Goal: Task Accomplishment & Management: Complete application form

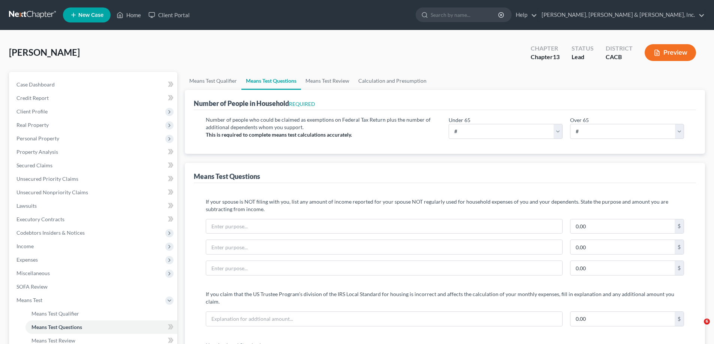
select select "2"
select select "60"
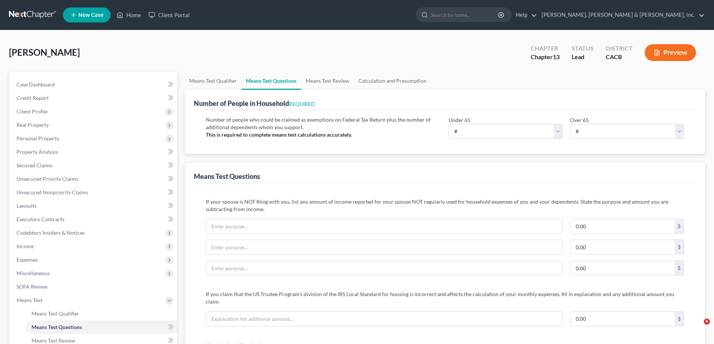
select select "60"
select select "0"
select select "60"
click at [56, 87] on link "Case Dashboard" at bounding box center [93, 84] width 167 height 13
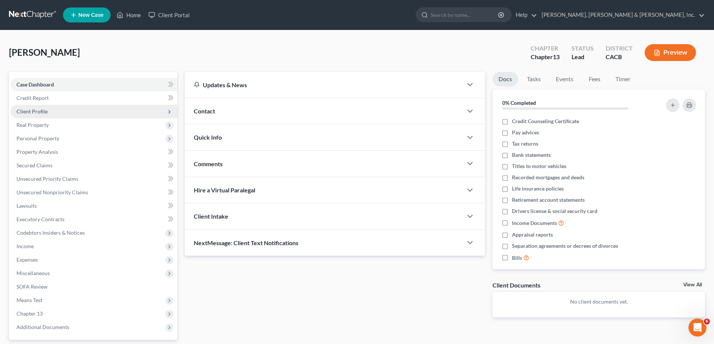
click at [48, 109] on span "Client Profile" at bounding box center [93, 111] width 167 height 13
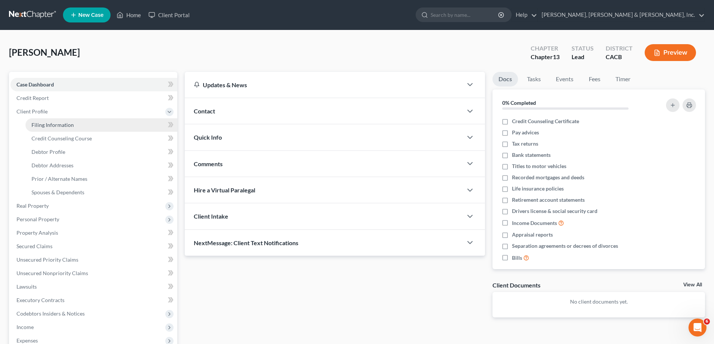
click at [58, 126] on span "Filing Information" at bounding box center [52, 125] width 42 height 6
select select "1"
select select "0"
select select "3"
select select "7"
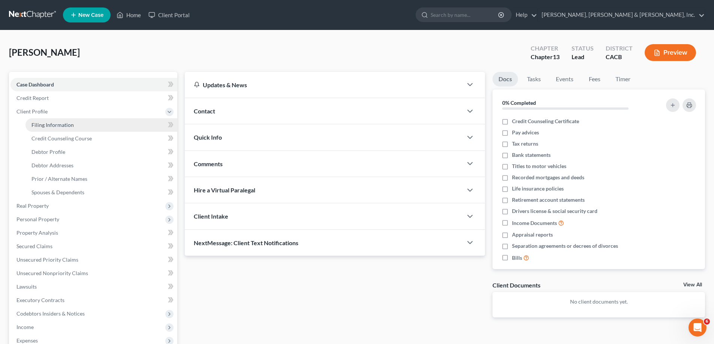
select select "1"
select select "4"
select select "1"
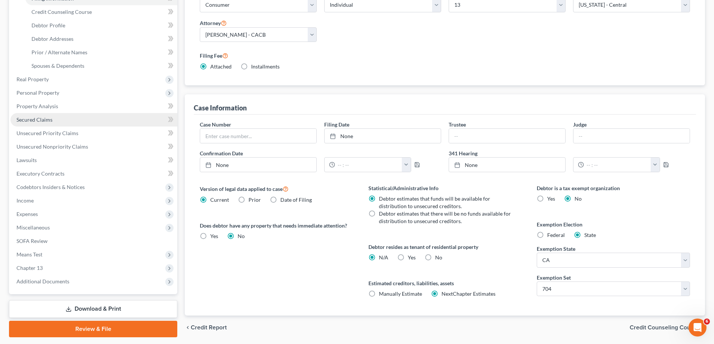
scroll to position [112, 0]
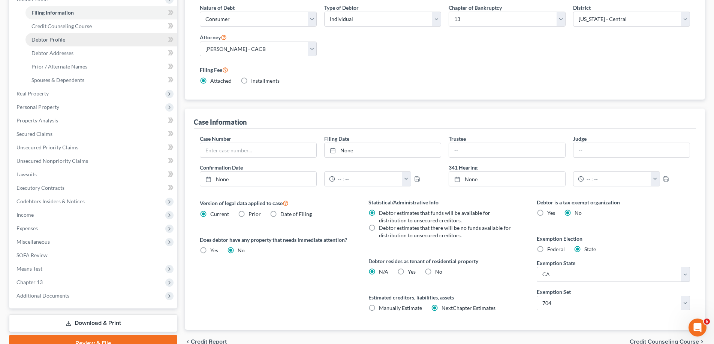
click at [59, 39] on span "Debtor Profile" at bounding box center [48, 39] width 34 height 6
select select "1"
select select "2"
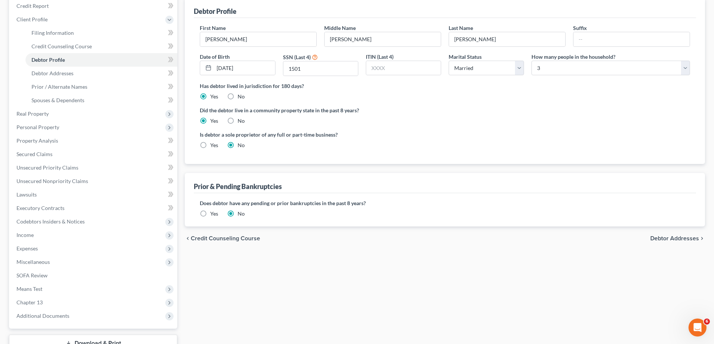
scroll to position [112, 0]
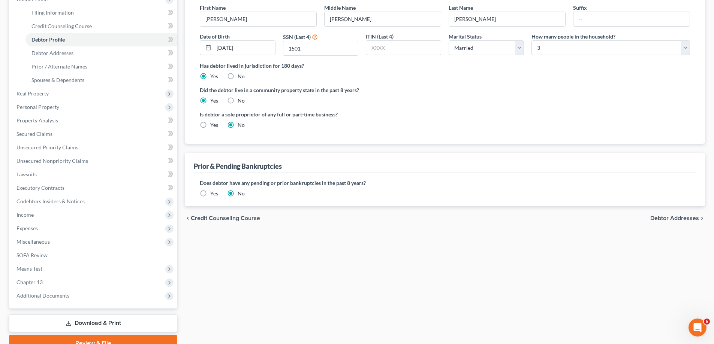
click at [671, 219] on span "Debtor Addresses" at bounding box center [674, 218] width 49 height 6
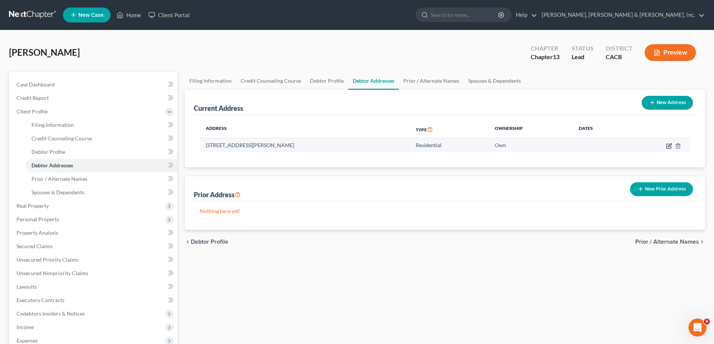
click at [670, 146] on icon "button" at bounding box center [669, 146] width 6 height 6
select select "4"
select select "0"
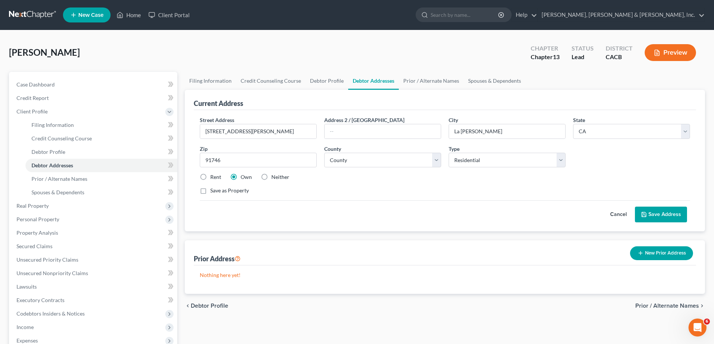
click at [668, 214] on button "Save Address" at bounding box center [661, 215] width 52 height 16
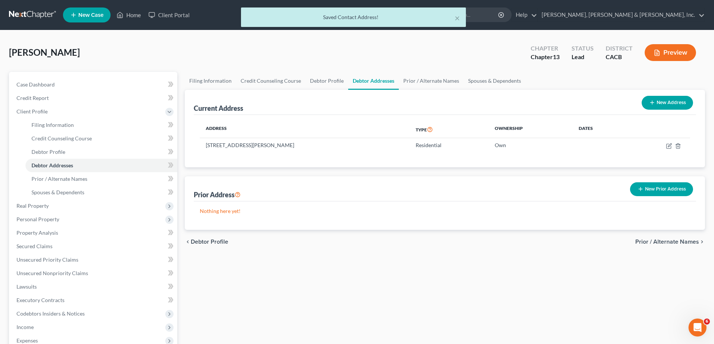
click at [656, 241] on span "Prior / Alternate Names" at bounding box center [667, 242] width 64 height 6
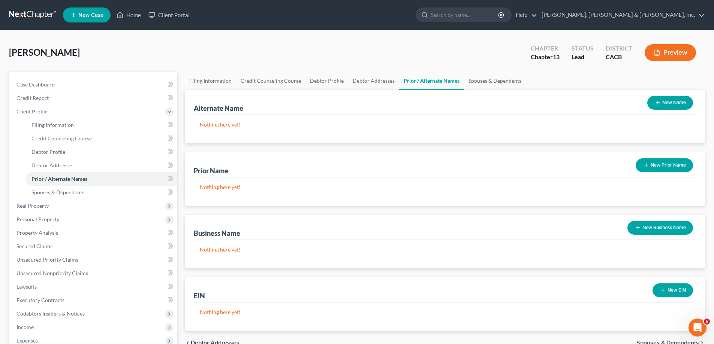
click at [661, 165] on button "New Prior Name" at bounding box center [664, 166] width 57 height 14
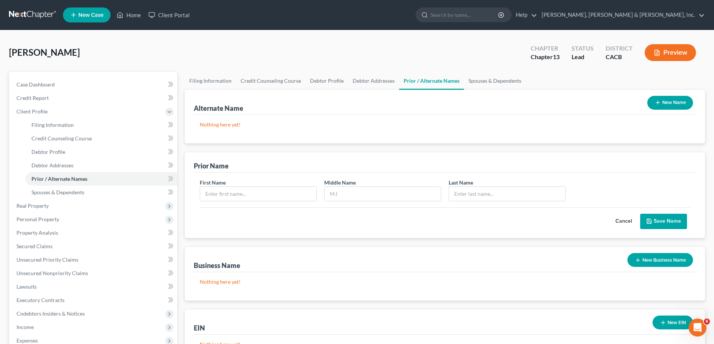
click at [673, 99] on button "New Name" at bounding box center [670, 103] width 46 height 14
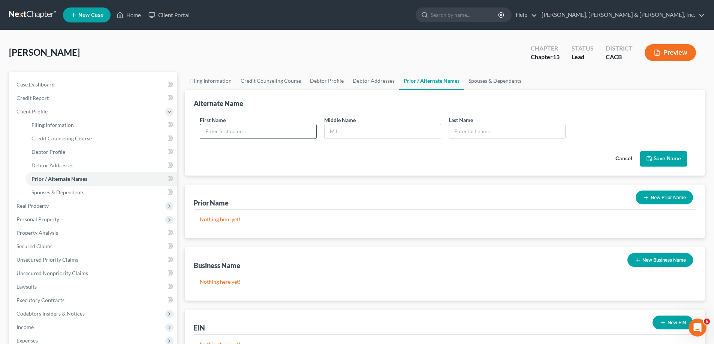
click at [260, 133] on input "text" at bounding box center [258, 131] width 116 height 14
type input "[PERSON_NAME]"
click at [331, 131] on input "text" at bounding box center [383, 131] width 116 height 14
type input "[PERSON_NAME]"
click at [467, 132] on input "text" at bounding box center [507, 131] width 116 height 14
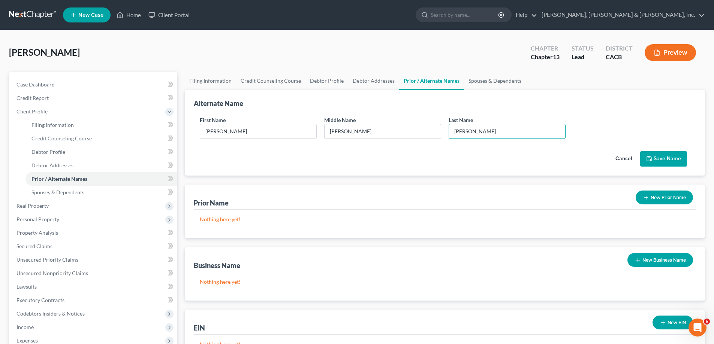
type input "[PERSON_NAME]"
click at [656, 158] on button "Save Name" at bounding box center [663, 159] width 47 height 16
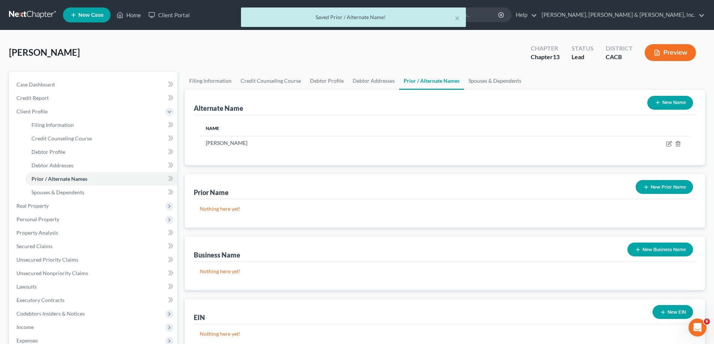
click at [661, 184] on button "New Prior Name" at bounding box center [664, 187] width 57 height 14
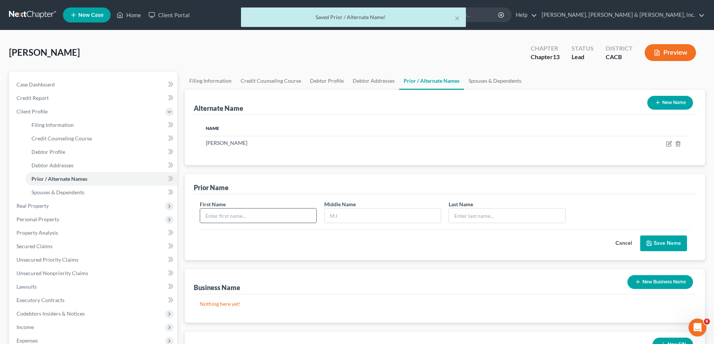
click at [257, 216] on input "text" at bounding box center [258, 216] width 116 height 14
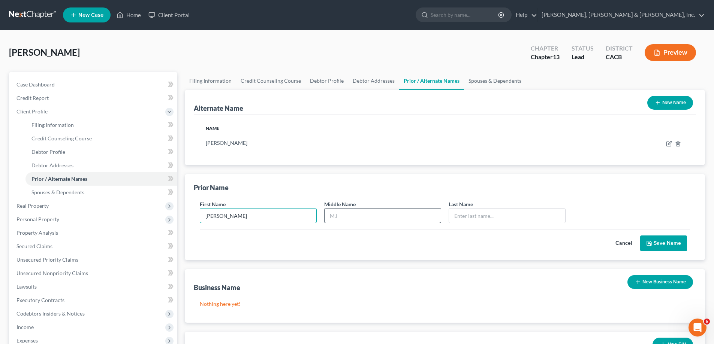
type input "[PERSON_NAME]"
click at [374, 218] on input "text" at bounding box center [383, 216] width 116 height 14
type input "[PERSON_NAME]"
click at [482, 215] on input "text" at bounding box center [507, 216] width 116 height 14
type input "[PERSON_NAME]"
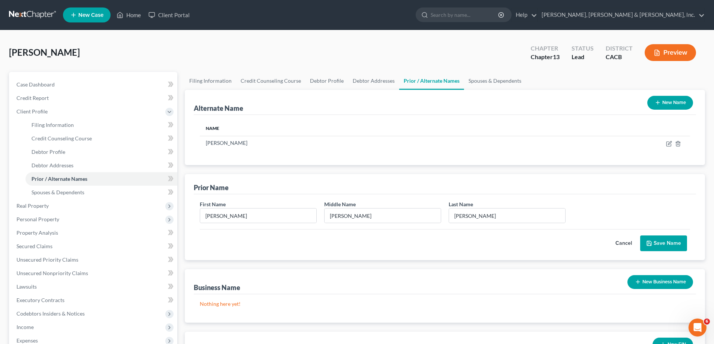
click at [652, 243] on icon "submit" at bounding box center [649, 244] width 6 height 6
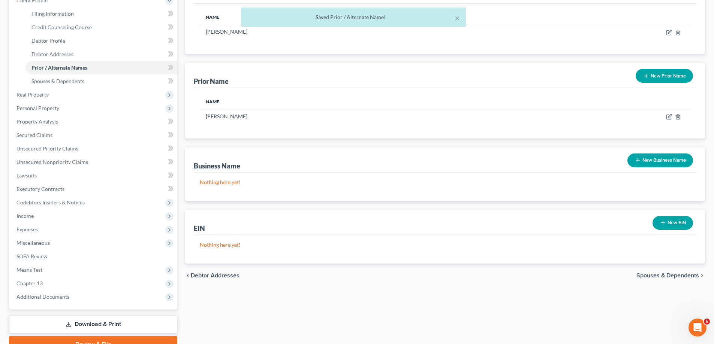
scroll to position [112, 0]
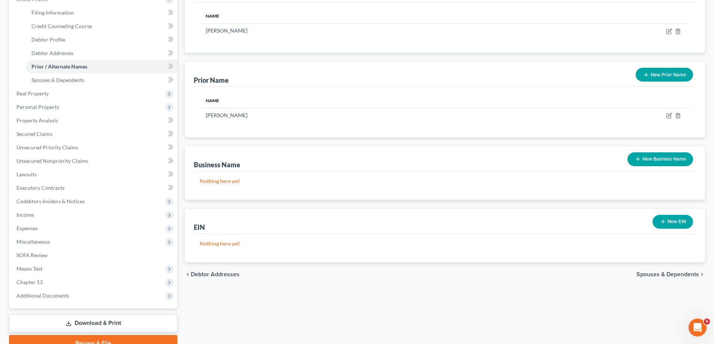
click at [654, 274] on span "Spouses & Dependents" at bounding box center [667, 275] width 63 height 6
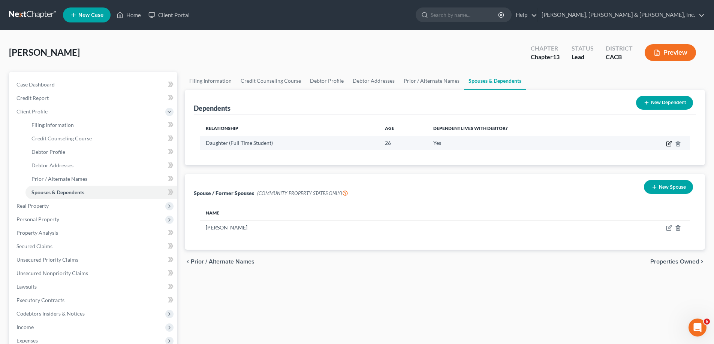
click at [668, 142] on icon "button" at bounding box center [669, 144] width 6 height 6
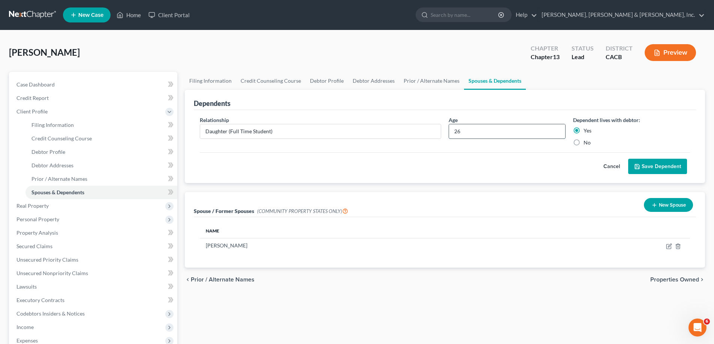
click at [462, 132] on input "26" at bounding box center [507, 131] width 116 height 14
type input "24"
click at [658, 165] on button "Save Dependent" at bounding box center [657, 167] width 59 height 16
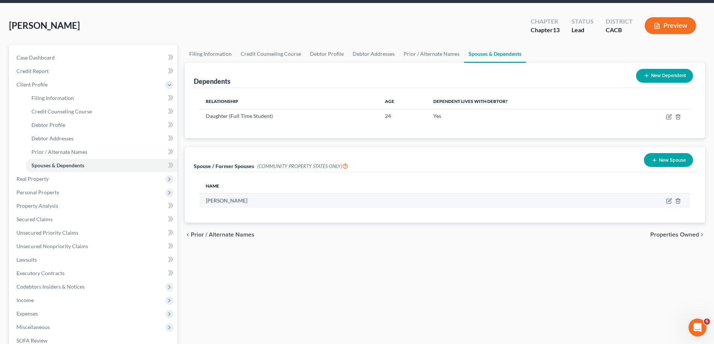
scroll to position [37, 0]
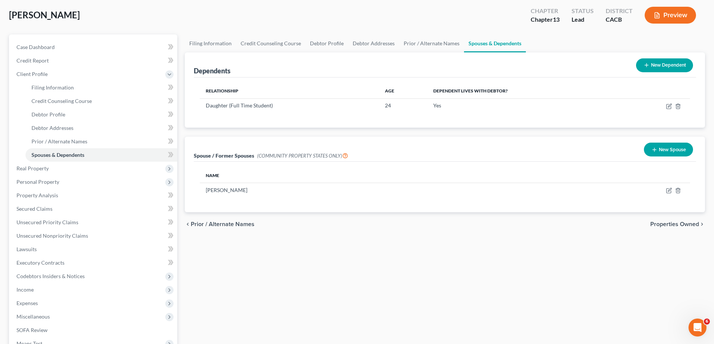
click at [667, 223] on span "Properties Owned" at bounding box center [674, 224] width 49 height 6
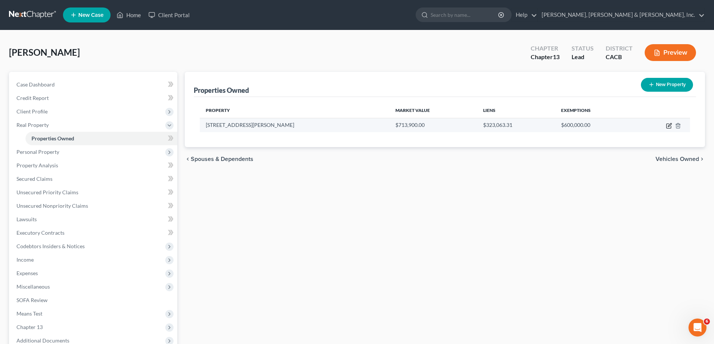
click at [667, 125] on icon "button" at bounding box center [669, 126] width 6 height 6
select select "4"
select select "18"
select select "3"
select select "1"
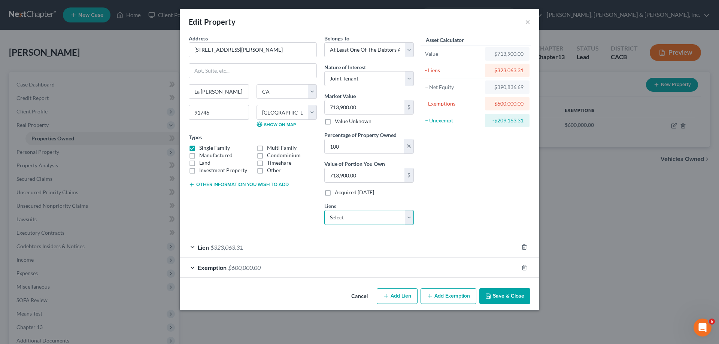
click at [408, 218] on select "Select Gm Financial - $16,353.00 Green Planet Mortgag - $0.00 Wescom Credit Uni…" at bounding box center [370, 217] width 90 height 15
click at [223, 248] on span "$323,063.31" at bounding box center [227, 247] width 33 height 7
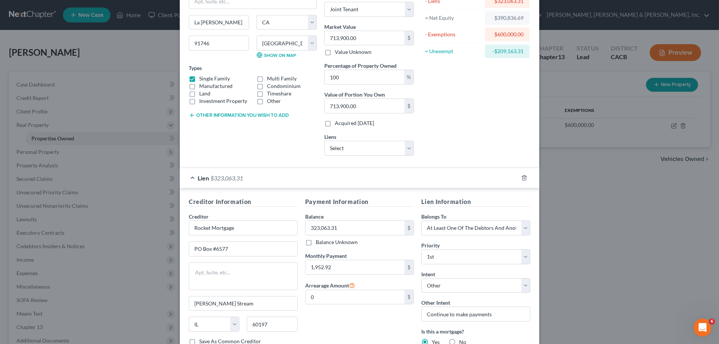
scroll to position [75, 0]
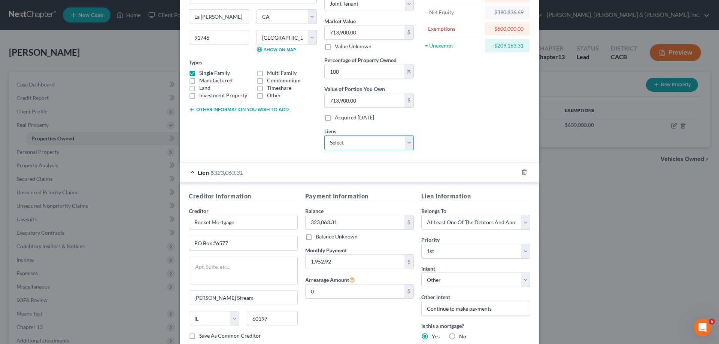
click at [406, 142] on select "Select Gm Financial - $16,353.00 Green Planet Mortgag - $0.00 Wescom Credit Uni…" at bounding box center [370, 142] width 90 height 15
click at [459, 140] on div "Asset Calculator Value $713,900.00 - Liens $323,063.31 = Net Equity $390,836.69…" at bounding box center [476, 58] width 117 height 197
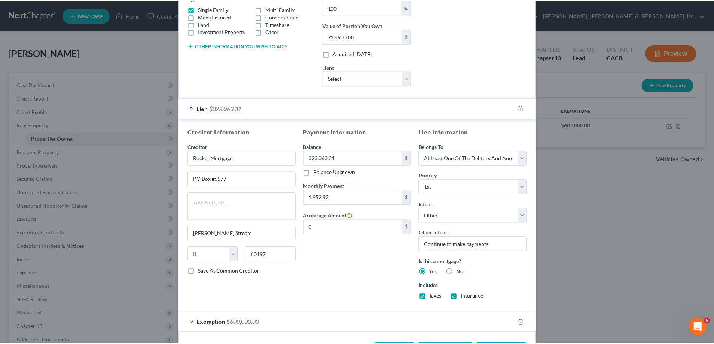
scroll to position [169, 0]
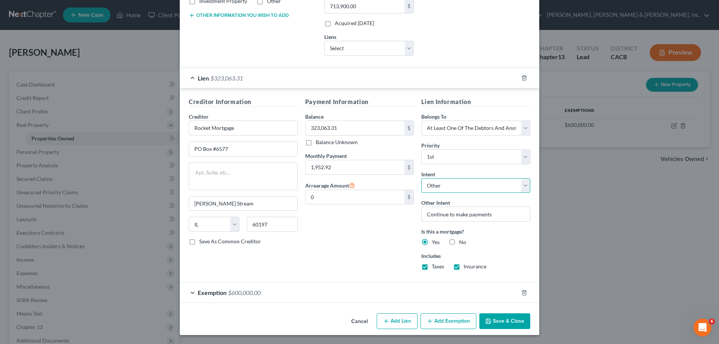
click at [522, 188] on select "Select Surrender Redeem Reaffirm Avoid Other" at bounding box center [476, 185] width 109 height 15
click at [422, 178] on select "Select Surrender Redeem Reaffirm Avoid Other" at bounding box center [476, 185] width 109 height 15
click at [493, 322] on button "Save & Close" at bounding box center [505, 322] width 51 height 16
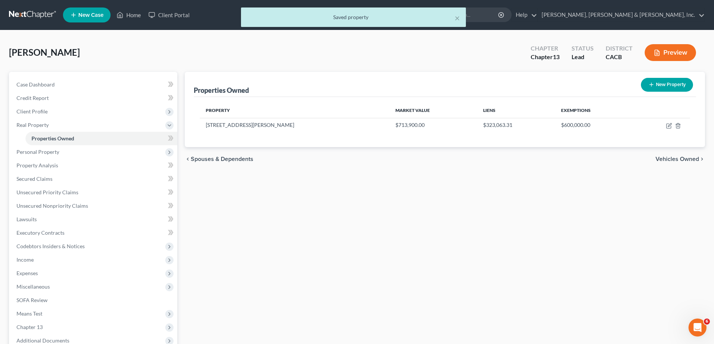
click at [671, 157] on span "Vehicles Owned" at bounding box center [676, 159] width 43 height 6
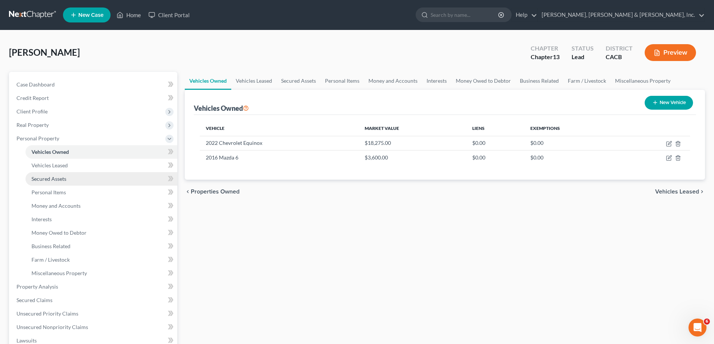
click at [73, 178] on link "Secured Assets" at bounding box center [101, 178] width 152 height 13
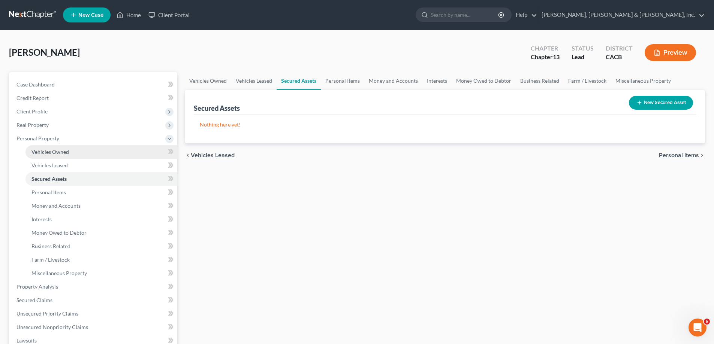
click at [83, 156] on link "Vehicles Owned" at bounding box center [101, 151] width 152 height 13
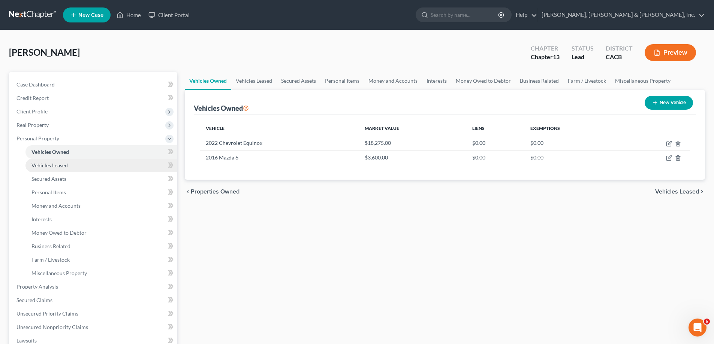
click at [74, 166] on link "Vehicles Leased" at bounding box center [101, 165] width 152 height 13
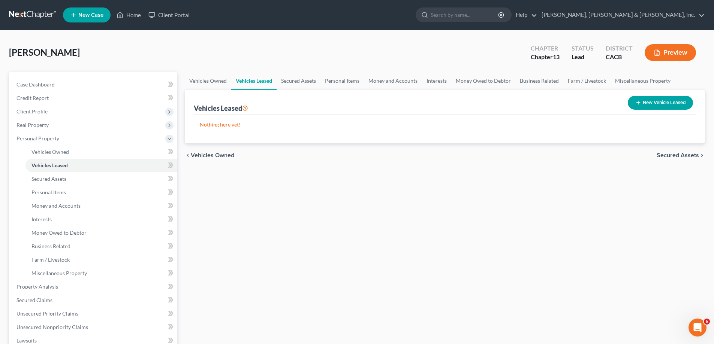
click at [675, 153] on span "Secured Assets" at bounding box center [678, 156] width 42 height 6
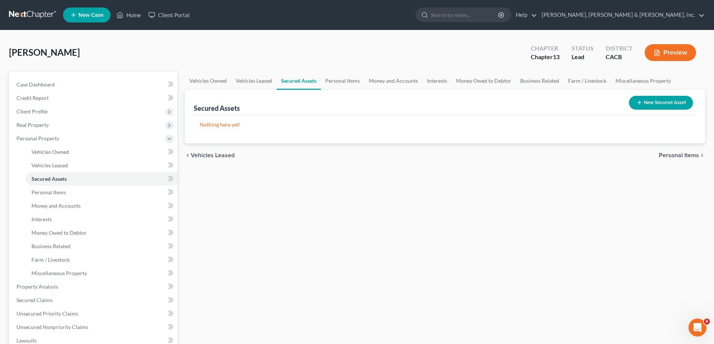
click at [683, 155] on span "Personal Items" at bounding box center [679, 156] width 40 height 6
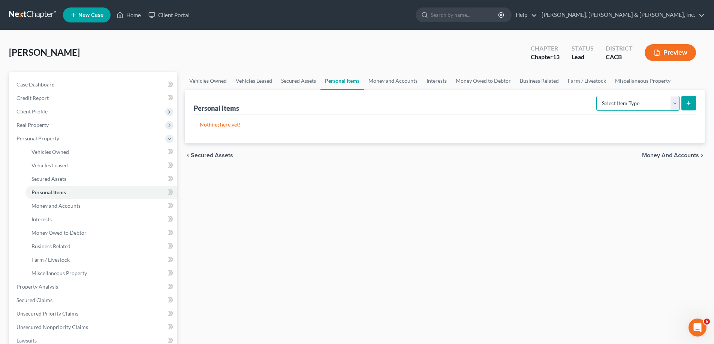
click at [674, 104] on select "Select Item Type Clothing Collectibles Of Value Electronics Firearms Household …" at bounding box center [637, 103] width 83 height 15
click at [686, 100] on icon "submit" at bounding box center [688, 103] width 6 height 6
click at [675, 103] on select "Select Item Type Clothing Collectibles Of Value Electronics Firearms Household …" at bounding box center [637, 103] width 83 height 15
select select "clothing"
click at [597, 96] on select "Select Item Type Clothing Collectibles Of Value Electronics Firearms Household …" at bounding box center [637, 103] width 83 height 15
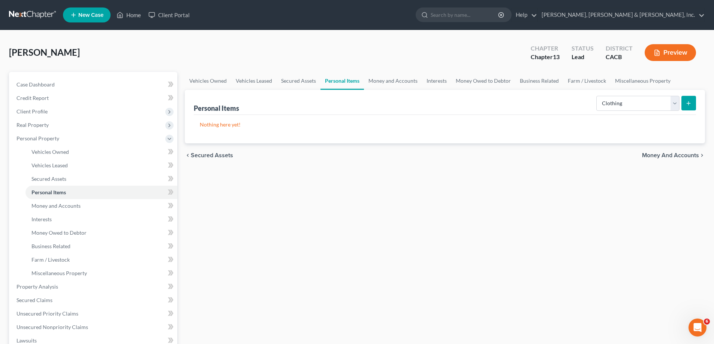
click at [686, 104] on icon "submit" at bounding box center [688, 103] width 6 height 6
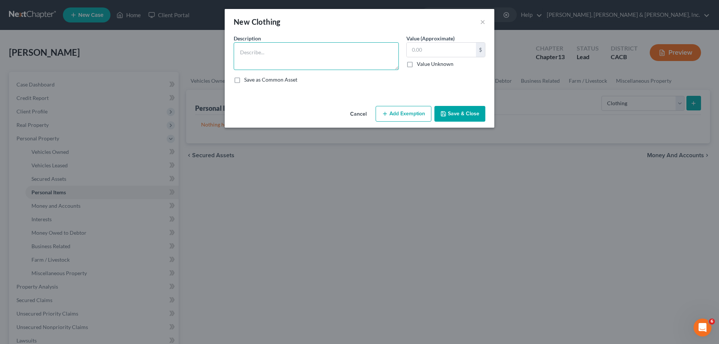
click at [265, 59] on textarea at bounding box center [316, 56] width 165 height 28
type textarea "Clothing"
click at [415, 51] on input "text" at bounding box center [441, 50] width 69 height 14
type input "300"
click at [453, 112] on button "Save & Close" at bounding box center [460, 114] width 51 height 16
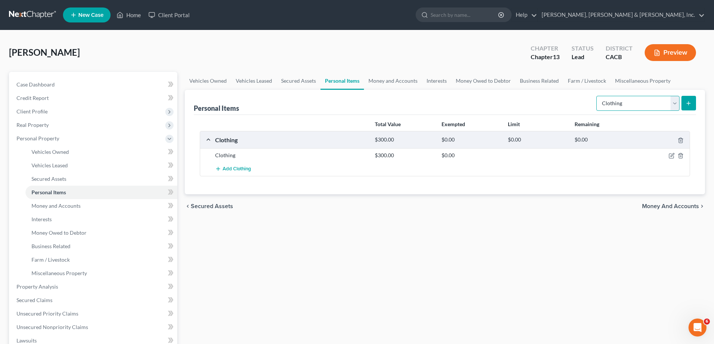
click at [674, 107] on select "Select Item Type Clothing Collectibles Of Value Electronics Firearms Household …" at bounding box center [637, 103] width 83 height 15
select select "electronics"
click at [597, 96] on select "Select Item Type Clothing Collectibles Of Value Electronics Firearms Household …" at bounding box center [637, 103] width 83 height 15
click at [689, 103] on icon "submit" at bounding box center [688, 103] width 6 height 6
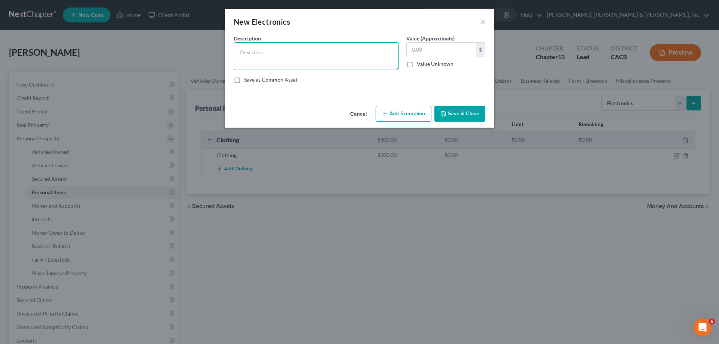
click at [259, 56] on textarea at bounding box center [316, 56] width 165 height 28
type textarea "TVs, Laptops, Printer, Shredder"
click at [415, 50] on input "text" at bounding box center [441, 50] width 69 height 14
click at [414, 49] on input "text" at bounding box center [441, 50] width 69 height 14
type input "1,200"
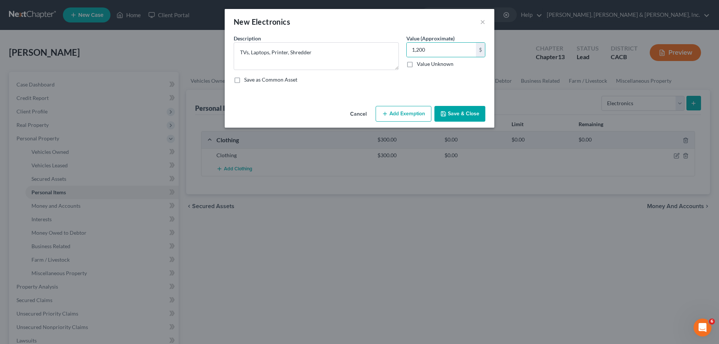
click at [449, 111] on button "Save & Close" at bounding box center [460, 114] width 51 height 16
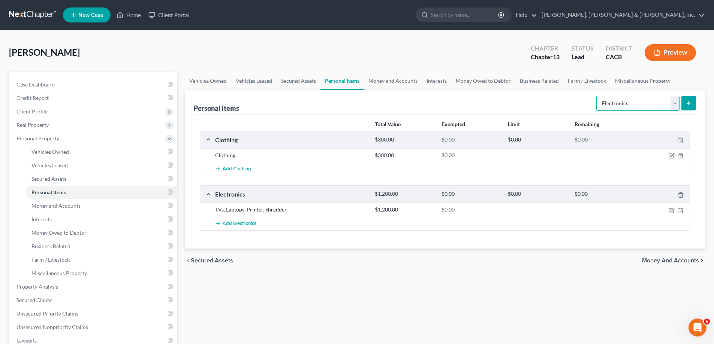
click at [676, 106] on select "Select Item Type Clothing Collectibles Of Value Electronics Firearms Household …" at bounding box center [637, 103] width 83 height 15
select select "household_goods"
click at [597, 96] on select "Select Item Type Clothing Collectibles Of Value Electronics Firearms Household …" at bounding box center [637, 103] width 83 height 15
click at [689, 101] on icon "submit" at bounding box center [688, 103] width 6 height 6
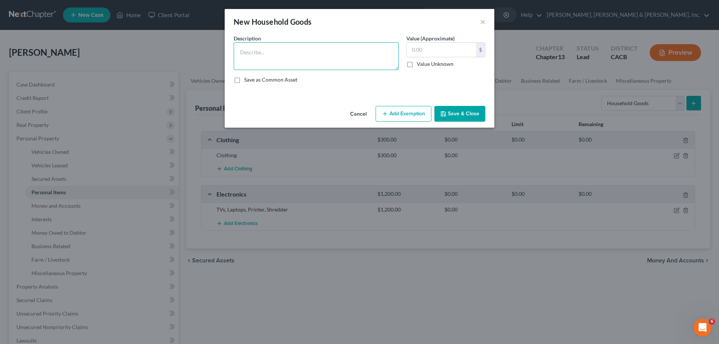
click at [257, 58] on textarea at bounding box center [316, 56] width 165 height 28
type textarea "Household Goods"
click at [414, 48] on input "text" at bounding box center [441, 50] width 69 height 14
type input "2,000"
click at [462, 111] on button "Save & Close" at bounding box center [460, 114] width 51 height 16
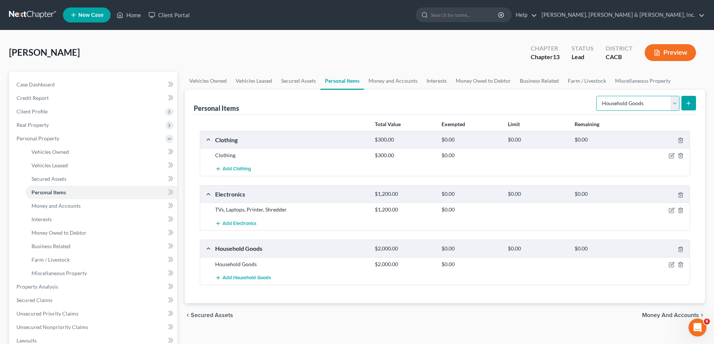
click at [676, 104] on select "Select Item Type Clothing Collectibles Of Value Electronics Firearms Household …" at bounding box center [637, 103] width 83 height 15
select select "jewelry"
click at [597, 96] on select "Select Item Type Clothing Collectibles Of Value Electronics Firearms Household …" at bounding box center [637, 103] width 83 height 15
click at [686, 103] on icon "submit" at bounding box center [688, 103] width 6 height 6
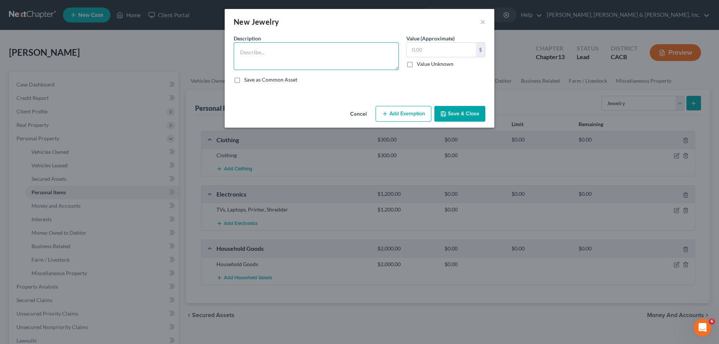
click at [270, 56] on textarea at bounding box center [316, 56] width 165 height 28
type textarea "Jewelry"
click at [415, 51] on input "text" at bounding box center [441, 50] width 69 height 14
type input "300"
click at [467, 116] on button "Save & Close" at bounding box center [460, 114] width 51 height 16
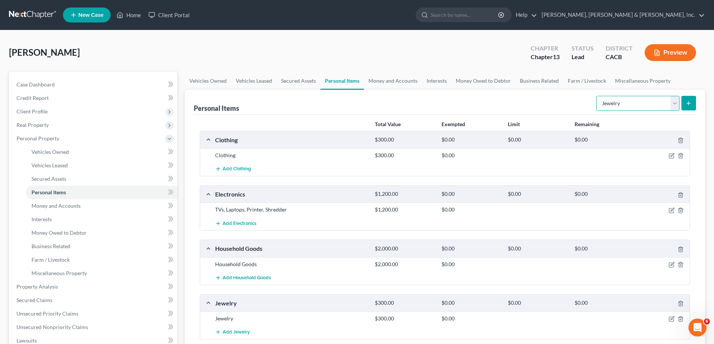
click at [672, 106] on select "Select Item Type Clothing Collectibles Of Value Electronics Firearms Household …" at bounding box center [637, 103] width 83 height 15
select select "sports_and_hobby_equipment"
click at [597, 96] on select "Select Item Type Clothing Collectibles Of Value Electronics Firearms Household …" at bounding box center [637, 103] width 83 height 15
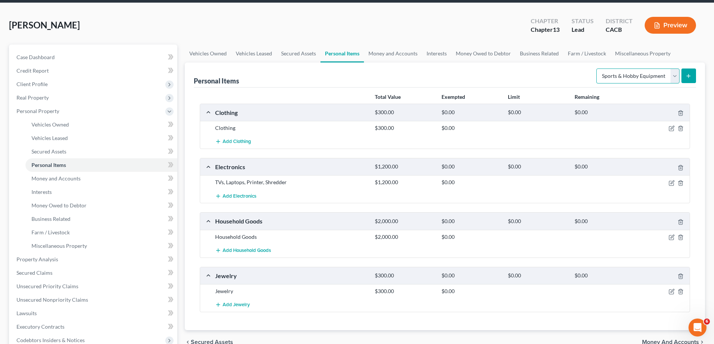
scroll to position [37, 0]
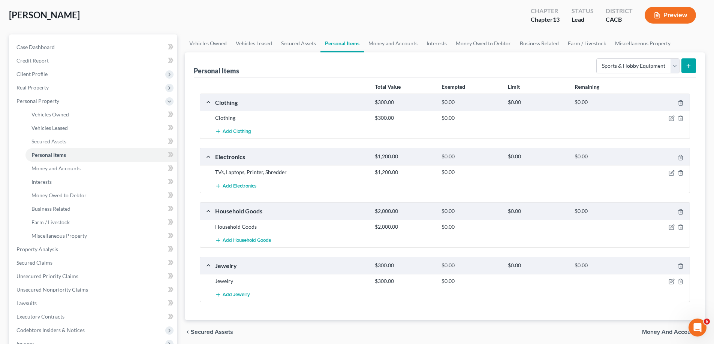
click at [686, 66] on icon "submit" at bounding box center [688, 66] width 6 height 6
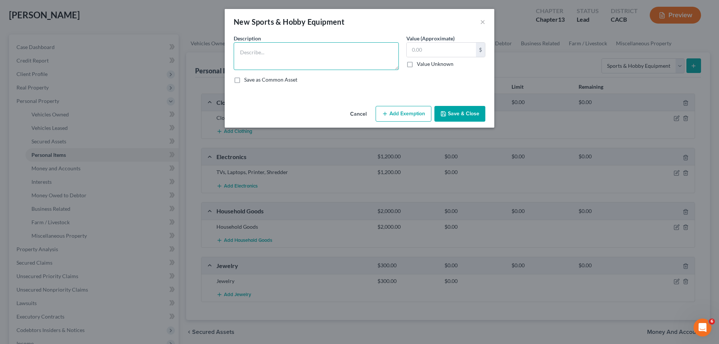
click at [308, 59] on textarea at bounding box center [316, 56] width 165 height 28
type textarea "Golf and Fishing Equipment"
click at [419, 49] on input "text" at bounding box center [441, 50] width 69 height 14
type input "200"
click at [464, 110] on button "Save & Close" at bounding box center [460, 114] width 51 height 16
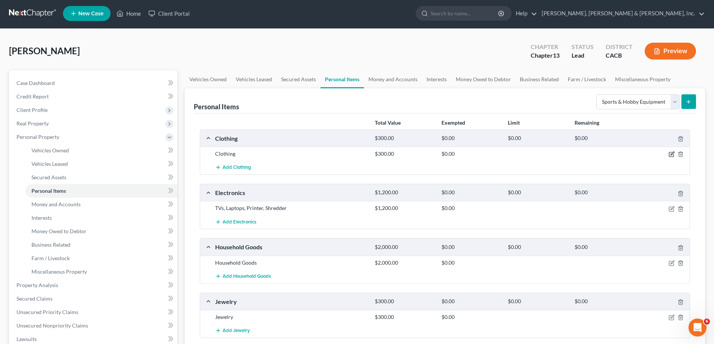
scroll to position [0, 0]
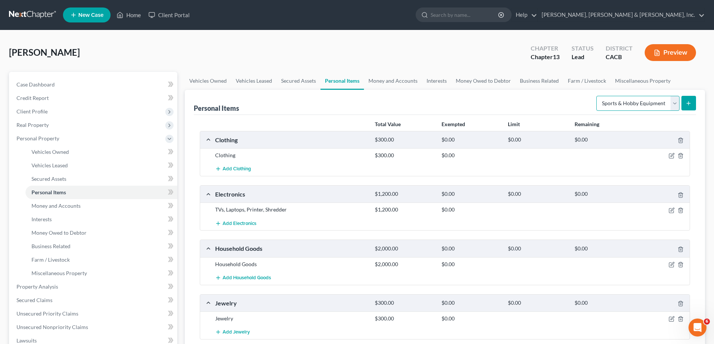
click at [675, 104] on select "Select Item Type Clothing Collectibles Of Value Electronics Firearms Household …" at bounding box center [637, 103] width 83 height 15
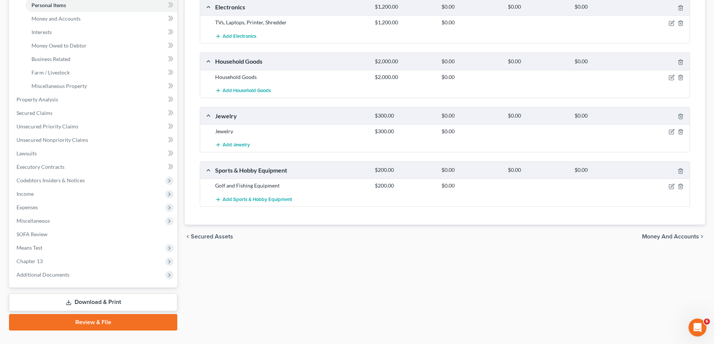
scroll to position [202, 0]
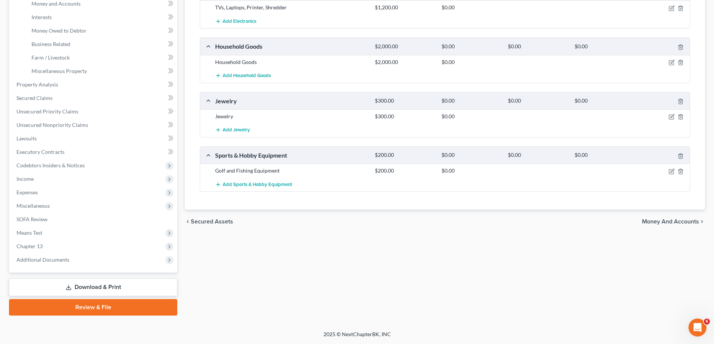
click at [665, 220] on span "Money and Accounts" at bounding box center [670, 222] width 57 height 6
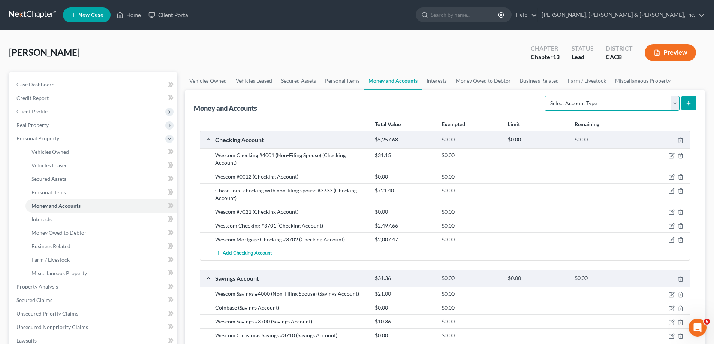
click at [676, 104] on select "Select Account Type Brokerage Cash on Hand Certificates of Deposit Checking Acc…" at bounding box center [611, 103] width 135 height 15
select select "checking"
click at [546, 96] on select "Select Account Type Brokerage Cash on Hand Certificates of Deposit Checking Acc…" at bounding box center [611, 103] width 135 height 15
click at [687, 101] on icon "submit" at bounding box center [688, 103] width 6 height 6
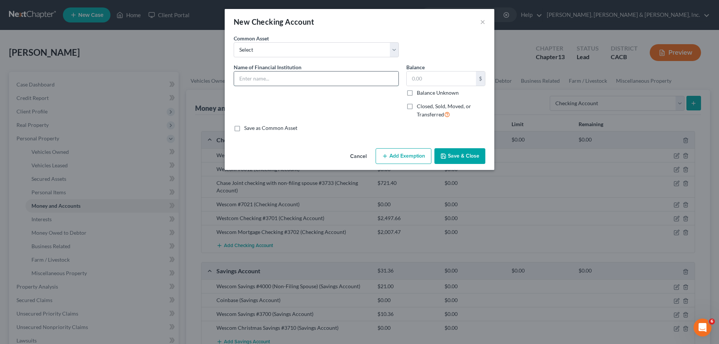
click at [262, 79] on input "text" at bounding box center [316, 79] width 165 height 14
type input "US Bank (Debtor) #6193"
click at [459, 157] on button "Save & Close" at bounding box center [460, 156] width 51 height 16
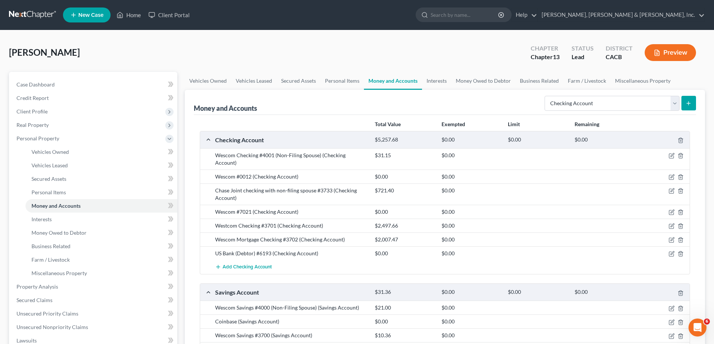
click at [686, 103] on icon "submit" at bounding box center [688, 103] width 6 height 6
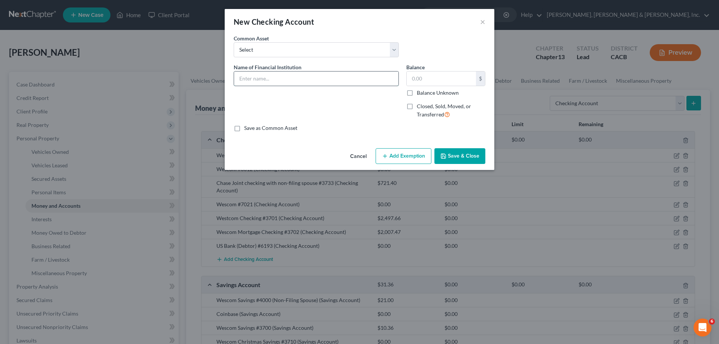
click at [252, 80] on input "text" at bounding box center [316, 79] width 165 height 14
type input "US Bank (Debtor) #6417"
click at [455, 155] on button "Save & Close" at bounding box center [460, 156] width 51 height 16
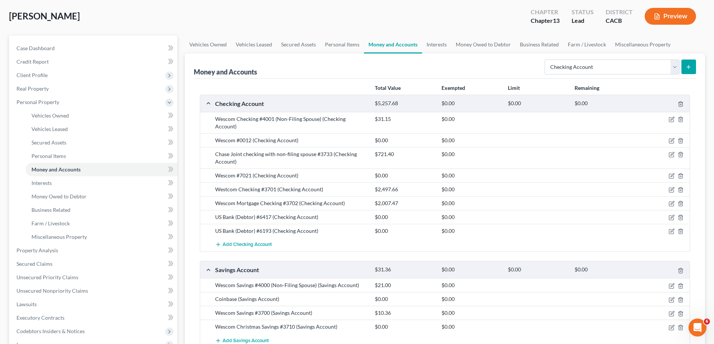
scroll to position [37, 0]
click at [673, 65] on select "Select Account Type Brokerage Cash on Hand Certificates of Deposit Checking Acc…" at bounding box center [611, 65] width 135 height 15
select select "savings"
click at [546, 58] on select "Select Account Type Brokerage Cash on Hand Certificates of Deposit Checking Acc…" at bounding box center [611, 65] width 135 height 15
click at [683, 64] on button "submit" at bounding box center [688, 65] width 15 height 15
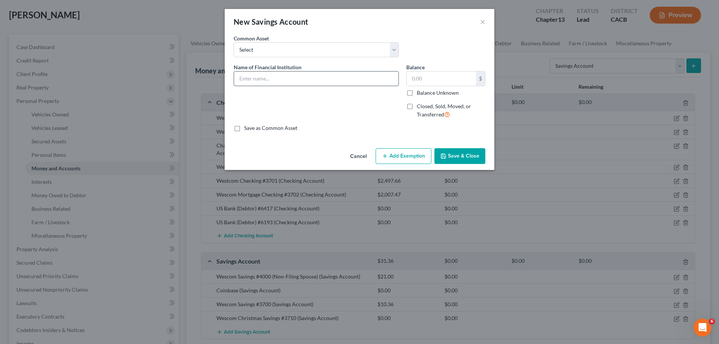
click at [251, 81] on input "text" at bounding box center [316, 79] width 165 height 14
type input "US Bank (Debtor) #1516"
click at [471, 159] on button "Save & Close" at bounding box center [460, 156] width 51 height 16
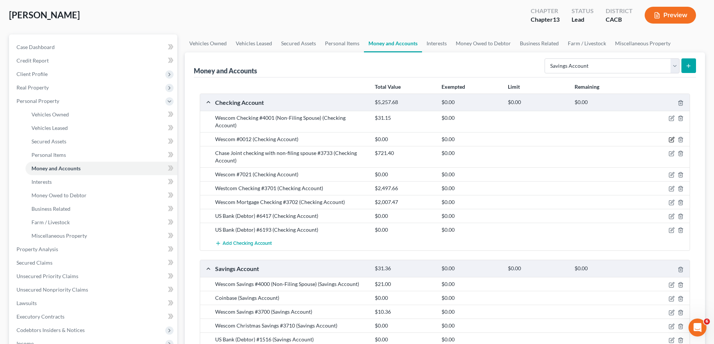
click at [671, 138] on icon "button" at bounding box center [671, 139] width 3 height 3
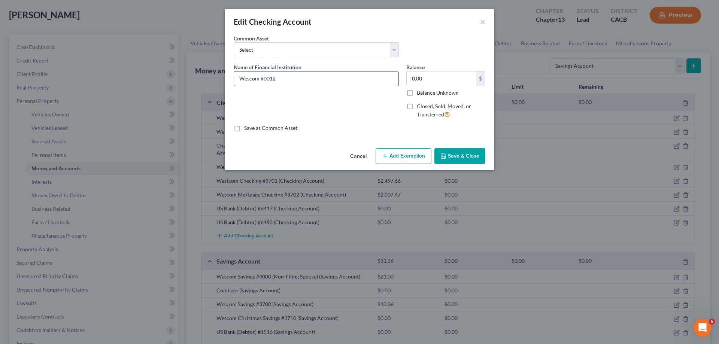
click at [260, 78] on input "Wescom #0012" at bounding box center [316, 79] width 165 height 14
type input "Wescom Checking (non-filing Spouse) #0012"
click at [458, 154] on button "Save & Close" at bounding box center [460, 156] width 51 height 16
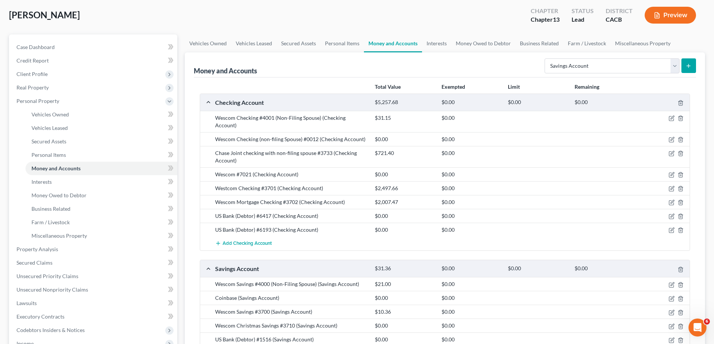
click at [580, 309] on div "Wescom Savings #3700 (Savings Account) $10.36 $0.00" at bounding box center [444, 312] width 489 height 14
click at [681, 172] on icon "button" at bounding box center [680, 175] width 6 height 6
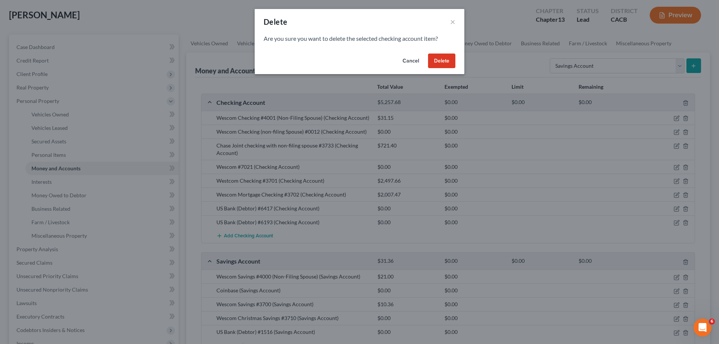
click at [443, 61] on button "Delete" at bounding box center [441, 61] width 27 height 15
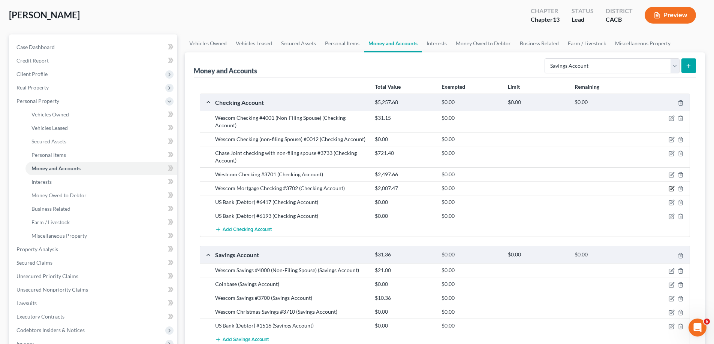
click at [669, 186] on icon "button" at bounding box center [672, 189] width 6 height 6
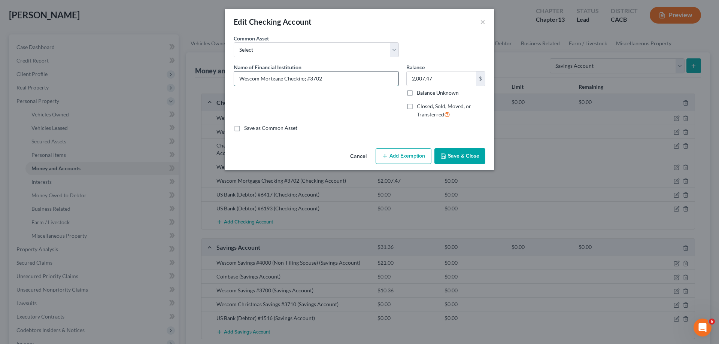
click at [328, 79] on input "Wescom Mortgage Checking #3702" at bounding box center [316, 79] width 165 height 14
drag, startPoint x: 305, startPoint y: 79, endPoint x: 311, endPoint y: 77, distance: 5.5
click at [305, 79] on input "Wescom Mortgage Checking #3702 (Debtor)" at bounding box center [316, 79] width 165 height 14
drag, startPoint x: 344, startPoint y: 79, endPoint x: 366, endPoint y: 78, distance: 22.1
click at [366, 78] on input "Wescom Mortgage Checking (Debtor) #3702 (Debtor)" at bounding box center [316, 79] width 165 height 14
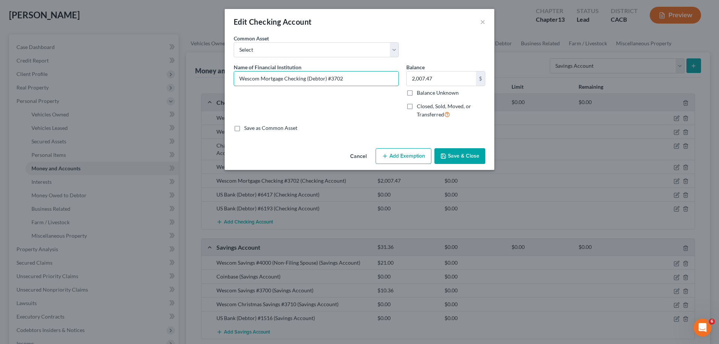
type input "Wescom Mortgage Checking (Debtor) #3702"
click at [456, 154] on button "Save & Close" at bounding box center [460, 156] width 51 height 16
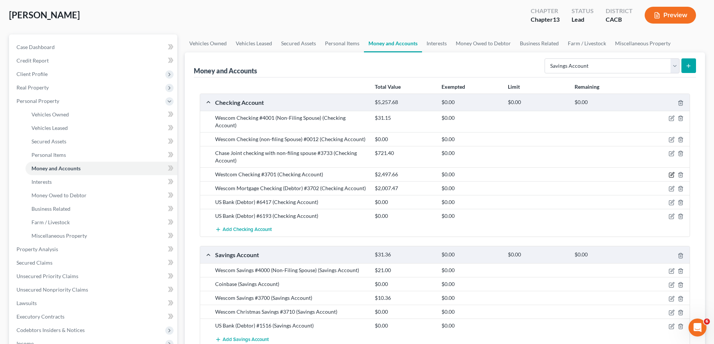
click at [671, 172] on icon "button" at bounding box center [672, 175] width 6 height 6
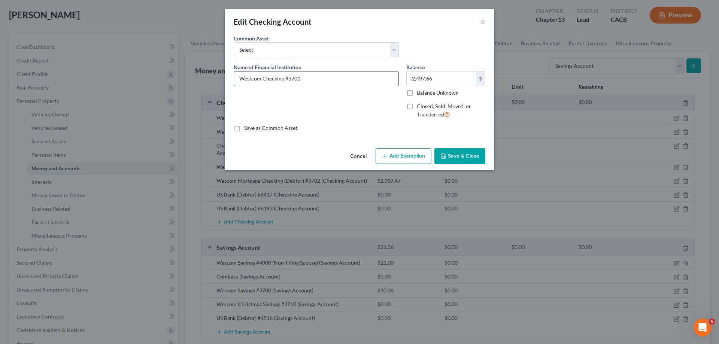
click at [250, 78] on input "Westcom Checking #3701" at bounding box center [316, 79] width 165 height 14
click at [283, 78] on input "Wescom Checking #3701" at bounding box center [316, 79] width 165 height 14
type input "Wescom Checking (Debtor) #3701"
click at [451, 159] on button "Save & Close" at bounding box center [460, 156] width 51 height 16
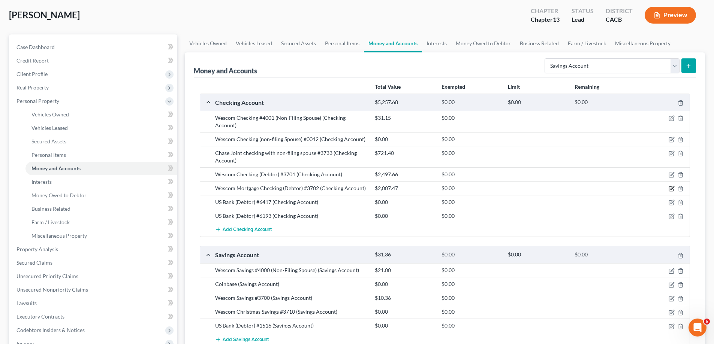
click at [673, 186] on icon "button" at bounding box center [672, 189] width 6 height 6
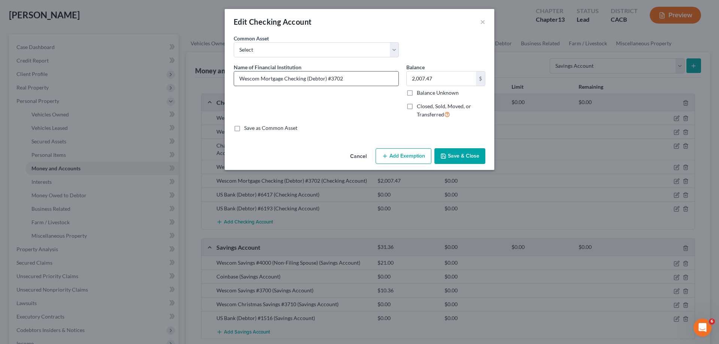
click at [330, 79] on input "Wescom Mortgage Checking (Debtor) #3702" at bounding box center [316, 79] width 165 height 14
click at [324, 80] on input "Wescom Mortgage Checking (Debtor) #0337-02" at bounding box center [316, 79] width 165 height 14
type input "Wescom Mortgage Checking (Debtor with non-filing spouse) #0337-02"
click at [450, 155] on button "Save & Close" at bounding box center [460, 156] width 51 height 16
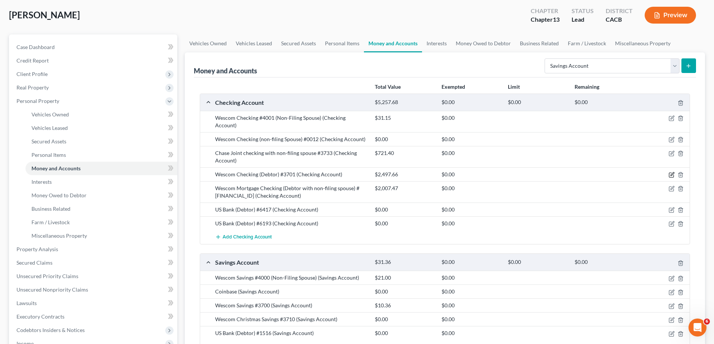
click at [671, 172] on icon "button" at bounding box center [672, 175] width 6 height 6
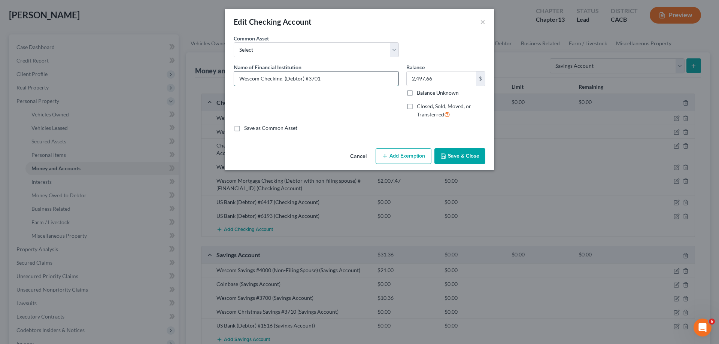
click at [307, 78] on input "Wescom Checking (Debtor) #3701" at bounding box center [316, 79] width 165 height 14
click at [320, 78] on input "Wescom Checking (Debtor) #033701" at bounding box center [316, 79] width 165 height 14
drag, startPoint x: 301, startPoint y: 78, endPoint x: 306, endPoint y: 78, distance: 4.9
click at [302, 78] on input "Wescom Checking (Debtor) #0337-01" at bounding box center [316, 79] width 165 height 14
type input "Wescom Checking (Debtor only) #0337-01"
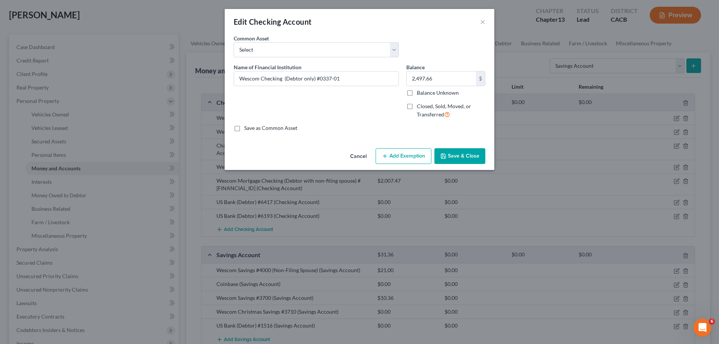
click at [461, 159] on button "Save & Close" at bounding box center [460, 156] width 51 height 16
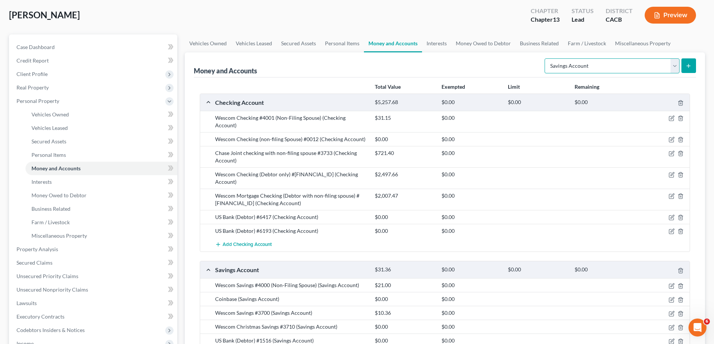
click at [676, 67] on select "Select Account Type Brokerage Cash on Hand Certificates of Deposit Checking Acc…" at bounding box center [611, 65] width 135 height 15
select select "checking"
click at [546, 58] on select "Select Account Type Brokerage Cash on Hand Certificates of Deposit Checking Acc…" at bounding box center [611, 65] width 135 height 15
click at [691, 64] on icon "submit" at bounding box center [688, 66] width 6 height 6
click at [688, 64] on icon "submit" at bounding box center [688, 66] width 6 height 6
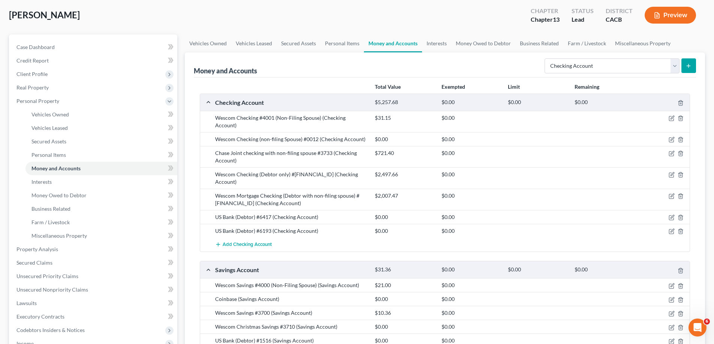
click at [688, 65] on icon "submit" at bounding box center [688, 66] width 6 height 6
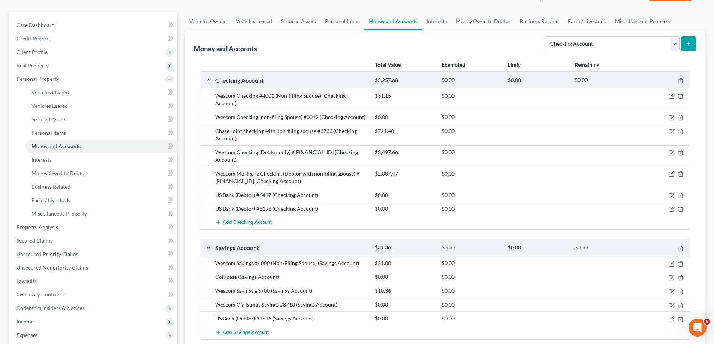
scroll to position [75, 0]
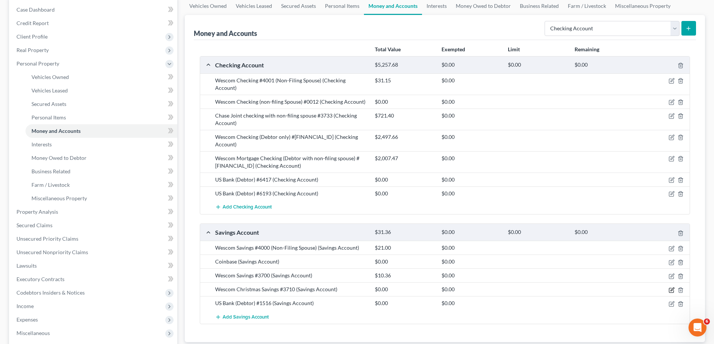
click at [673, 287] on icon "button" at bounding box center [672, 290] width 6 height 6
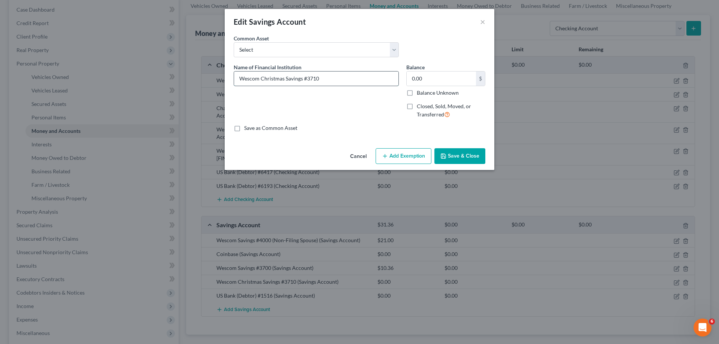
click at [284, 79] on input "Wescom Christmas Savings #3710" at bounding box center [316, 79] width 165 height 14
click at [328, 78] on input "Wescom Christmas (Debtor) Savings #3710" at bounding box center [316, 79] width 165 height 14
click at [340, 78] on input "Wescom Christmas (Debtor) Savings #033710" at bounding box center [316, 79] width 165 height 14
type input "Wescom Christmas (Debtor) Savings #0337-10"
click at [452, 156] on button "Save & Close" at bounding box center [460, 156] width 51 height 16
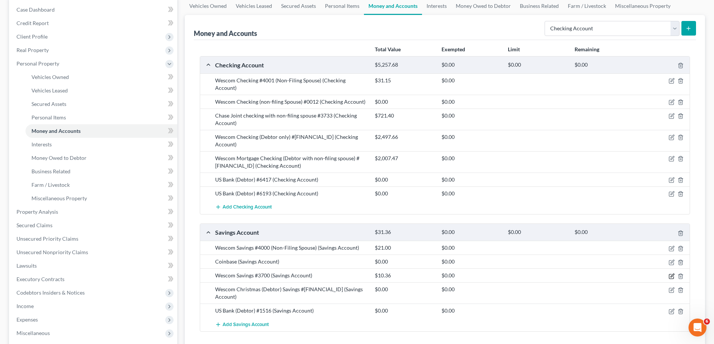
click at [669, 274] on icon "button" at bounding box center [672, 277] width 6 height 6
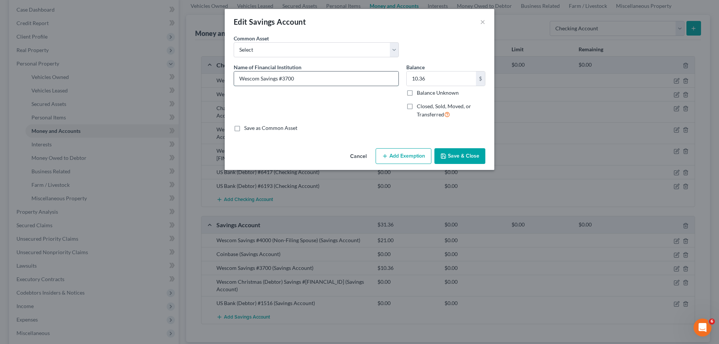
click at [294, 77] on input "Wescom Savings #3700" at bounding box center [316, 79] width 165 height 14
click at [282, 78] on input "Wescom Savings #3700" at bounding box center [316, 79] width 165 height 14
click at [294, 78] on input "Wescom Savings #033700" at bounding box center [316, 79] width 165 height 14
click at [278, 78] on input "Wescom Savings #0337-00" at bounding box center [316, 79] width 165 height 14
type input "Wescom Savings (Debtor) #0337-00"
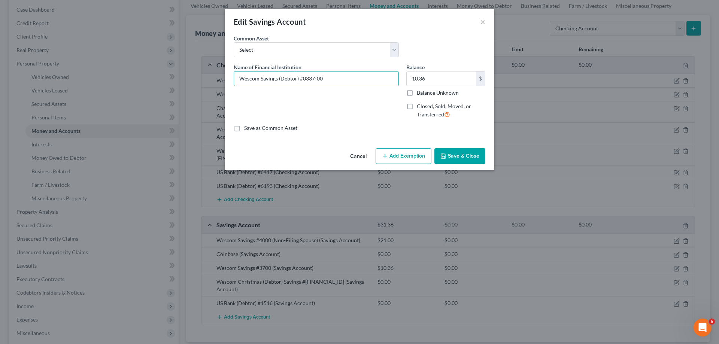
click at [458, 157] on button "Save & Close" at bounding box center [460, 156] width 51 height 16
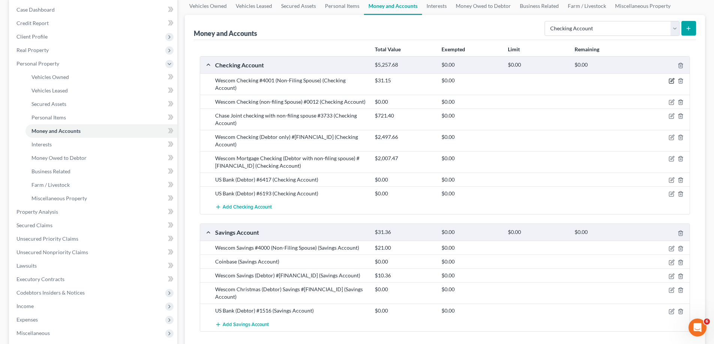
click at [670, 80] on icon "button" at bounding box center [672, 81] width 6 height 6
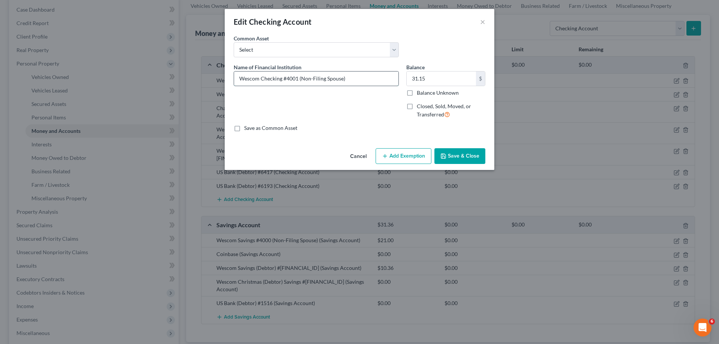
click at [289, 78] on input "Wescom Checking #4001 (Non-Filing Spouse)" at bounding box center [316, 79] width 165 height 14
type input "Wescom Checking #4240-01 (Non-Filing Spouse)"
click at [463, 158] on button "Save & Close" at bounding box center [460, 156] width 51 height 16
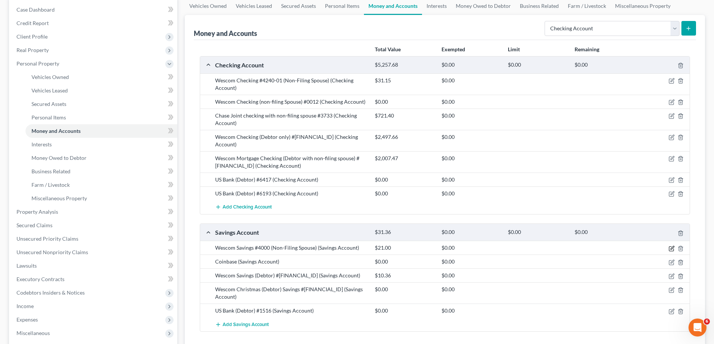
click at [669, 246] on icon "button" at bounding box center [672, 249] width 6 height 6
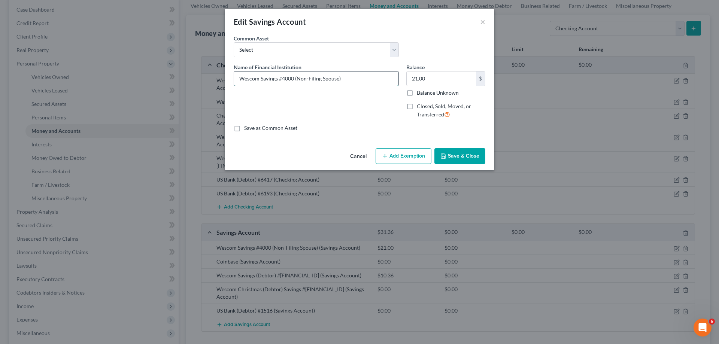
click at [285, 78] on input "Wescom Savings #4000 (Non-Filing Spouse)" at bounding box center [316, 79] width 165 height 14
click at [302, 78] on input "Wescom Savings #4240-000 (Non-Filing Spouse)" at bounding box center [316, 79] width 165 height 14
type input "Wescom Savings #4240-00 (Non-Filing Spouse)"
click at [456, 157] on button "Save & Close" at bounding box center [460, 156] width 51 height 16
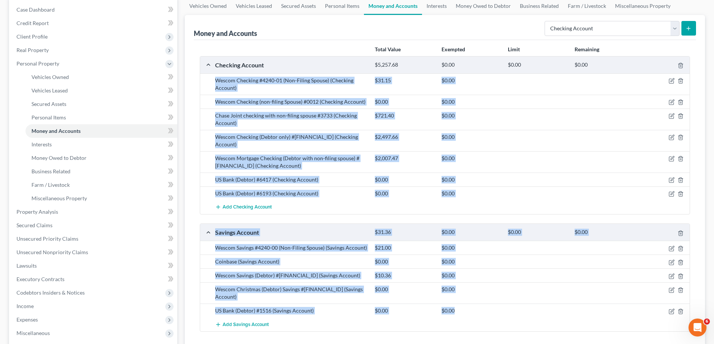
drag, startPoint x: 216, startPoint y: 81, endPoint x: 470, endPoint y: 298, distance: 334.3
click at [470, 298] on div "Checking Account $5,257.68 $0.00 $0.00 $0.00 Wescom Checking #4240-01 (Non-Fili…" at bounding box center [445, 194] width 490 height 276
copy div "Wescom Checking #4240-01 (Non-Filing Spouse) (Checking Account) $31.15 $0.00 We…"
click at [196, 267] on div "Total Value Exempted Limit Remaining Checking Account $5,257.68 $0.00 $0.00 $0.…" at bounding box center [445, 195] width 502 height 310
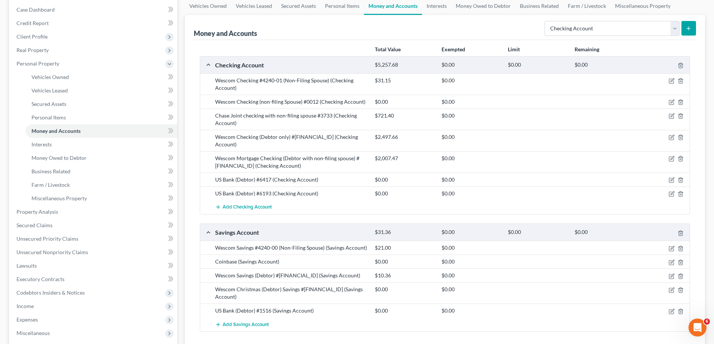
scroll to position [202, 0]
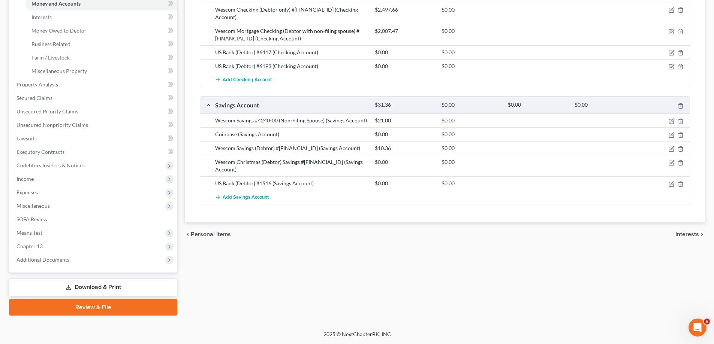
click at [679, 232] on span "Interests" at bounding box center [687, 235] width 24 height 6
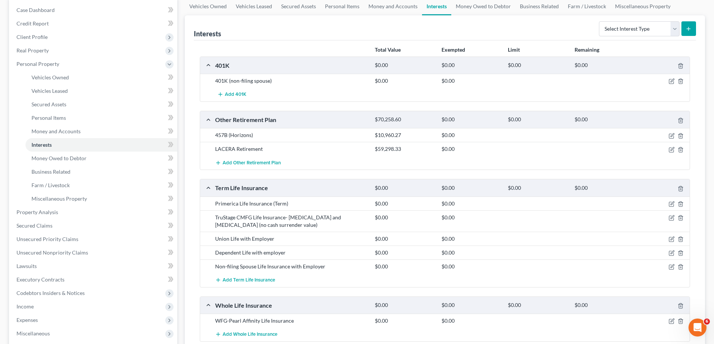
scroll to position [75, 0]
click at [676, 31] on select "Select Interest Type 401K Annuity Bond Education IRA Government Bond Government…" at bounding box center [639, 28] width 81 height 15
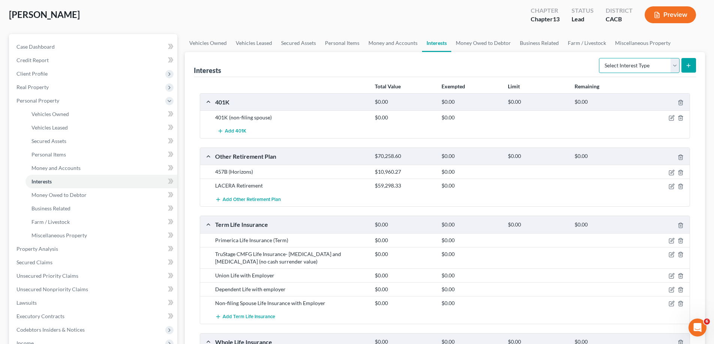
scroll to position [37, 0]
click at [673, 66] on select "Select Interest Type 401K Annuity Bond Education IRA Government Bond Government…" at bounding box center [639, 65] width 81 height 15
select select "401k"
click at [600, 58] on select "Select Interest Type 401K Annuity Bond Education IRA Government Bond Government…" at bounding box center [639, 65] width 81 height 15
click at [685, 66] on icon "submit" at bounding box center [688, 66] width 6 height 6
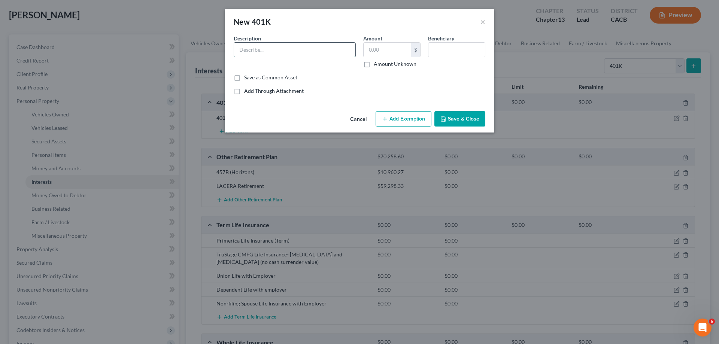
click at [239, 48] on input "text" at bounding box center [294, 50] width 121 height 14
type input "Acorns (non-filing spouse)"
click at [451, 121] on button "Save & Close" at bounding box center [460, 119] width 51 height 16
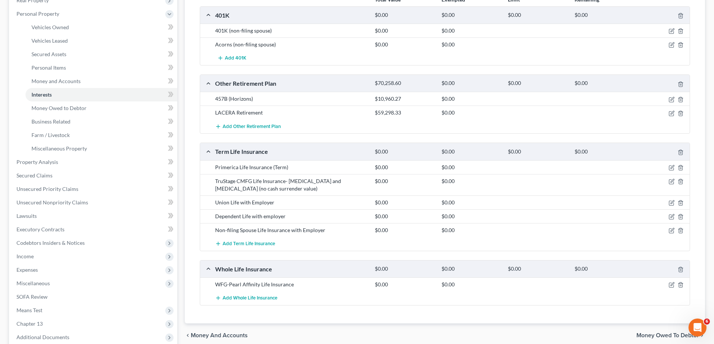
scroll to position [150, 0]
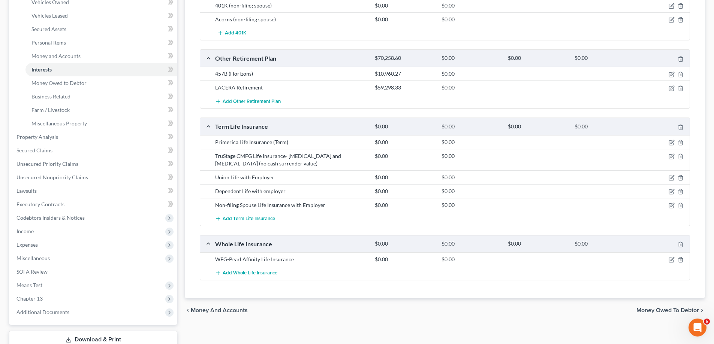
click at [294, 260] on div "WFG-Pearl Affinity Life Insurance" at bounding box center [291, 259] width 160 height 7
drag, startPoint x: 292, startPoint y: 260, endPoint x: 217, endPoint y: 259, distance: 74.6
click at [217, 259] on div "WFG-Pearl Affinity Life Insurance" at bounding box center [291, 259] width 160 height 7
copy div "WFG-Pearl Affinity Life Insurance"
click at [681, 259] on icon "button" at bounding box center [680, 260] width 6 height 6
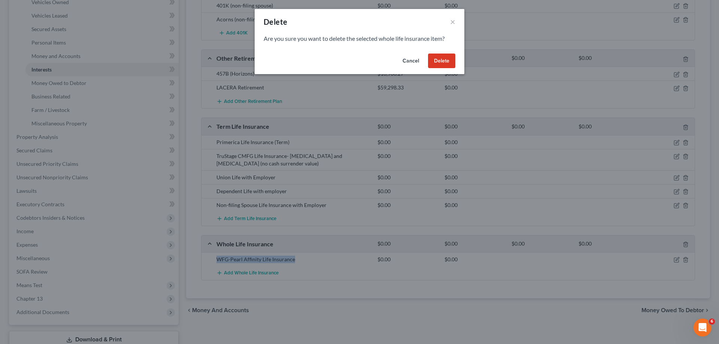
click at [443, 60] on button "Delete" at bounding box center [441, 61] width 27 height 15
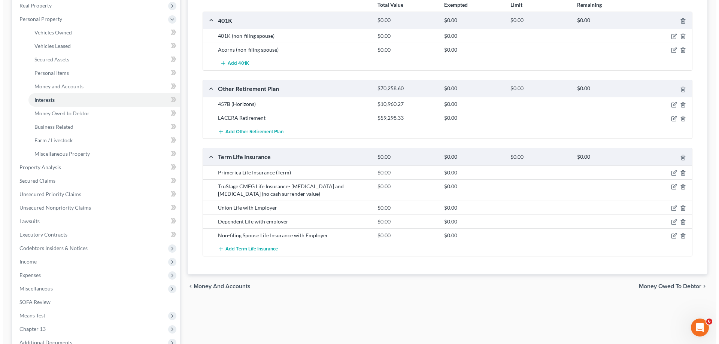
scroll to position [75, 0]
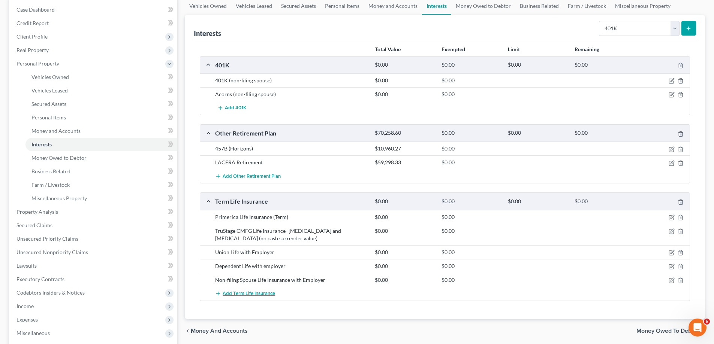
click at [266, 293] on span "Add Term Life Insurance" at bounding box center [249, 294] width 52 height 6
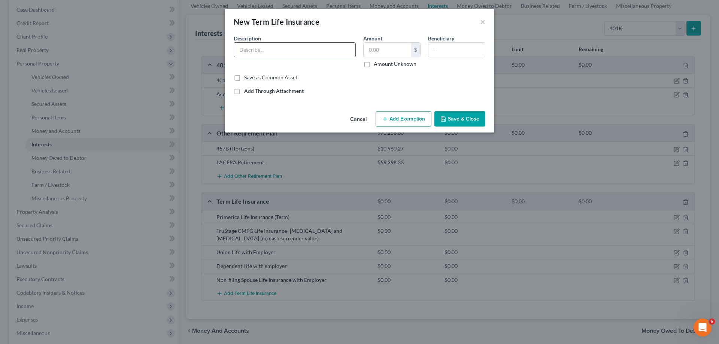
click at [243, 48] on input "text" at bounding box center [294, 50] width 121 height 14
paste input "WFG-Pearl Affinity Life Insurance"
click at [284, 49] on input "WFG-Pearl Affinity Life Insurance" at bounding box center [294, 50] width 121 height 14
click at [330, 49] on input "WFG-Pearl Affinity/SEIU Life Insurance" at bounding box center [294, 50] width 121 height 14
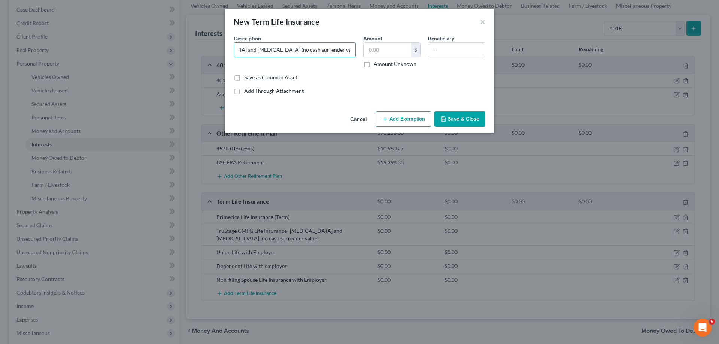
type input "WFG-Pearl Affinity/SEIU Life Insurance- [MEDICAL_DATA] and [MEDICAL_DATA] (no c…"
click at [449, 122] on button "Save & Close" at bounding box center [460, 119] width 51 height 16
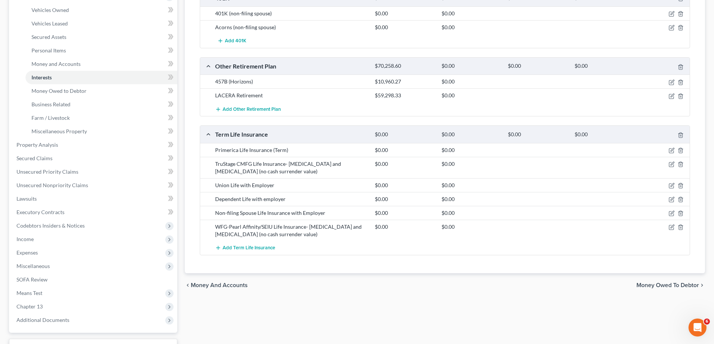
scroll to position [150, 0]
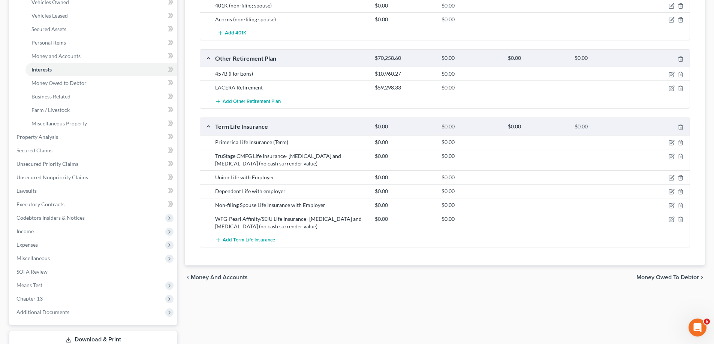
click at [649, 277] on span "Money Owed to Debtor" at bounding box center [667, 278] width 63 height 6
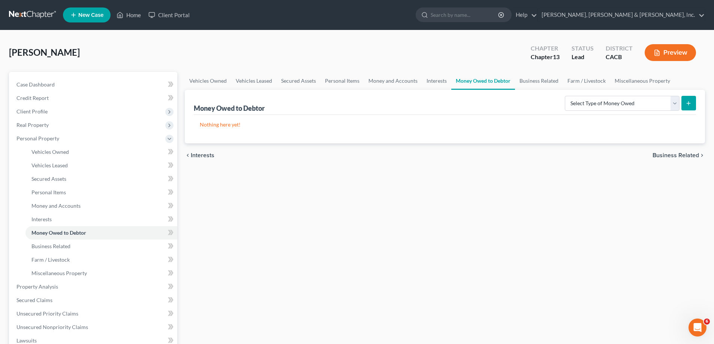
click at [670, 155] on span "Business Related" at bounding box center [675, 156] width 46 height 6
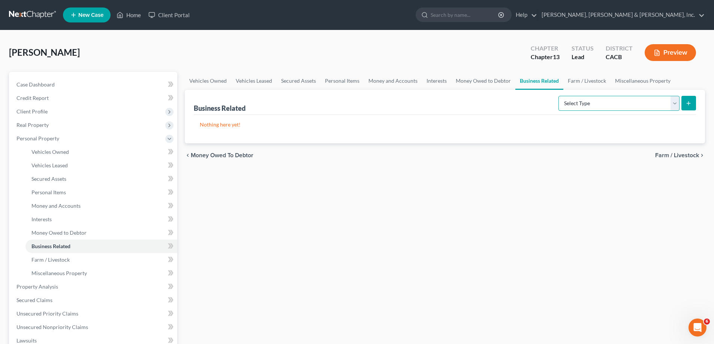
click at [671, 103] on select "Select Type Customer Lists Franchises Inventory Licenses Machinery Office Equip…" at bounding box center [618, 103] width 121 height 15
drag, startPoint x: 456, startPoint y: 242, endPoint x: 485, endPoint y: 234, distance: 30.0
click at [457, 242] on div "Vehicles Owned Vehicles Leased Secured Assets Personal Items Money and Accounts…" at bounding box center [445, 295] width 528 height 446
click at [667, 153] on span "Farm / Livestock" at bounding box center [677, 156] width 44 height 6
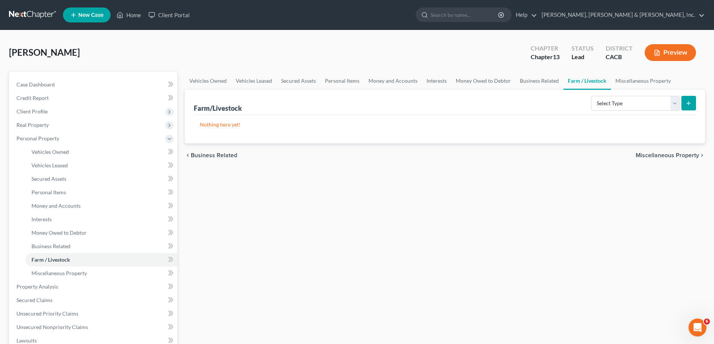
click at [666, 154] on span "Miscellaneous Property" at bounding box center [667, 156] width 63 height 6
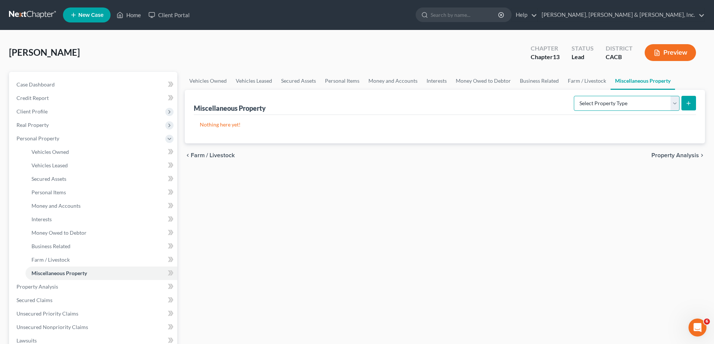
click at [672, 103] on select "Select Property Type Assigned for Creditor Benefit [DATE] Holding for Another N…" at bounding box center [627, 103] width 106 height 15
click at [337, 277] on div "Vehicles Owned Vehicles Leased Secured Assets Personal Items Money and Accounts…" at bounding box center [445, 295] width 528 height 446
click at [665, 159] on span "Property Analysis" at bounding box center [675, 156] width 48 height 6
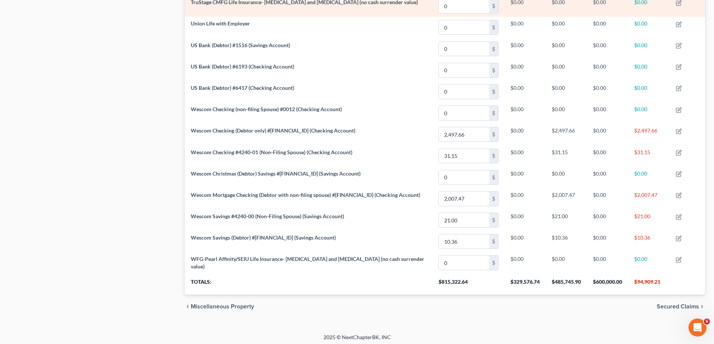
scroll to position [612, 0]
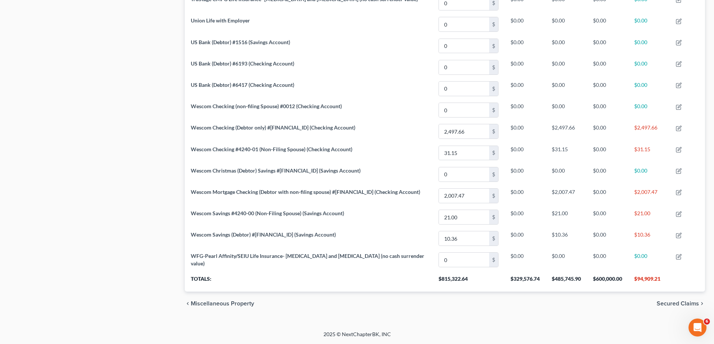
click at [675, 302] on span "Secured Claims" at bounding box center [678, 304] width 42 height 6
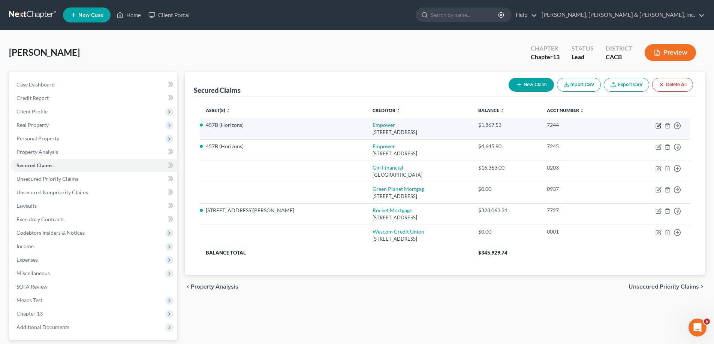
click at [659, 125] on icon "button" at bounding box center [658, 126] width 6 height 6
select select "5"
select select "11"
select select "4"
select select "0"
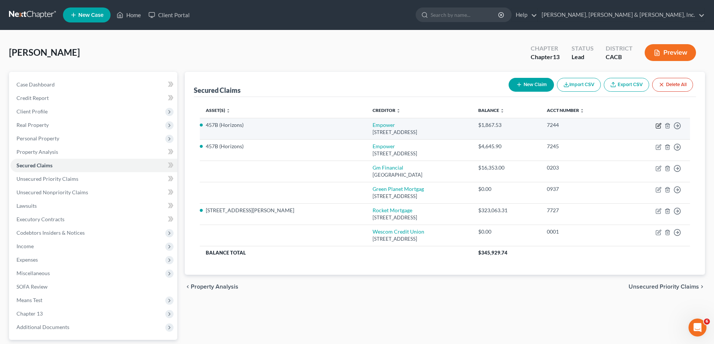
select select "0"
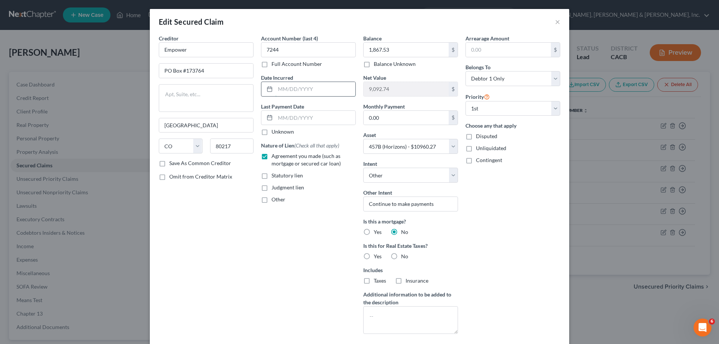
click at [275, 89] on input "text" at bounding box center [315, 89] width 80 height 14
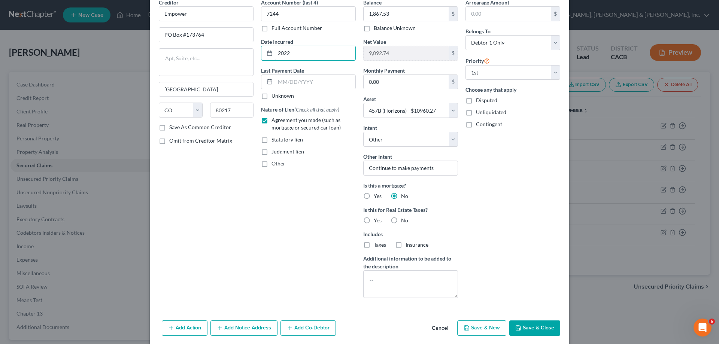
scroll to position [64, 0]
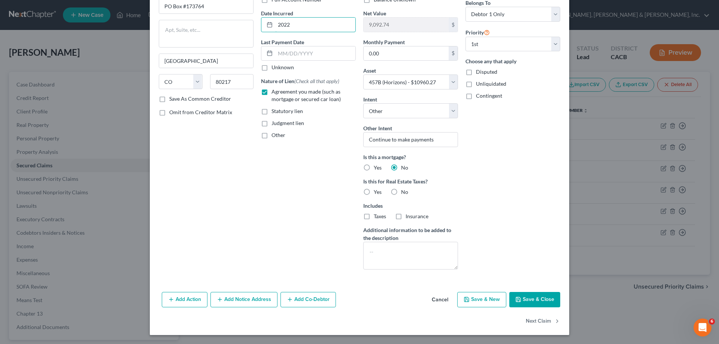
type input "2022"
click at [537, 299] on button "Save & Close" at bounding box center [535, 300] width 51 height 16
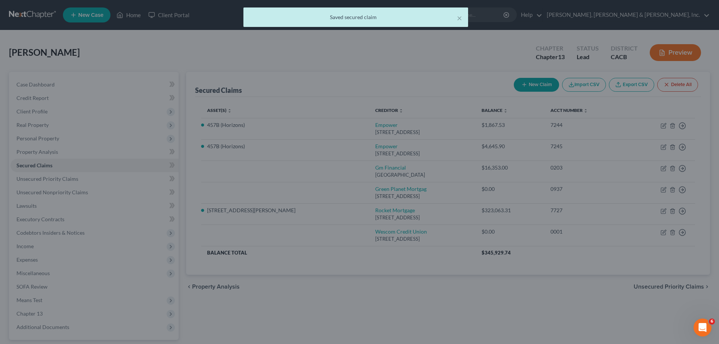
select select "11"
type input "0"
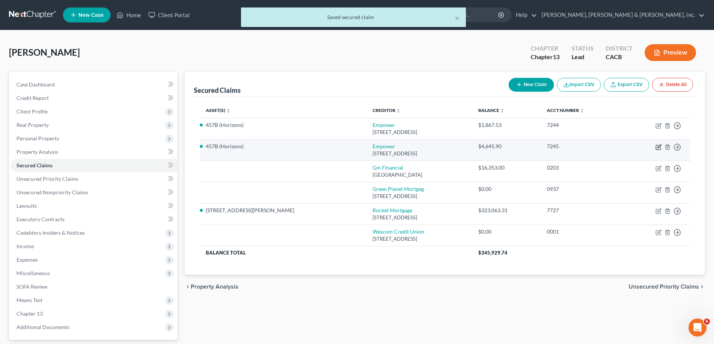
click at [658, 147] on icon "button" at bounding box center [658, 146] width 3 height 3
select select "5"
select select "11"
select select "4"
select select "0"
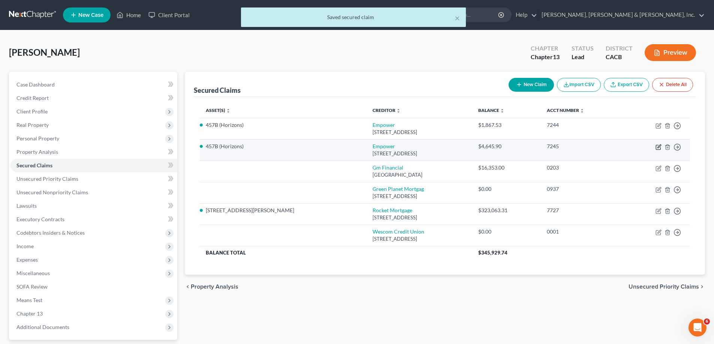
select select "0"
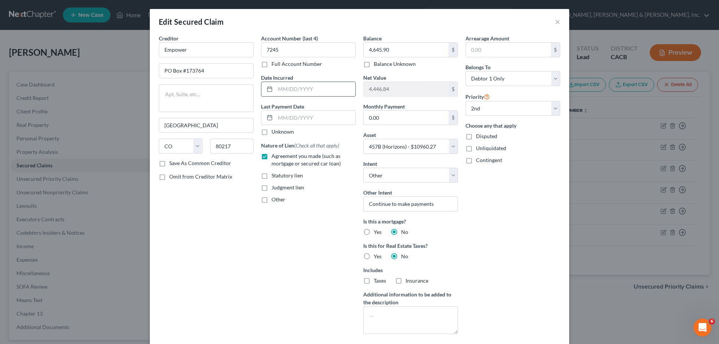
click at [280, 90] on input "text" at bounding box center [315, 89] width 80 height 14
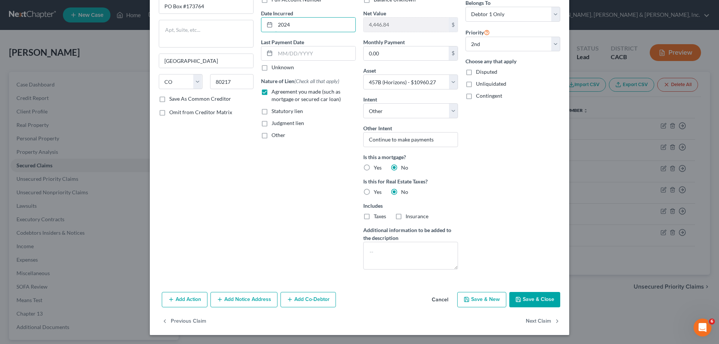
type input "2024"
click at [529, 296] on button "Save & Close" at bounding box center [535, 300] width 51 height 16
select select
select select "1"
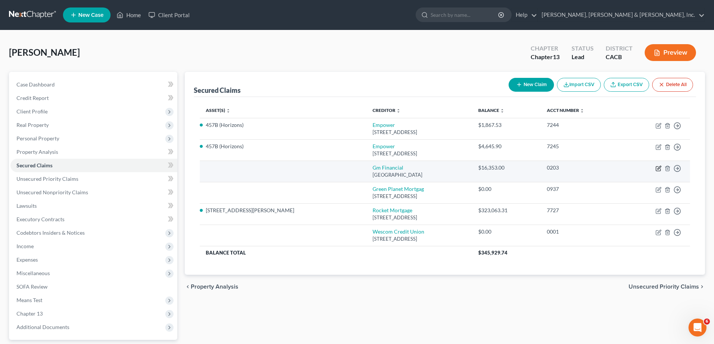
click at [656, 169] on icon "button" at bounding box center [658, 169] width 4 height 4
select select "45"
select select "0"
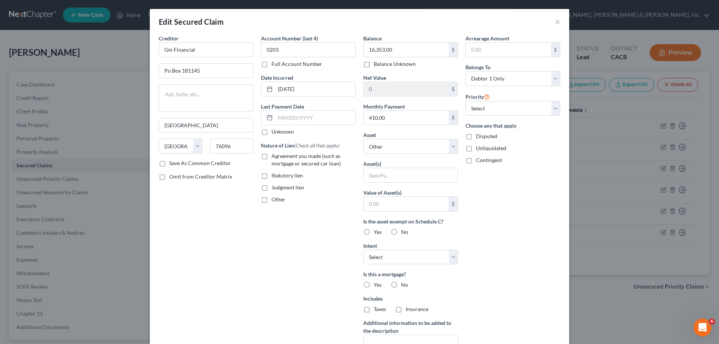
click at [272, 156] on label "Agreement you made (such as mortgage or secured car loan)" at bounding box center [314, 160] width 84 height 15
click at [275, 156] on input "Agreement you made (such as mortgage or secured car loan)" at bounding box center [277, 155] width 5 height 5
checkbox input "true"
click at [448, 148] on select "Select Other Multiple Assets Primerica Life Insurance (Term) - $0.0 Wescom Savi…" at bounding box center [410, 146] width 95 height 15
select select "9"
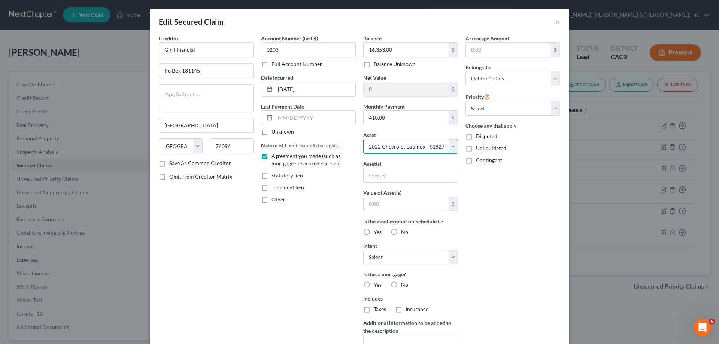
click at [363, 139] on select "Select Other Multiple Assets Primerica Life Insurance (Term) - $0.0 Wescom Savi…" at bounding box center [410, 146] width 95 height 15
click at [403, 335] on textarea at bounding box center [410, 349] width 95 height 28
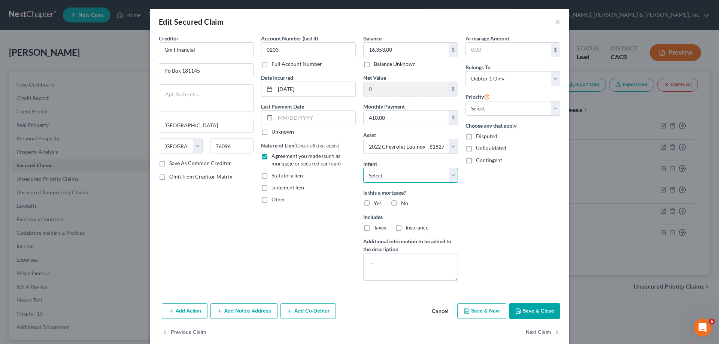
click at [451, 176] on select "Select Surrender Redeem Reaffirm Avoid Other" at bounding box center [410, 175] width 95 height 15
select select "4"
click at [363, 168] on select "Select Surrender Redeem Reaffirm Avoid Other" at bounding box center [410, 175] width 95 height 15
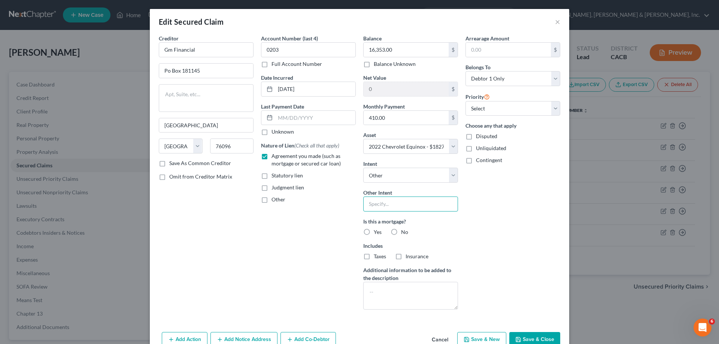
click at [372, 203] on input "text" at bounding box center [410, 204] width 95 height 15
type input "Continue to make payments"
click at [401, 231] on label "No" at bounding box center [404, 232] width 7 height 7
click at [404, 231] on input "No" at bounding box center [406, 231] width 5 height 5
radio input "true"
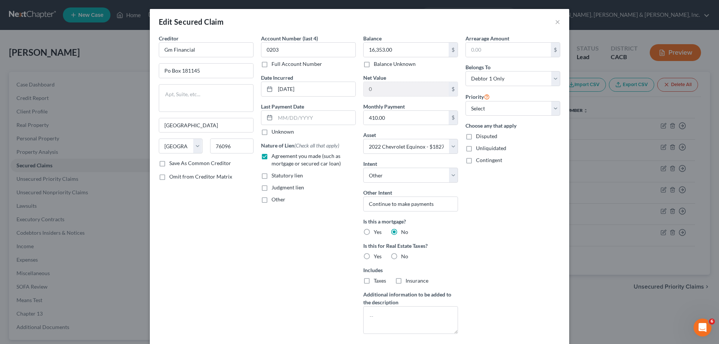
click at [401, 257] on label "No" at bounding box center [404, 256] width 7 height 7
click at [404, 257] on input "No" at bounding box center [406, 255] width 5 height 5
radio input "true"
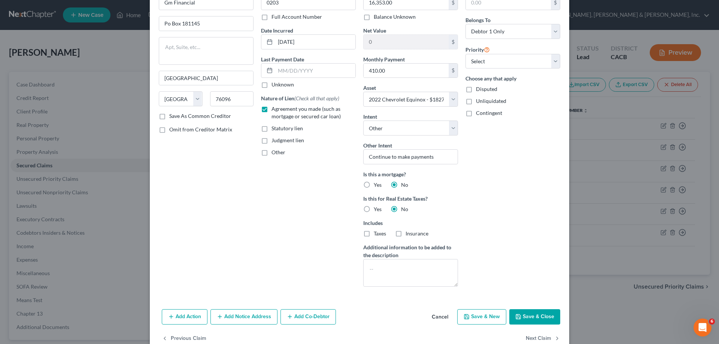
scroll to position [0, 0]
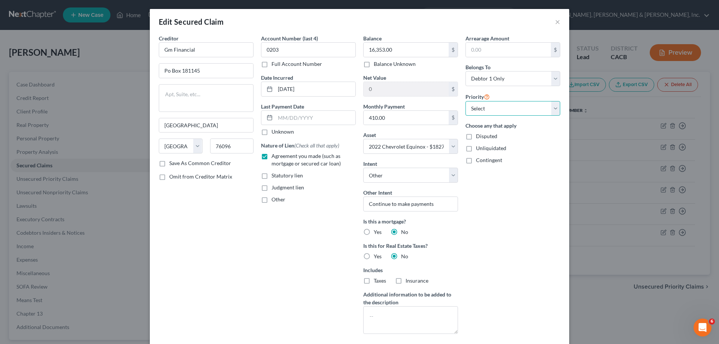
click at [550, 108] on select "Select 1st 2nd 3rd 4th 5th 6th 7th 8th 9th 10th 11th 12th 13th 14th 15th 16th 1…" at bounding box center [513, 108] width 95 height 15
select select "0"
click at [466, 101] on select "Select 1st 2nd 3rd 4th 5th 6th 7th 8th 9th 10th 11th 12th 13th 14th 15th 16th 1…" at bounding box center [513, 108] width 95 height 15
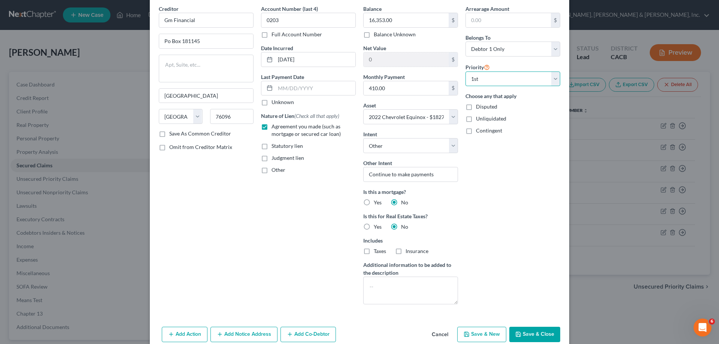
scroll to position [64, 0]
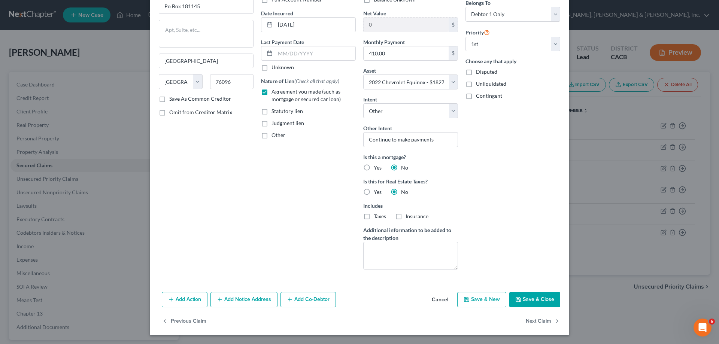
click at [531, 301] on button "Save & Close" at bounding box center [535, 300] width 51 height 16
select select
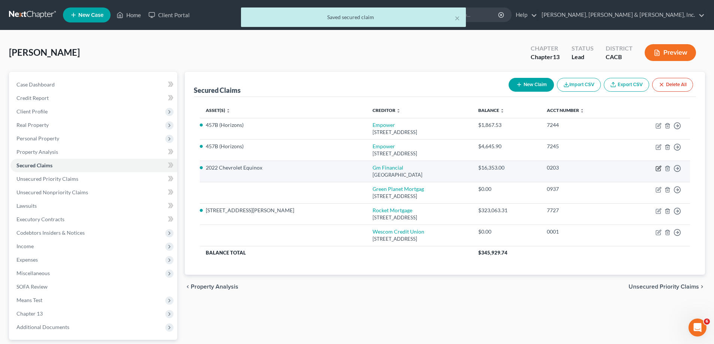
click at [660, 168] on icon "button" at bounding box center [658, 167] width 3 height 3
select select "45"
select select "4"
select select "0"
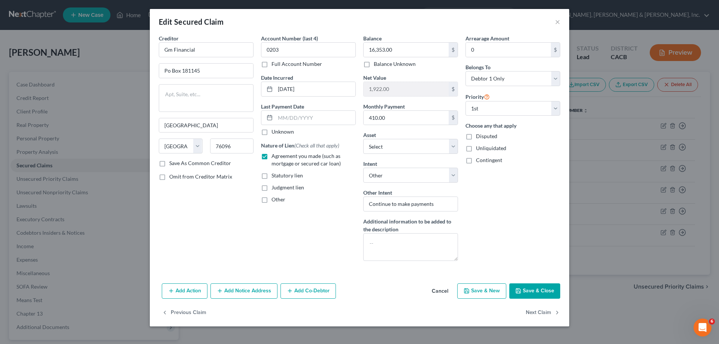
click at [540, 293] on button "Save & Close" at bounding box center [535, 292] width 51 height 16
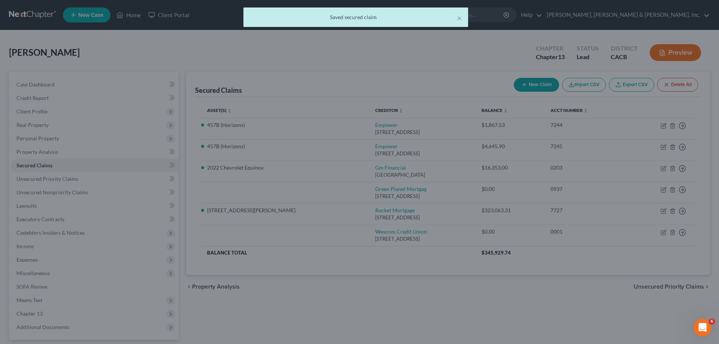
select select "9"
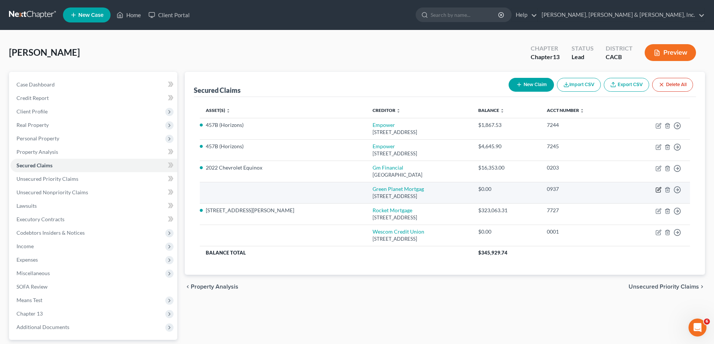
click at [656, 189] on icon "button" at bounding box center [658, 190] width 4 height 4
select select "6"
select select "0"
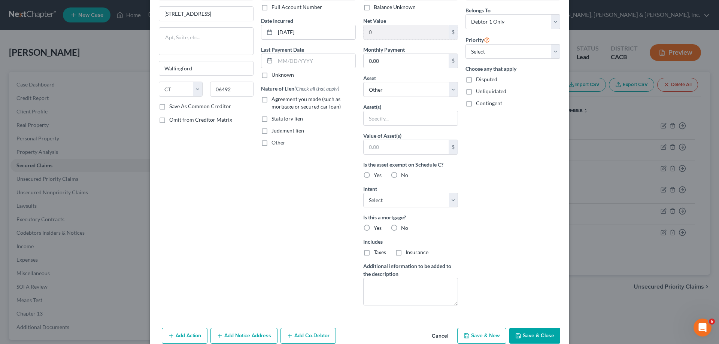
scroll to position [0, 0]
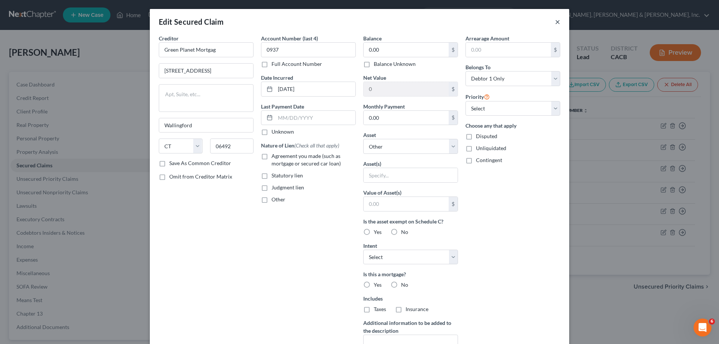
click at [556, 21] on button "×" at bounding box center [557, 21] width 5 height 9
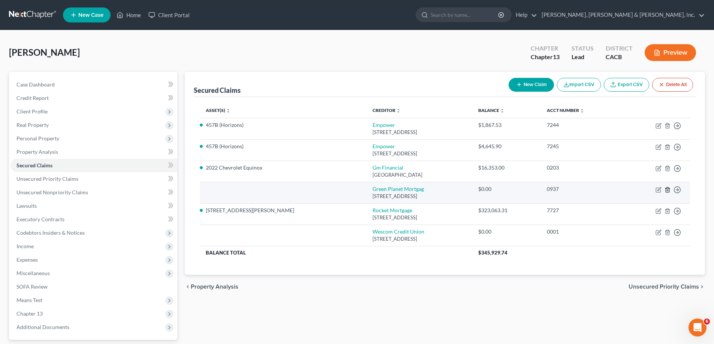
click at [667, 191] on icon "button" at bounding box center [667, 190] width 6 height 6
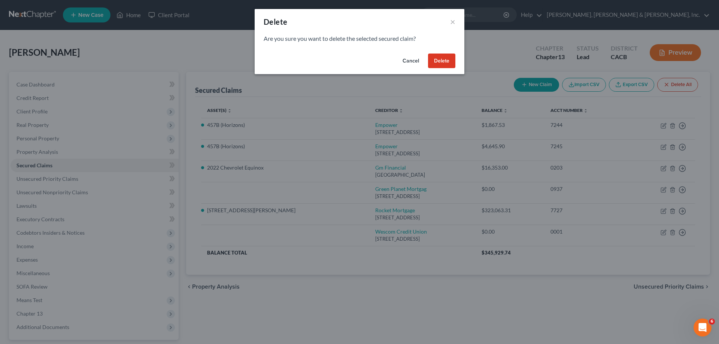
click at [438, 59] on button "Delete" at bounding box center [441, 61] width 27 height 15
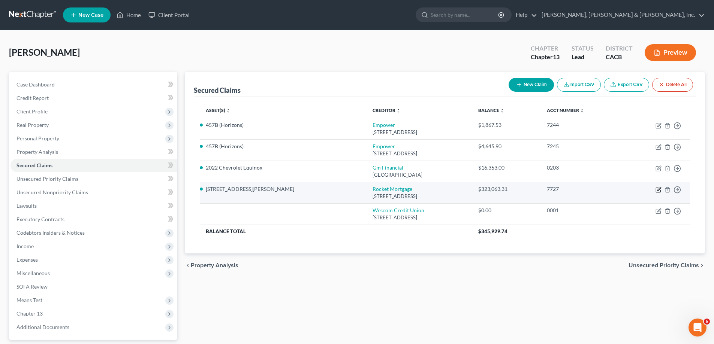
click at [659, 190] on icon "button" at bounding box center [658, 188] width 3 height 3
select select "14"
select select "13"
select select "4"
select select "3"
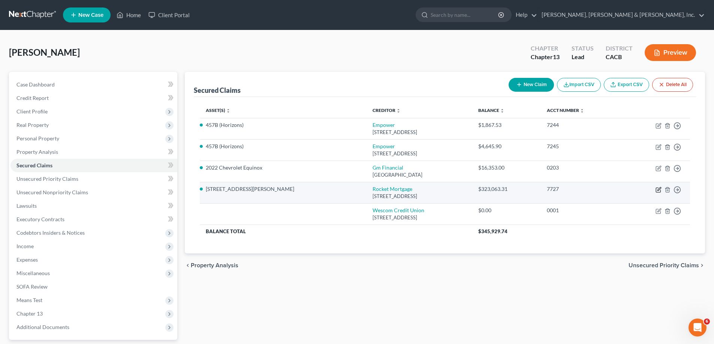
select select "0"
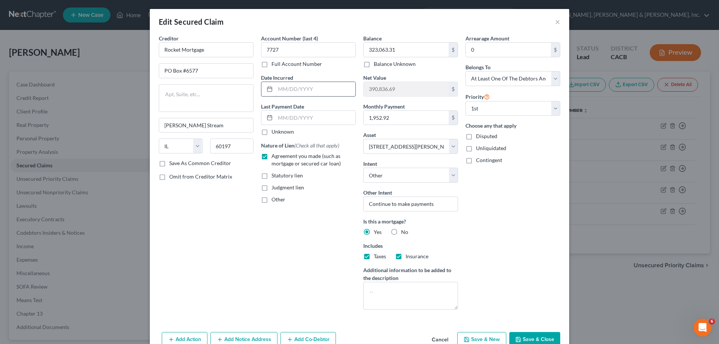
click at [276, 90] on input "text" at bounding box center [315, 89] width 80 height 14
type input "2021"
click at [292, 233] on div "Account Number (last 4) 7727 Full Account Number Date Incurred 2021 Last Paymen…" at bounding box center [308, 174] width 102 height 281
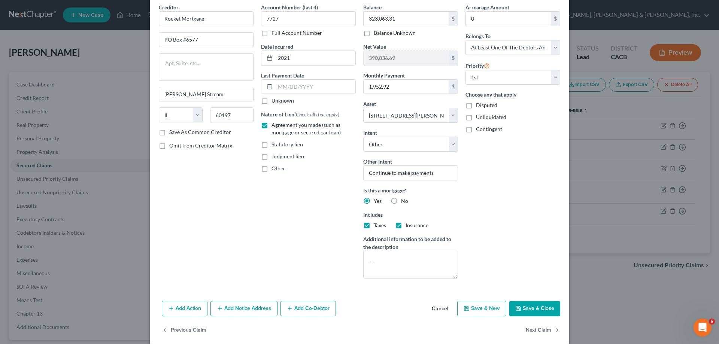
scroll to position [37, 0]
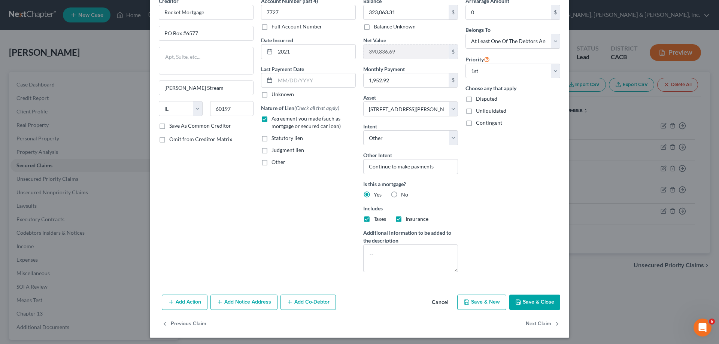
click at [532, 300] on button "Save & Close" at bounding box center [535, 303] width 51 height 16
select select
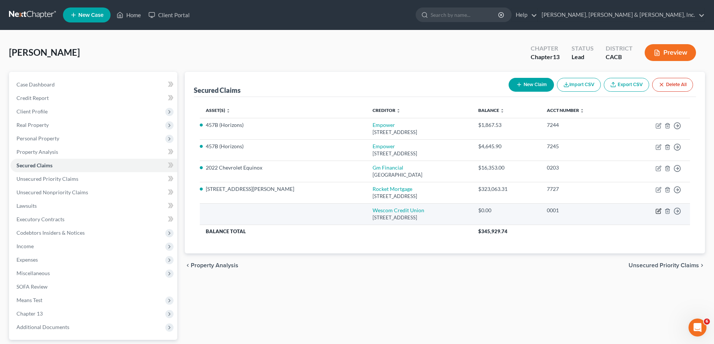
click at [657, 209] on icon "button" at bounding box center [658, 211] width 4 height 4
select select "4"
select select "0"
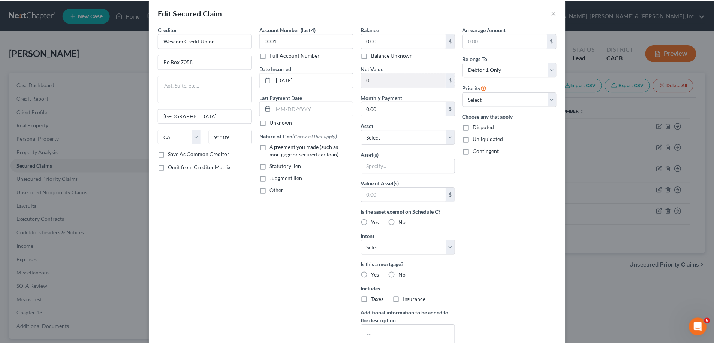
scroll to position [0, 0]
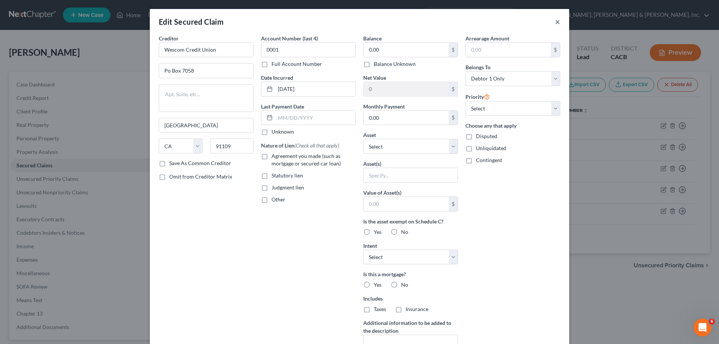
click at [555, 22] on button "×" at bounding box center [557, 21] width 5 height 9
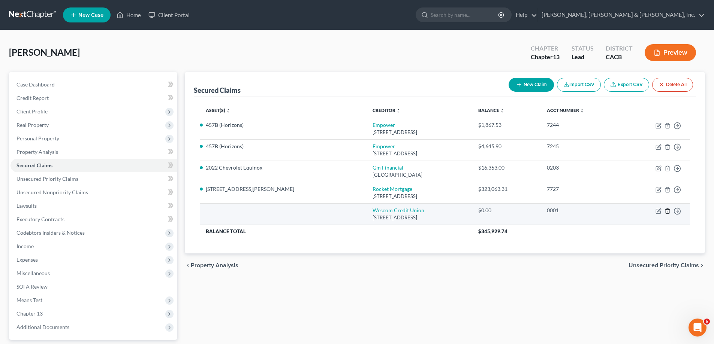
click at [668, 212] on line "button" at bounding box center [668, 211] width 0 height 1
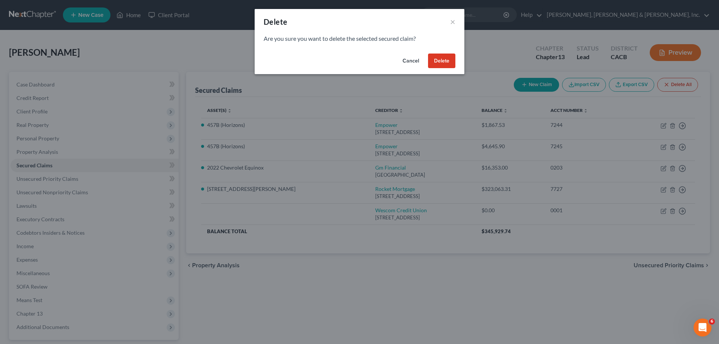
click at [449, 62] on button "Delete" at bounding box center [441, 61] width 27 height 15
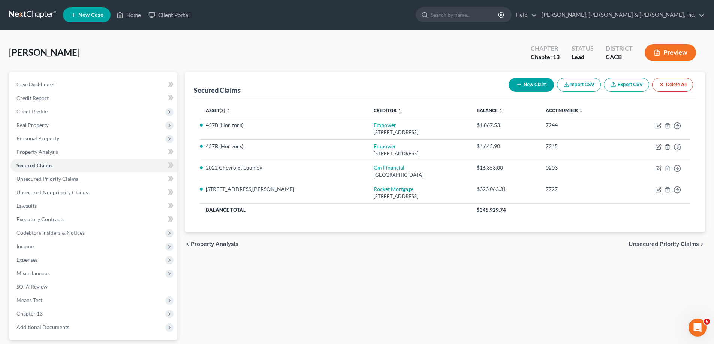
click at [656, 242] on span "Unsecured Priority Claims" at bounding box center [663, 244] width 70 height 6
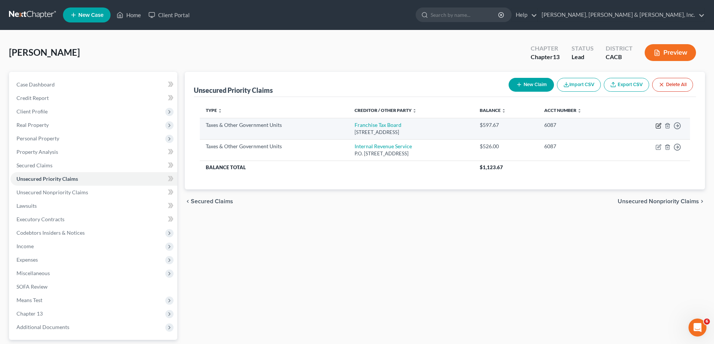
click at [658, 126] on icon "button" at bounding box center [658, 124] width 3 height 3
select select "3"
select select "4"
select select "3"
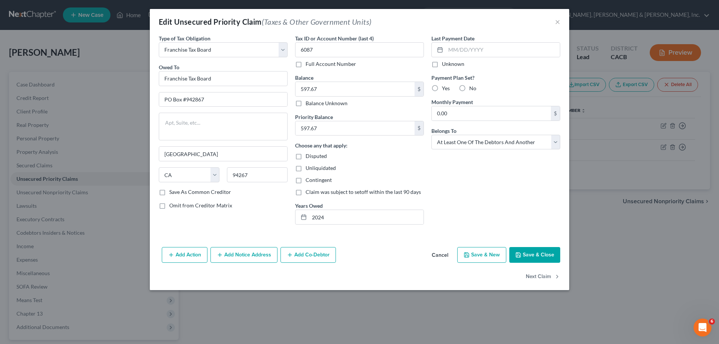
click at [531, 254] on button "Save & Close" at bounding box center [535, 255] width 51 height 16
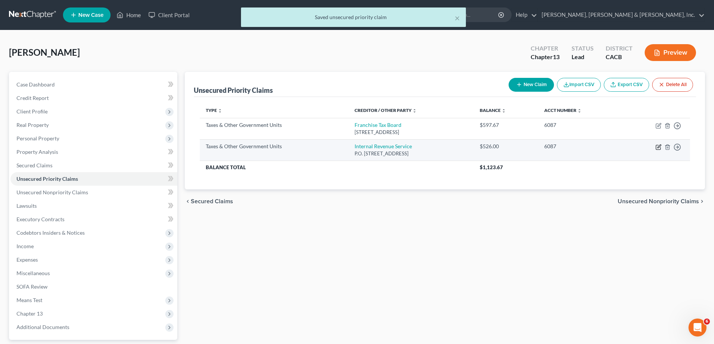
click at [658, 147] on icon "button" at bounding box center [658, 146] width 3 height 3
select select "0"
select select "39"
select select "3"
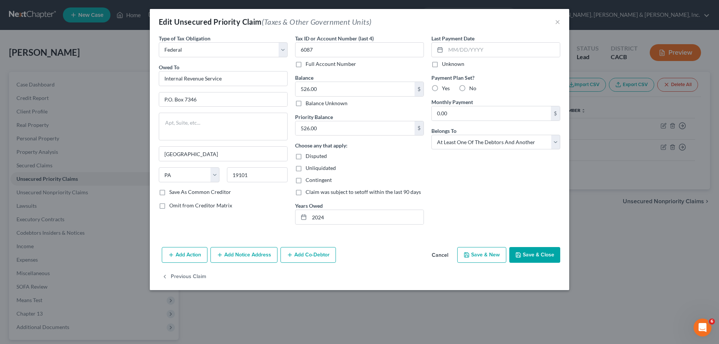
click at [538, 257] on button "Save & Close" at bounding box center [535, 255] width 51 height 16
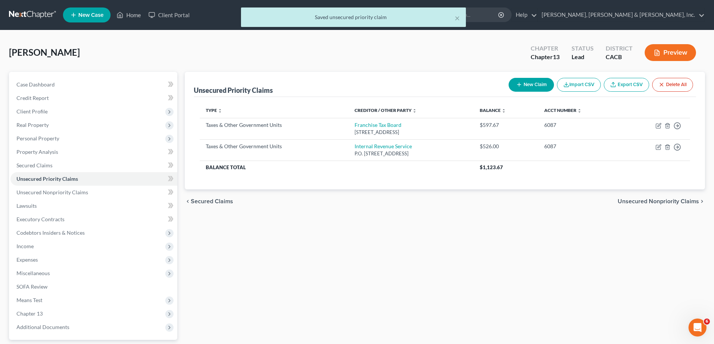
click at [649, 202] on span "Unsecured Nonpriority Claims" at bounding box center [658, 202] width 81 height 6
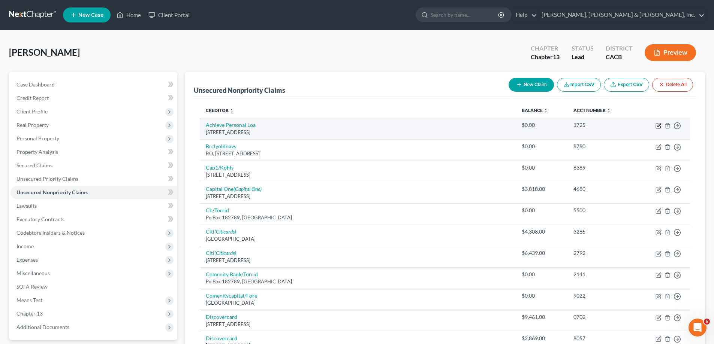
click at [658, 126] on icon "button" at bounding box center [658, 126] width 6 height 6
select select "4"
select select "0"
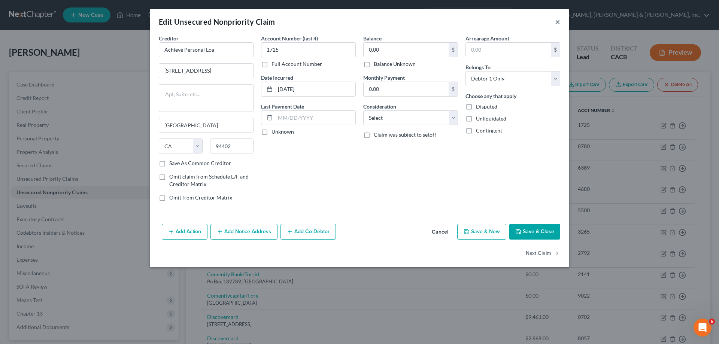
click at [558, 22] on button "×" at bounding box center [557, 21] width 5 height 9
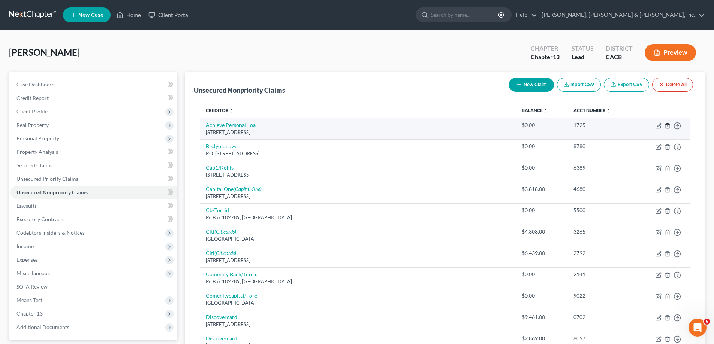
click at [666, 126] on icon "button" at bounding box center [667, 126] width 6 height 6
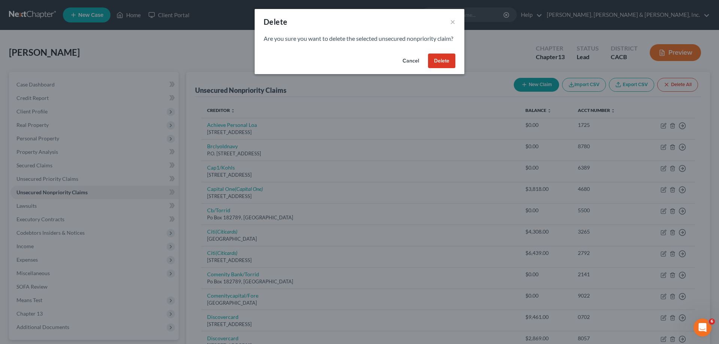
click at [442, 69] on button "Delete" at bounding box center [441, 61] width 27 height 15
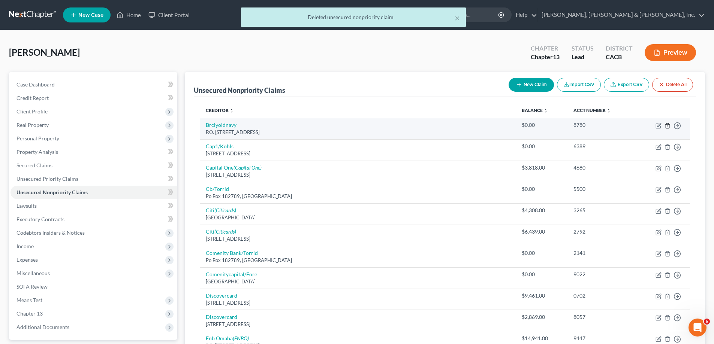
click at [666, 126] on icon "button" at bounding box center [667, 126] width 6 height 6
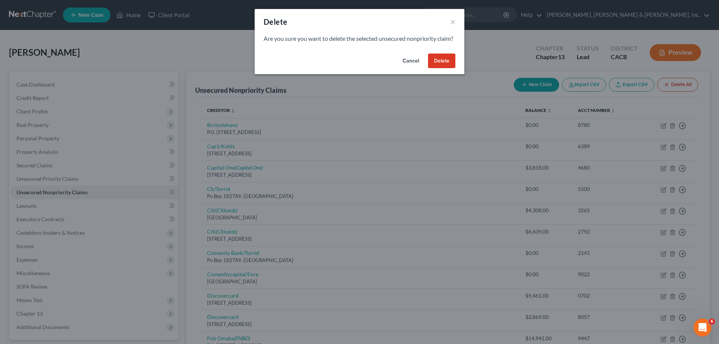
click at [446, 68] on button "Delete" at bounding box center [441, 61] width 27 height 15
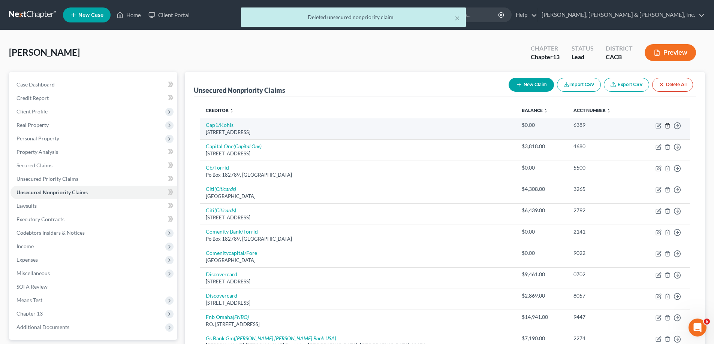
click at [667, 125] on icon "button" at bounding box center [667, 126] width 6 height 6
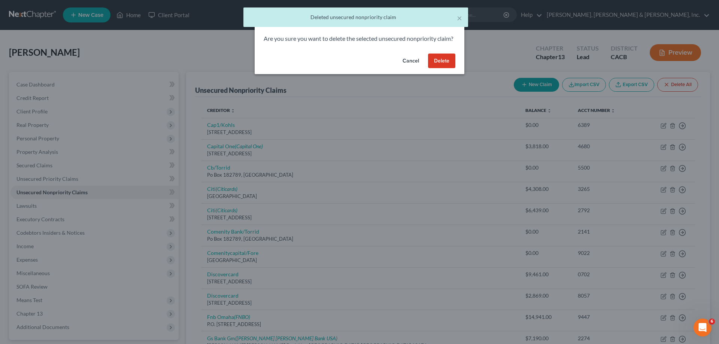
click at [449, 69] on button "Delete" at bounding box center [441, 61] width 27 height 15
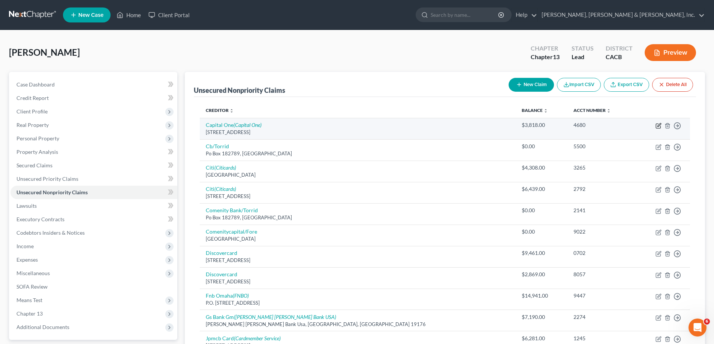
click at [658, 126] on icon "button" at bounding box center [658, 124] width 3 height 3
select select "46"
select select "2"
select select "0"
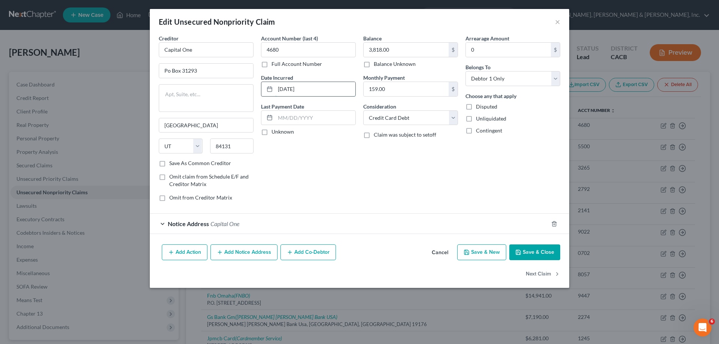
click at [307, 89] on input "[DATE]" at bounding box center [315, 89] width 80 height 14
click at [295, 89] on input "[DATE]- 2025" at bounding box center [315, 89] width 80 height 14
type input "[DATE]- [DATE]"
click at [523, 250] on button "Save & Close" at bounding box center [535, 253] width 51 height 16
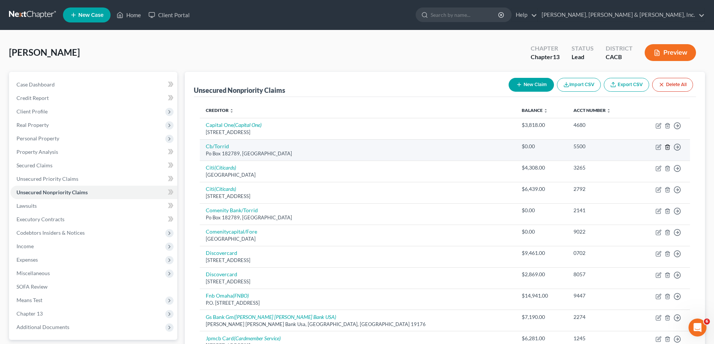
click at [666, 147] on icon "button" at bounding box center [667, 147] width 3 height 5
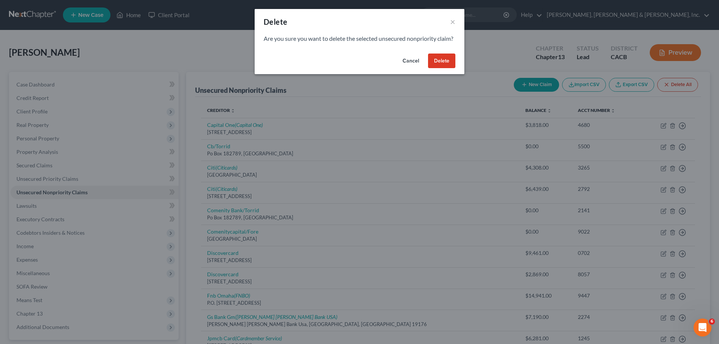
click at [441, 69] on button "Delete" at bounding box center [441, 61] width 27 height 15
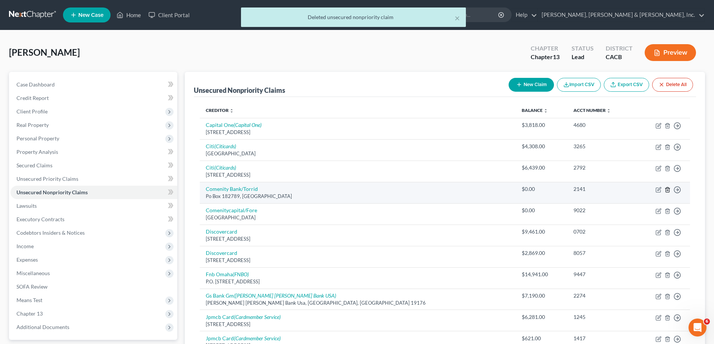
click at [667, 189] on icon "button" at bounding box center [667, 190] width 6 height 6
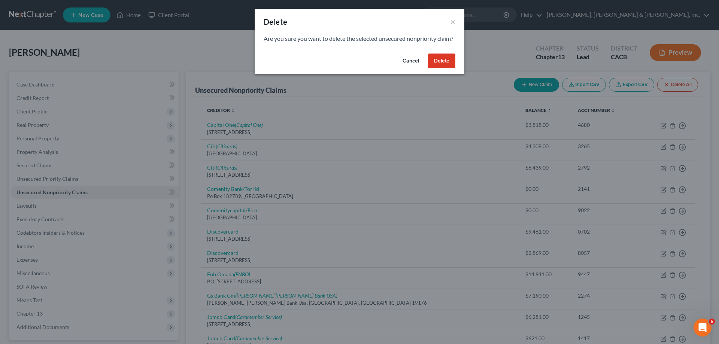
click at [439, 69] on button "Delete" at bounding box center [441, 61] width 27 height 15
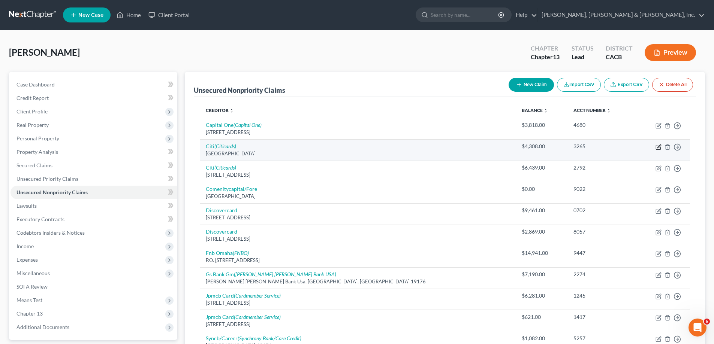
click at [658, 148] on icon "button" at bounding box center [658, 146] width 3 height 3
select select "43"
select select "0"
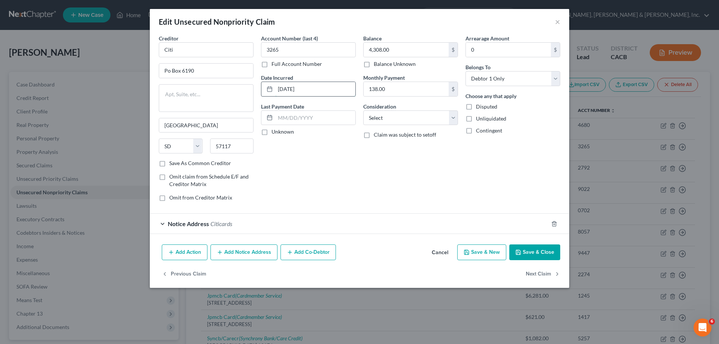
click at [295, 88] on input "[DATE]" at bounding box center [315, 89] width 80 height 14
click at [290, 88] on input "2020" at bounding box center [315, 89] width 80 height 14
type input "[DATE]-[DATE]"
click at [525, 251] on button "Save & Close" at bounding box center [535, 253] width 51 height 16
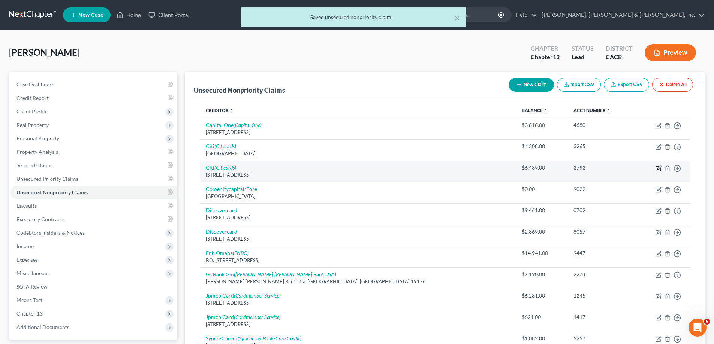
click at [658, 169] on icon "button" at bounding box center [658, 167] width 3 height 3
select select "43"
select select "2"
select select "0"
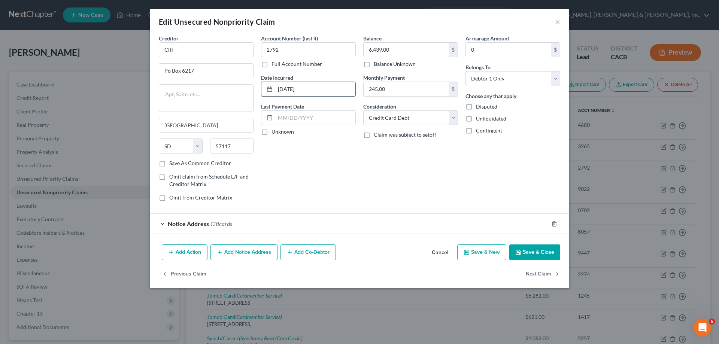
click at [294, 89] on input "[DATE]" at bounding box center [315, 89] width 80 height 14
drag, startPoint x: 289, startPoint y: 90, endPoint x: 294, endPoint y: 88, distance: 5.5
click at [289, 90] on input "2023" at bounding box center [315, 89] width 80 height 14
type input "[DATE]-[DATE]"
click at [523, 253] on button "Save & Close" at bounding box center [535, 253] width 51 height 16
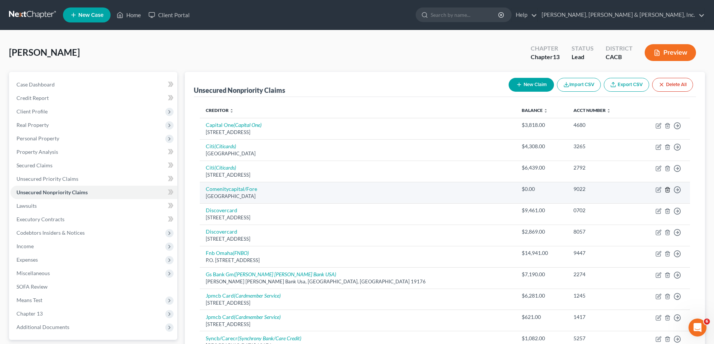
click at [667, 190] on line "button" at bounding box center [667, 190] width 0 height 1
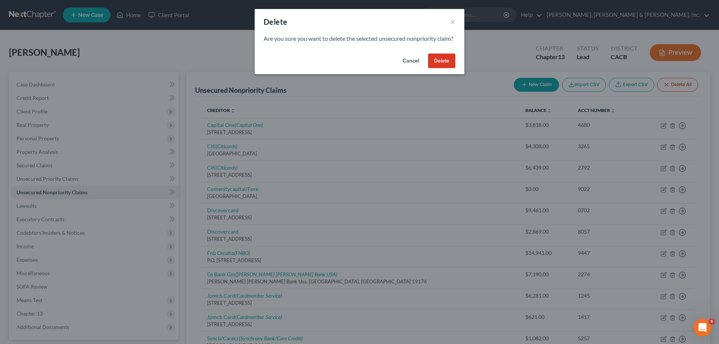
click at [440, 69] on button "Delete" at bounding box center [441, 61] width 27 height 15
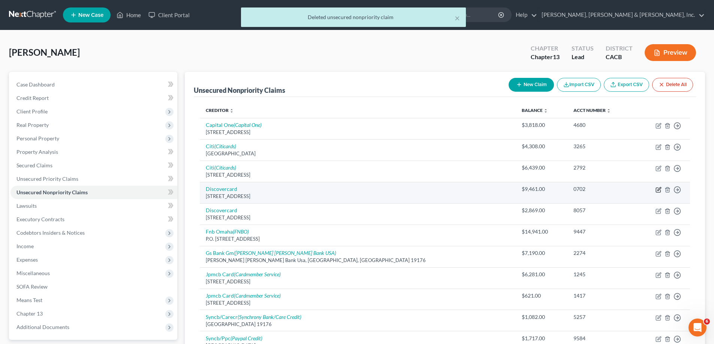
click at [658, 189] on icon "button" at bounding box center [658, 190] width 6 height 6
select select "46"
select select "2"
select select "0"
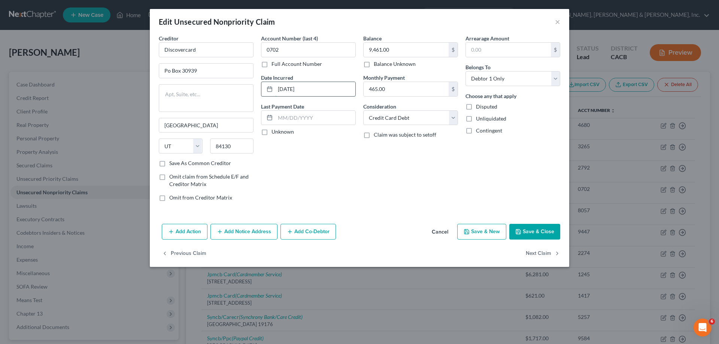
click at [294, 90] on input "[DATE]" at bounding box center [315, 89] width 80 height 14
drag, startPoint x: 290, startPoint y: 90, endPoint x: 298, endPoint y: 89, distance: 7.9
click at [290, 90] on input "2022" at bounding box center [315, 89] width 80 height 14
type input "[DATE]-[DATE]"
click at [535, 229] on button "Save & Close" at bounding box center [535, 232] width 51 height 16
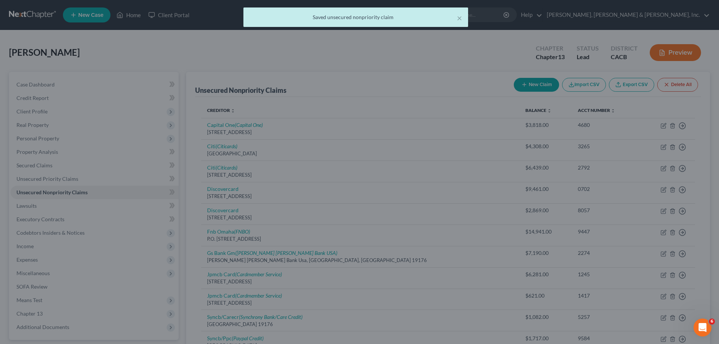
type input "0"
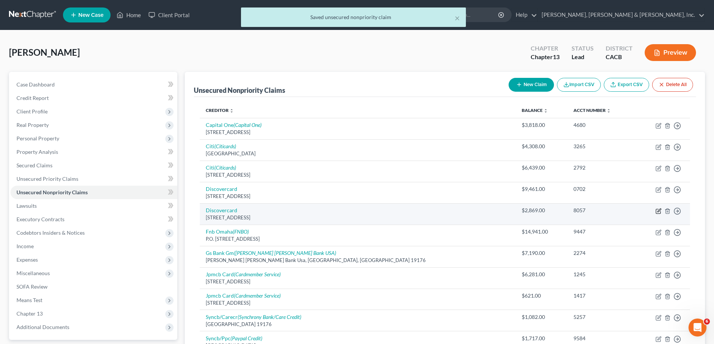
click at [657, 211] on icon "button" at bounding box center [658, 211] width 6 height 6
select select "46"
select select "2"
select select "0"
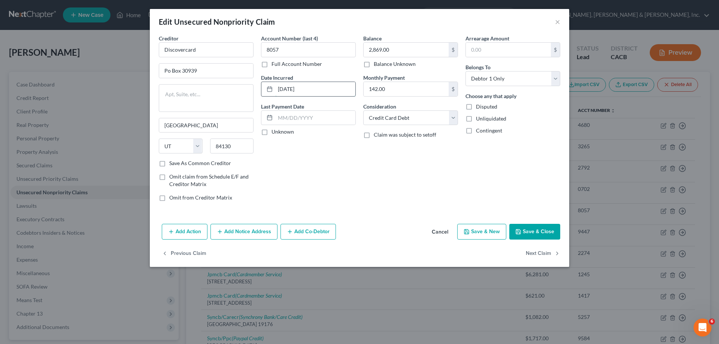
click at [294, 88] on input "[DATE]" at bounding box center [315, 89] width 80 height 14
drag, startPoint x: 290, startPoint y: 91, endPoint x: 300, endPoint y: 88, distance: 10.6
click at [290, 91] on input "2021" at bounding box center [315, 89] width 80 height 14
type input "[DATE]-[DATE]"
click at [545, 233] on button "Save & Close" at bounding box center [535, 232] width 51 height 16
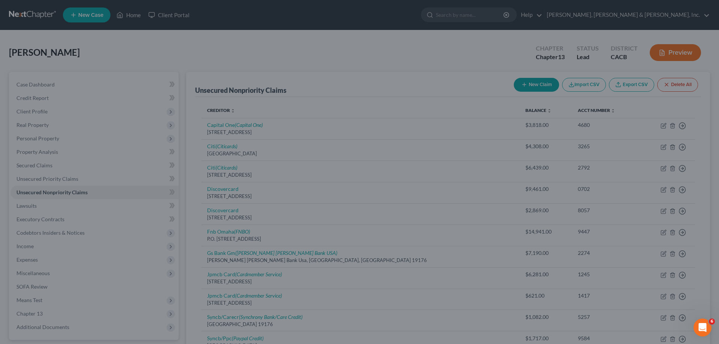
type input "0"
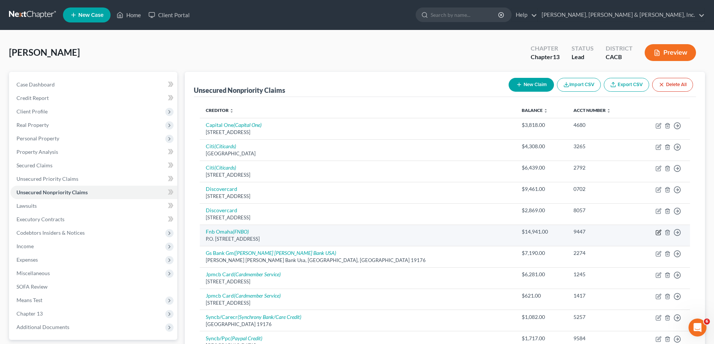
click at [658, 233] on icon "button" at bounding box center [658, 231] width 3 height 3
select select "30"
select select "2"
select select "0"
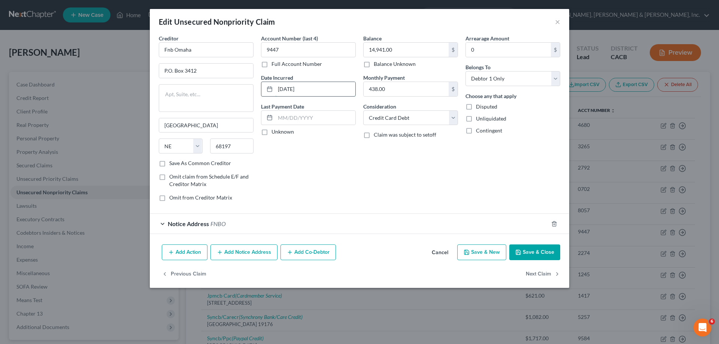
click at [293, 90] on input "[DATE]" at bounding box center [315, 89] width 80 height 14
click at [289, 88] on input "2021" at bounding box center [315, 89] width 80 height 14
type input "[DATE]-[DATE]"
click at [544, 253] on button "Save & Close" at bounding box center [535, 253] width 51 height 16
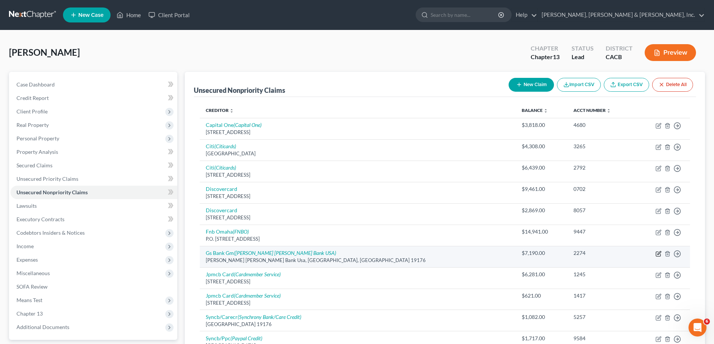
click at [657, 252] on icon "button" at bounding box center [658, 254] width 4 height 4
select select "39"
select select "2"
select select "0"
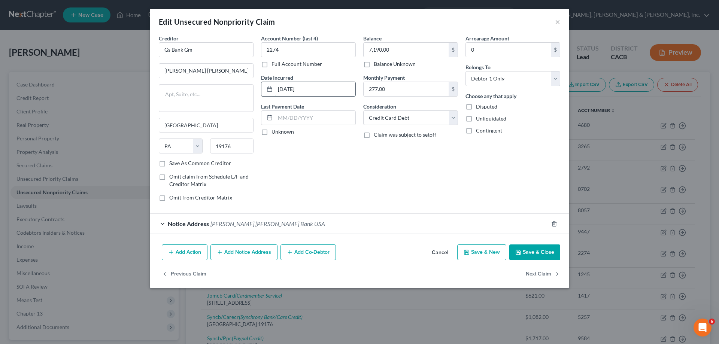
click at [293, 90] on input "[DATE]" at bounding box center [315, 89] width 80 height 14
drag, startPoint x: 291, startPoint y: 89, endPoint x: 297, endPoint y: 88, distance: 6.5
click at [291, 89] on input "2022" at bounding box center [315, 89] width 80 height 14
type input "[DATE]-[DATE]"
click at [537, 254] on button "Save & Close" at bounding box center [535, 253] width 51 height 16
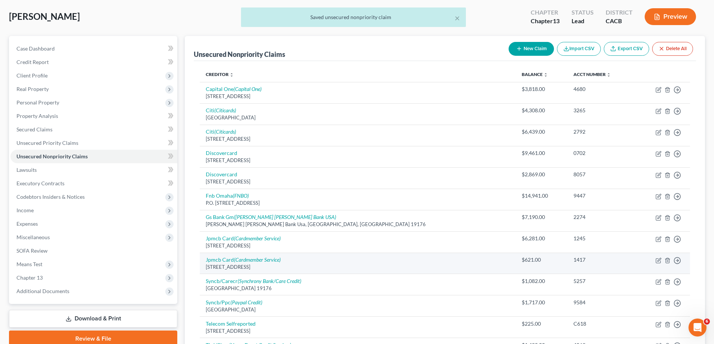
scroll to position [75, 0]
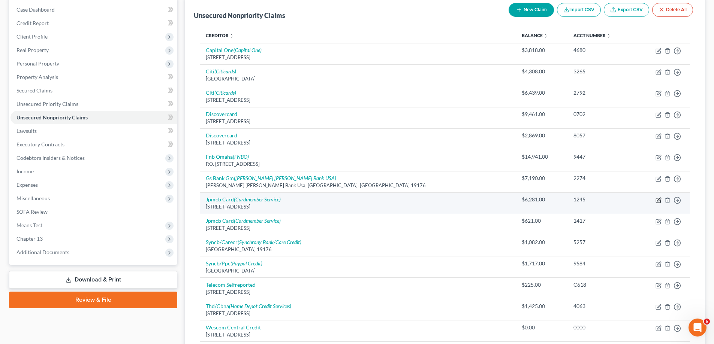
click at [658, 198] on icon "button" at bounding box center [658, 200] width 6 height 6
select select "7"
select select "0"
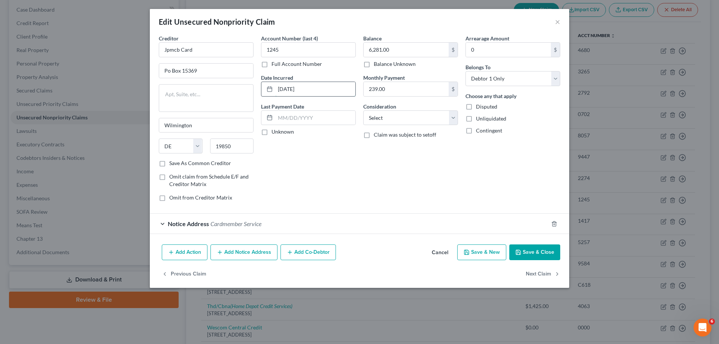
click at [294, 90] on input "[DATE]" at bounding box center [315, 89] width 80 height 14
drag, startPoint x: 291, startPoint y: 88, endPoint x: 299, endPoint y: 87, distance: 8.7
click at [291, 88] on input "2019" at bounding box center [315, 89] width 80 height 14
type input "[DATE]-[DATE]"
click at [527, 252] on button "Save & Close" at bounding box center [535, 253] width 51 height 16
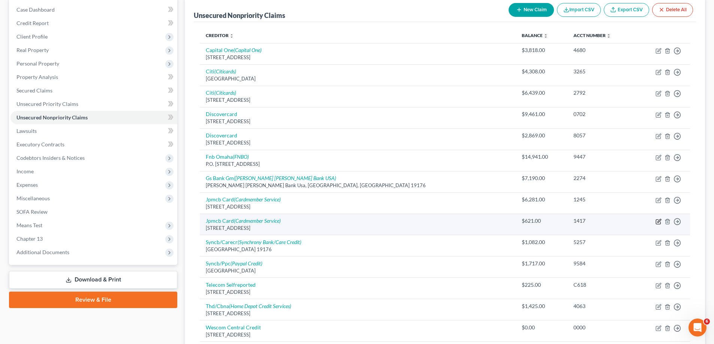
click at [656, 220] on icon "button" at bounding box center [658, 222] width 4 height 4
select select "7"
select select "0"
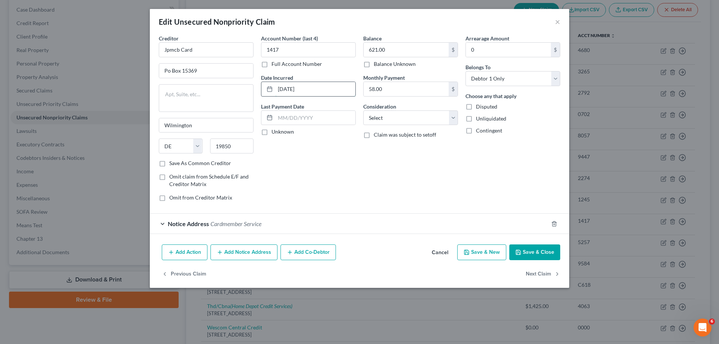
click at [295, 89] on input "[DATE]" at bounding box center [315, 89] width 80 height 14
drag, startPoint x: 290, startPoint y: 90, endPoint x: 306, endPoint y: 90, distance: 16.1
click at [290, 90] on input "2022" at bounding box center [315, 89] width 80 height 14
type input "[DATE]-[DATE]"
click at [530, 254] on button "Save & Close" at bounding box center [535, 253] width 51 height 16
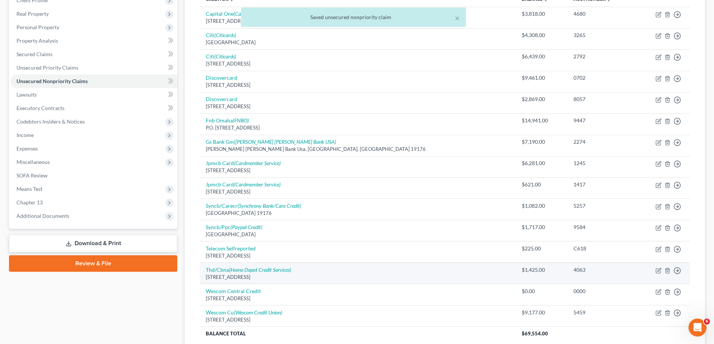
scroll to position [112, 0]
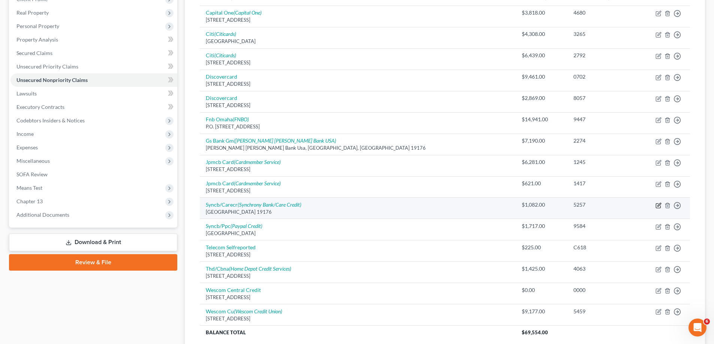
click at [657, 205] on icon "button" at bounding box center [658, 206] width 6 height 6
select select "39"
select select "2"
select select "0"
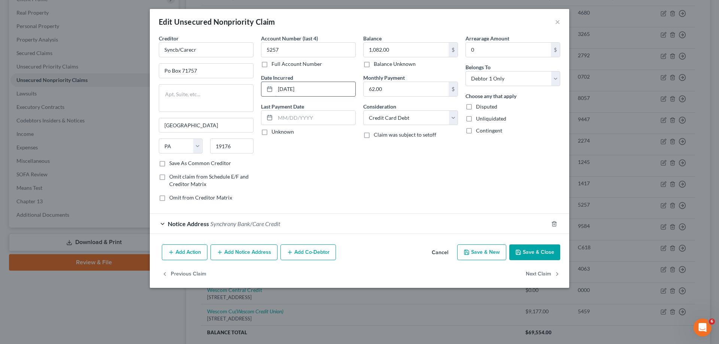
click at [294, 88] on input "[DATE]" at bounding box center [315, 89] width 80 height 14
drag, startPoint x: 291, startPoint y: 88, endPoint x: 301, endPoint y: 89, distance: 10.1
click at [291, 88] on input "2019" at bounding box center [315, 89] width 80 height 14
type input "[DATE]-[DATE]"
click at [521, 253] on icon "button" at bounding box center [519, 253] width 6 height 6
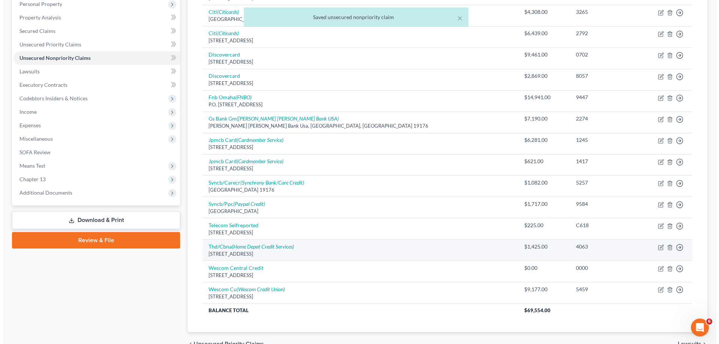
scroll to position [150, 0]
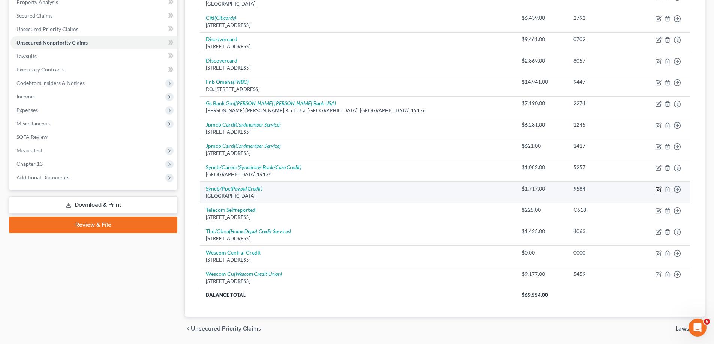
click at [658, 188] on icon "button" at bounding box center [658, 190] width 6 height 6
select select "39"
select select "2"
select select "0"
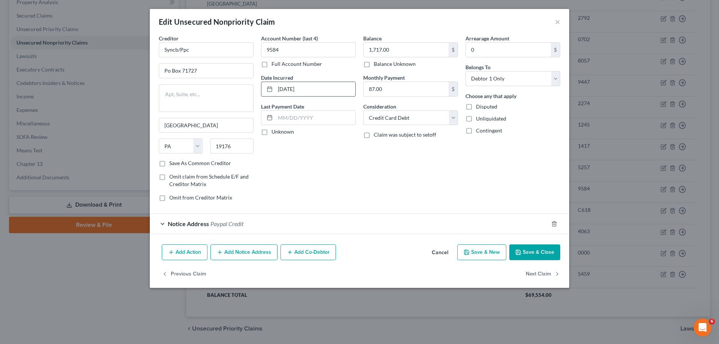
click at [294, 88] on input "[DATE]" at bounding box center [315, 89] width 80 height 14
drag, startPoint x: 290, startPoint y: 89, endPoint x: 296, endPoint y: 88, distance: 5.7
click at [290, 89] on input "2021" at bounding box center [315, 89] width 80 height 14
type input "[DATE]-[DATE]"
click at [524, 253] on button "Save & Close" at bounding box center [535, 253] width 51 height 16
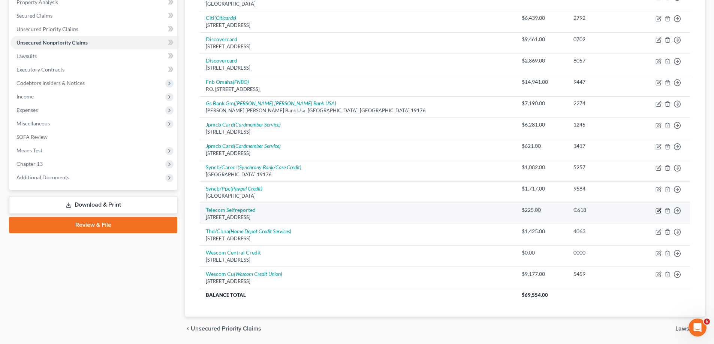
click at [657, 210] on icon "button" at bounding box center [658, 211] width 6 height 6
select select "45"
select select "0"
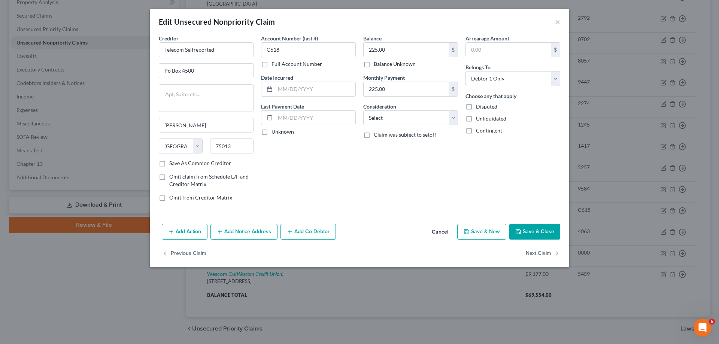
click at [554, 20] on div "Edit Unsecured Nonpriority Claim ×" at bounding box center [360, 21] width 420 height 25
click at [558, 22] on button "×" at bounding box center [557, 21] width 5 height 9
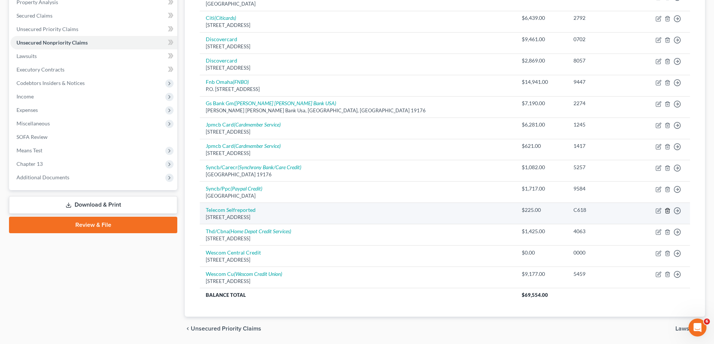
click at [666, 209] on icon "button" at bounding box center [667, 210] width 3 height 5
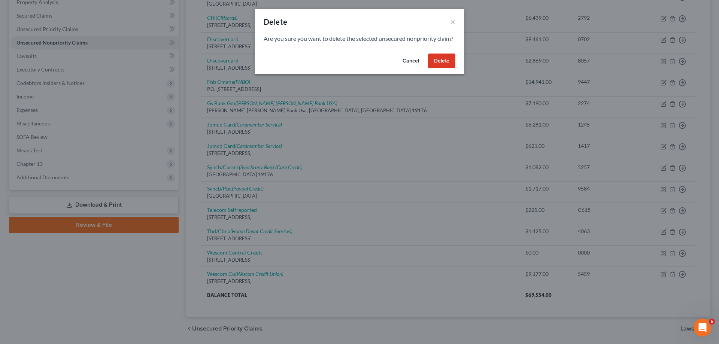
click at [450, 69] on button "Delete" at bounding box center [441, 61] width 27 height 15
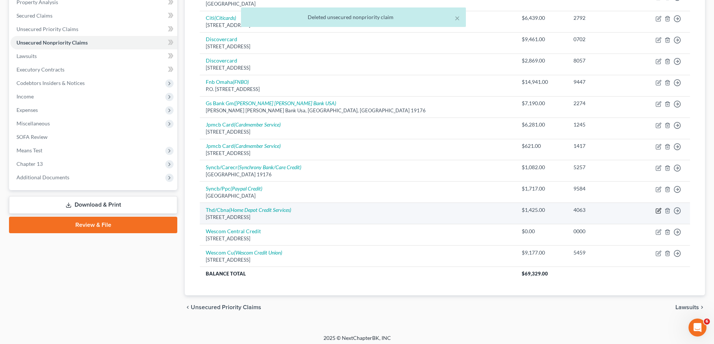
click at [658, 209] on icon "button" at bounding box center [658, 211] width 6 height 6
select select "43"
select select "2"
select select "0"
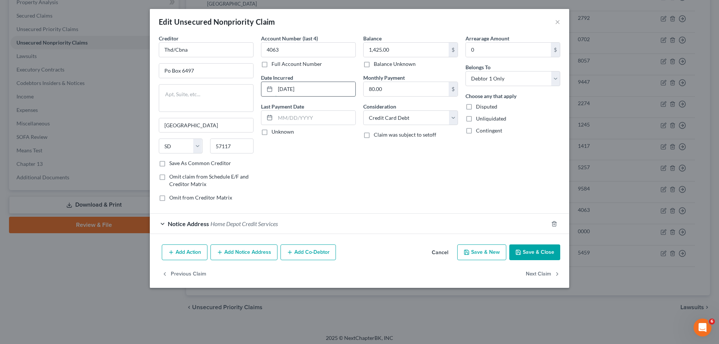
click at [294, 89] on input "[DATE]" at bounding box center [315, 89] width 80 height 14
drag, startPoint x: 289, startPoint y: 88, endPoint x: 301, endPoint y: 89, distance: 11.3
click at [289, 88] on input "2023" at bounding box center [315, 89] width 80 height 14
type input "[DATE]-[DATE]"
click at [526, 251] on button "Save & Close" at bounding box center [535, 253] width 51 height 16
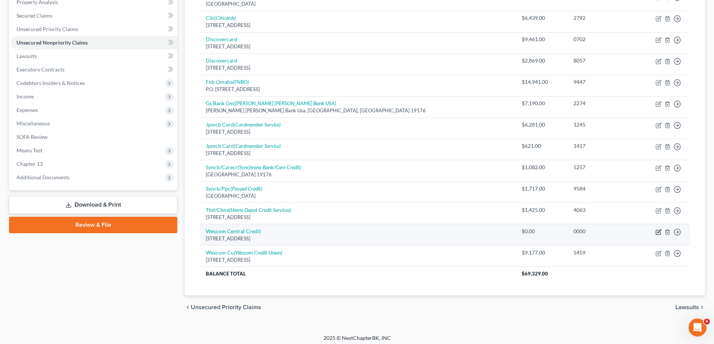
click at [658, 232] on icon "button" at bounding box center [658, 231] width 3 height 3
select select "4"
select select "0"
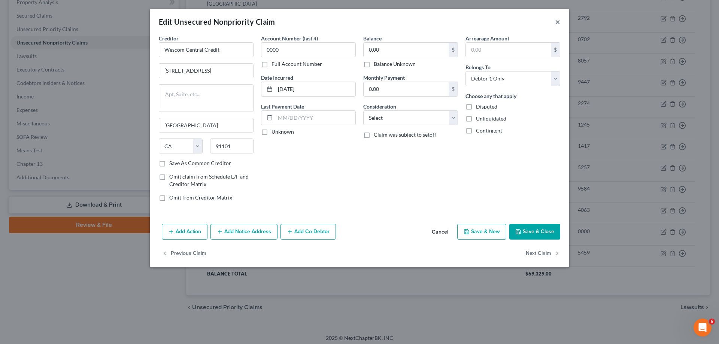
click at [558, 25] on button "×" at bounding box center [557, 21] width 5 height 9
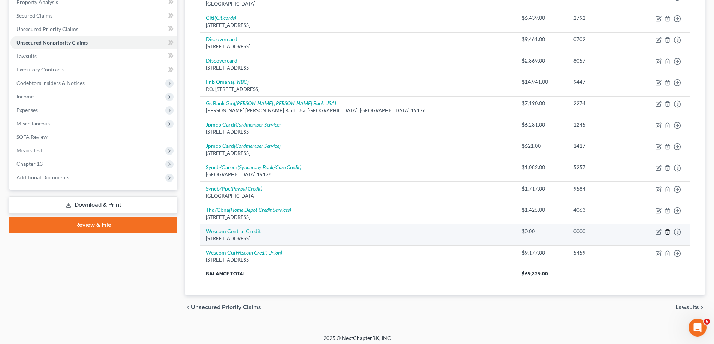
click at [667, 232] on icon "button" at bounding box center [667, 232] width 6 height 6
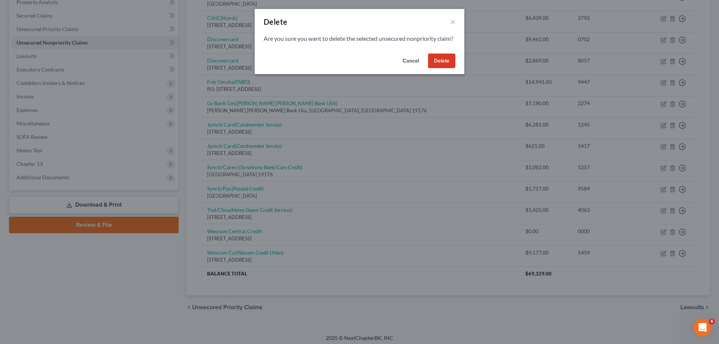
click at [442, 69] on button "Delete" at bounding box center [441, 61] width 27 height 15
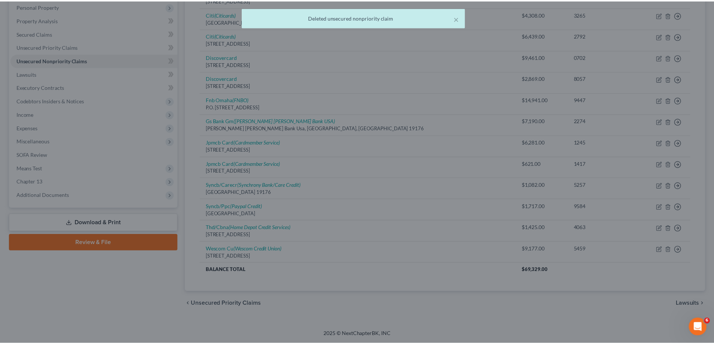
scroll to position [132, 0]
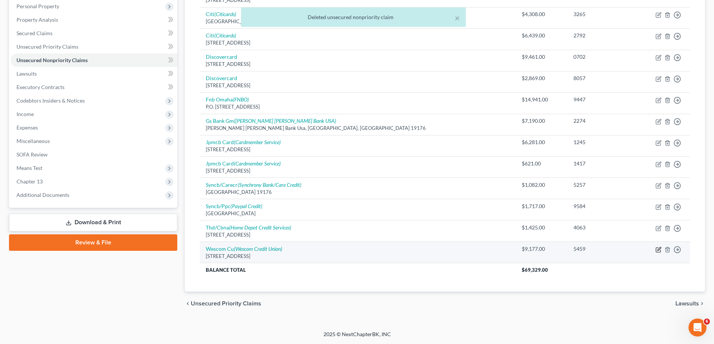
click at [657, 251] on icon "button" at bounding box center [658, 250] width 6 height 6
select select "4"
select select "2"
select select "0"
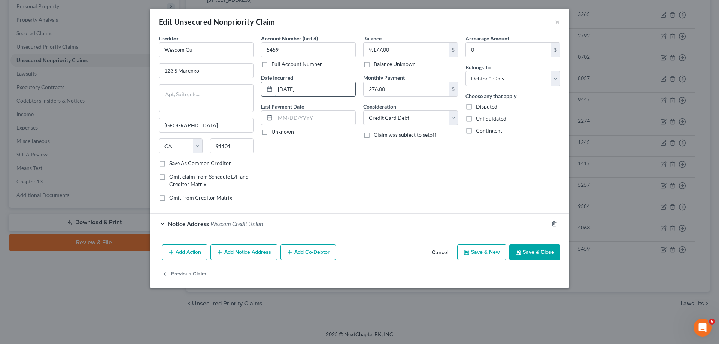
click at [295, 88] on input "[DATE]" at bounding box center [315, 89] width 80 height 14
click at [291, 89] on input "2013" at bounding box center [315, 89] width 80 height 14
type input "[DATE]-[DATE]"
click at [529, 254] on button "Save & Close" at bounding box center [535, 253] width 51 height 16
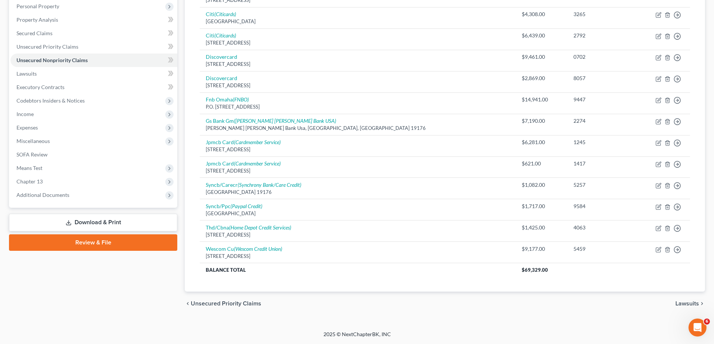
click at [679, 302] on span "Lawsuits" at bounding box center [687, 304] width 24 height 6
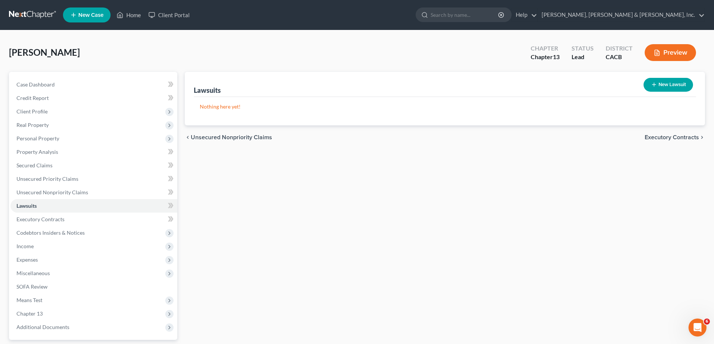
click at [655, 137] on span "Executory Contracts" at bounding box center [672, 138] width 54 height 6
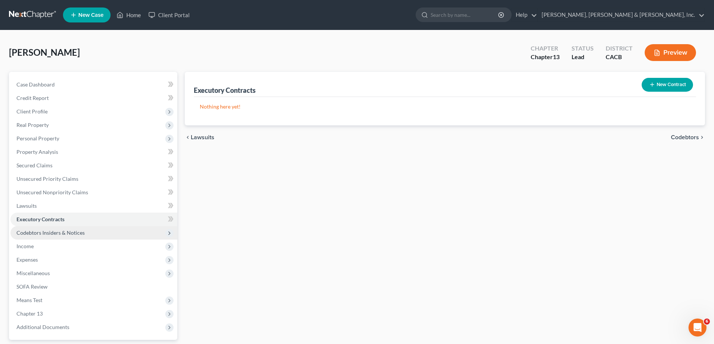
click at [67, 233] on span "Codebtors Insiders & Notices" at bounding box center [50, 233] width 68 height 6
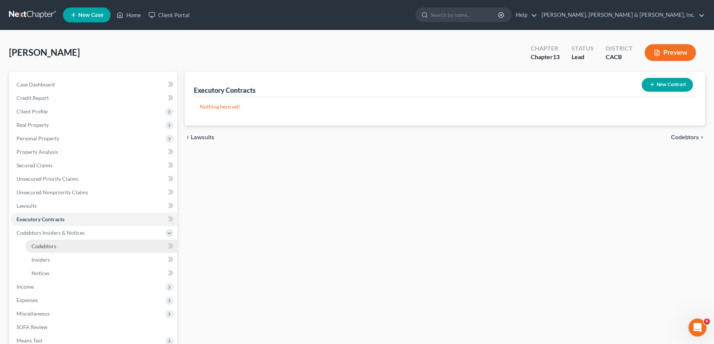
click at [54, 245] on span "Codebtors" at bounding box center [43, 246] width 25 height 6
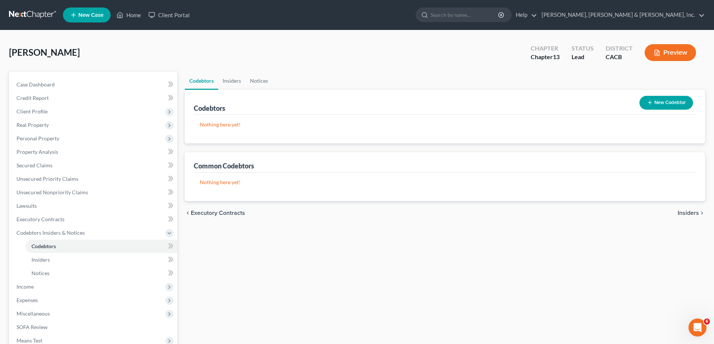
click at [657, 100] on button "New Codebtor" at bounding box center [666, 103] width 54 height 14
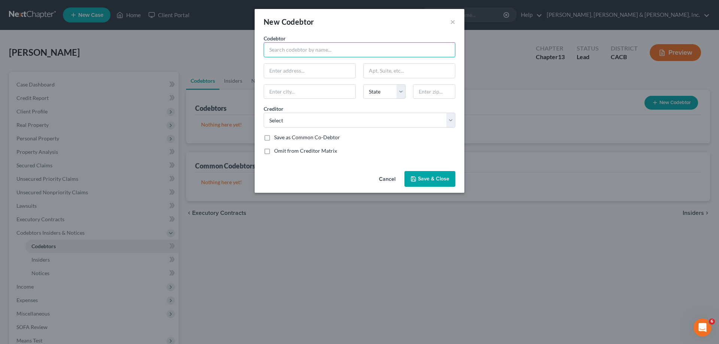
click at [287, 48] on input "text" at bounding box center [360, 49] width 192 height 15
type input "[PERSON_NAME]"
click at [299, 71] on input "text" at bounding box center [309, 71] width 91 height 14
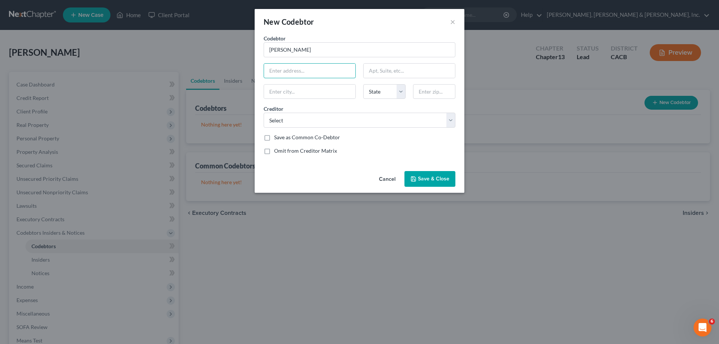
type input "[STREET_ADDRESS][PERSON_NAME]"
type input "La [PERSON_NAME]"
select select "4"
type input "91746"
click at [449, 118] on select "Select Fnb Omaha Syncb/Ppc Discovercard Wescom Cu Empower Syncb/Carecr Citi Thd…" at bounding box center [360, 120] width 192 height 15
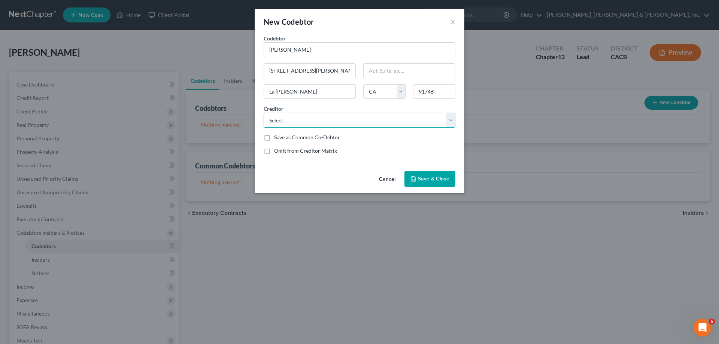
select select "15"
click at [264, 113] on select "Select Fnb Omaha Syncb/Ppc Discovercard Wescom Cu Empower Syncb/Carecr Citi Thd…" at bounding box center [360, 120] width 192 height 15
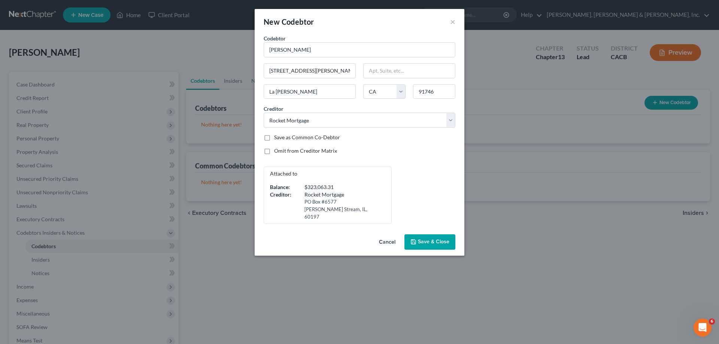
click at [426, 239] on span "Save & Close" at bounding box center [433, 242] width 31 height 6
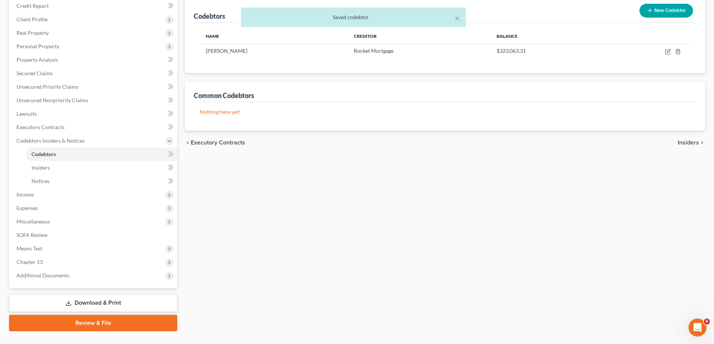
scroll to position [108, 0]
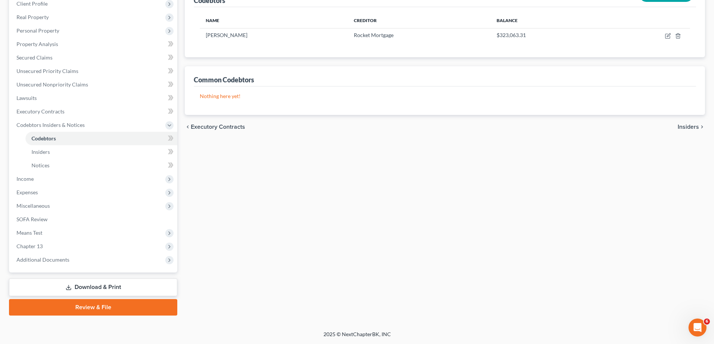
click at [685, 127] on span "Insiders" at bounding box center [687, 127] width 21 height 6
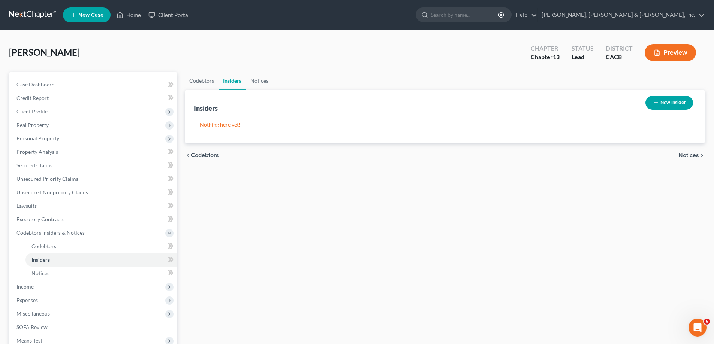
click at [684, 156] on span "Notices" at bounding box center [688, 156] width 21 height 6
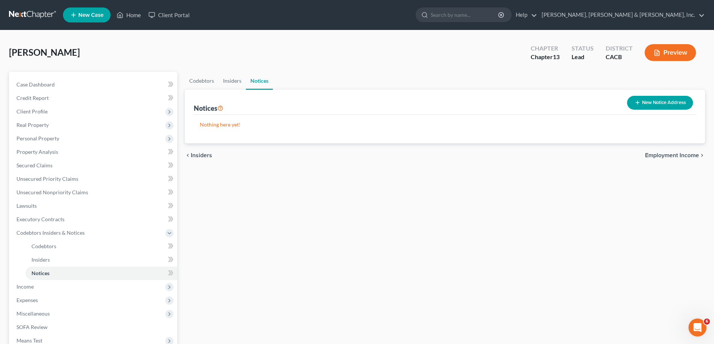
click at [675, 156] on span "Employment Income" at bounding box center [672, 156] width 54 height 6
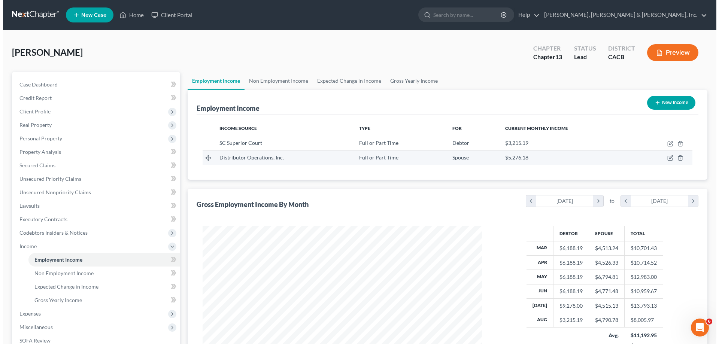
scroll to position [140, 295]
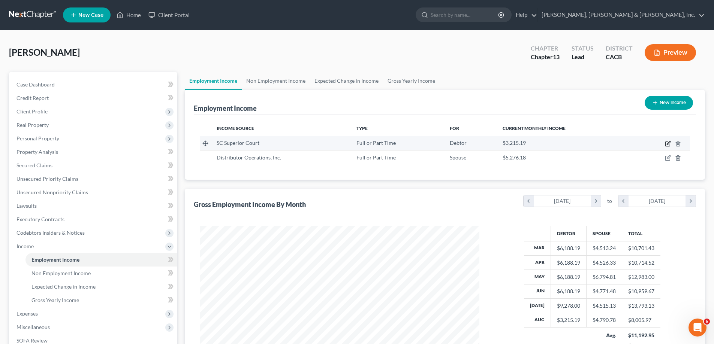
click at [665, 143] on icon "button" at bounding box center [667, 144] width 4 height 4
select select "0"
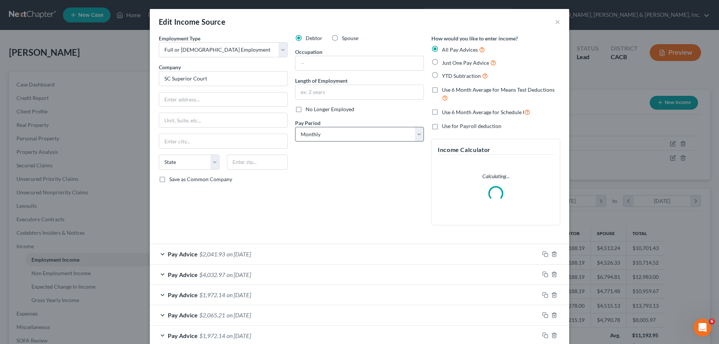
scroll to position [141, 297]
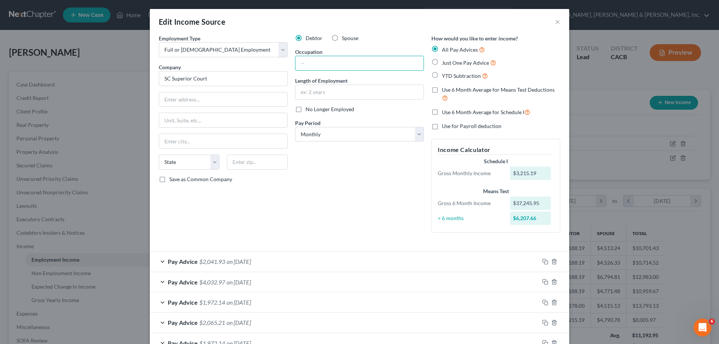
drag, startPoint x: 307, startPoint y: 63, endPoint x: 302, endPoint y: 55, distance: 8.9
click at [307, 63] on input "text" at bounding box center [360, 63] width 128 height 14
type input "Paralegal"
click at [303, 91] on input "text" at bounding box center [360, 92] width 128 height 14
type input "10 years"
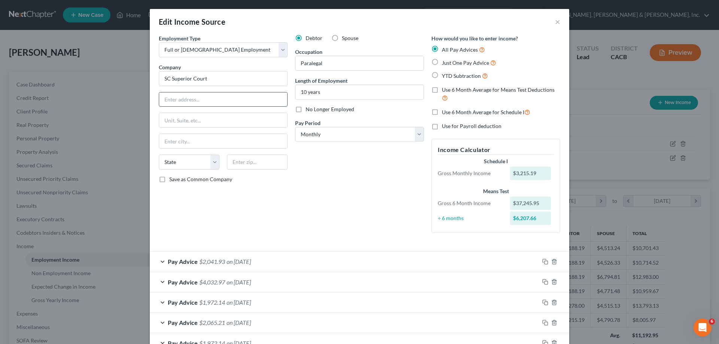
click at [185, 98] on input "text" at bounding box center [223, 100] width 128 height 14
type input "[STREET_ADDRESS][PERSON_NAME]"
click at [179, 142] on input "text" at bounding box center [223, 141] width 128 height 14
type input "[GEOGRAPHIC_DATA]"
click at [236, 162] on input "text" at bounding box center [257, 162] width 61 height 15
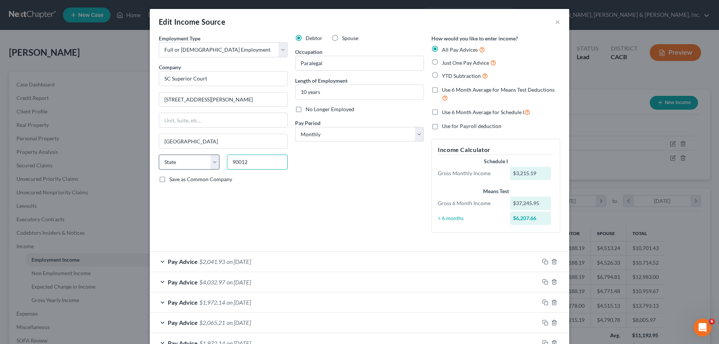
type input "90012"
click at [211, 163] on select "State [US_STATE] AK AR AZ CA CO CT DE DC [GEOGRAPHIC_DATA] [GEOGRAPHIC_DATA] GU…" at bounding box center [189, 162] width 61 height 15
select select "4"
click at [159, 155] on select "State [US_STATE] AK AR AZ CA CO CT DE DC [GEOGRAPHIC_DATA] [GEOGRAPHIC_DATA] GU…" at bounding box center [189, 162] width 61 height 15
click at [415, 135] on select "Select Monthly Twice Monthly Every Other Week Weekly" at bounding box center [359, 134] width 129 height 15
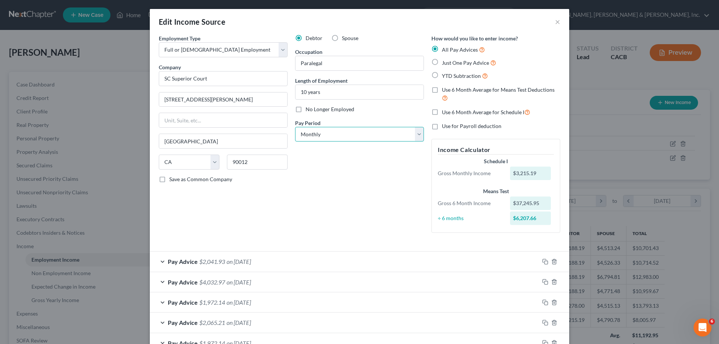
select select "1"
click at [295, 127] on select "Select Monthly Twice Monthly Every Other Week Weekly" at bounding box center [359, 134] width 129 height 15
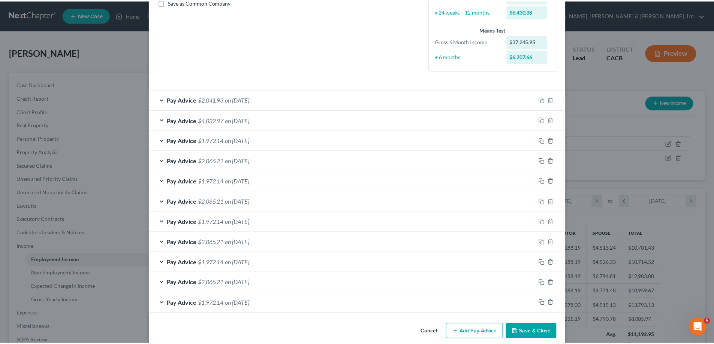
scroll to position [187, 0]
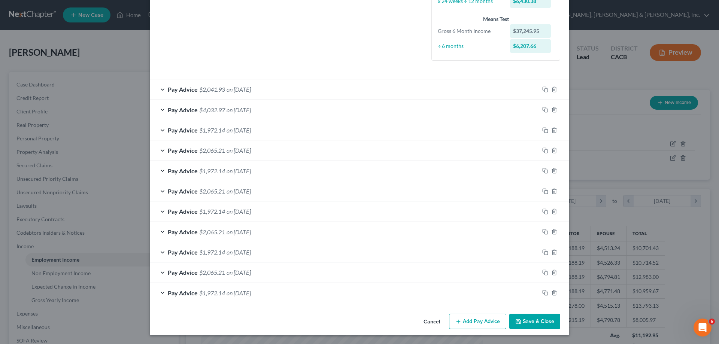
click at [531, 320] on button "Save & Close" at bounding box center [535, 322] width 51 height 16
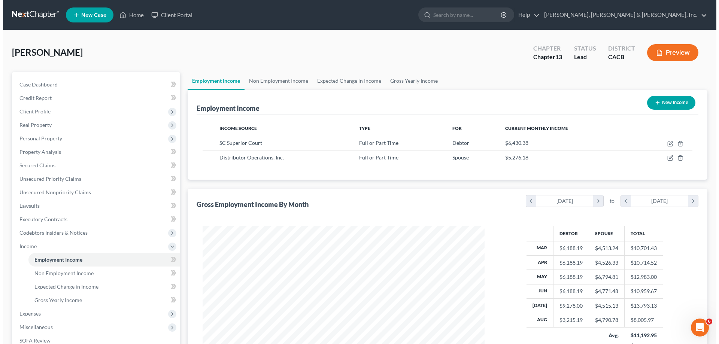
scroll to position [374584, 374429]
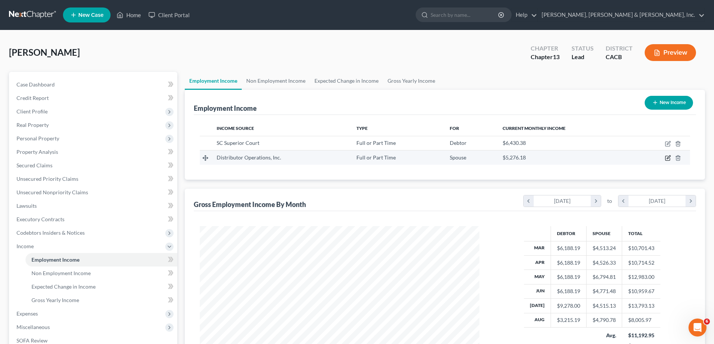
click at [666, 158] on icon "button" at bounding box center [667, 158] width 4 height 4
select select "0"
select select "45"
select select "2"
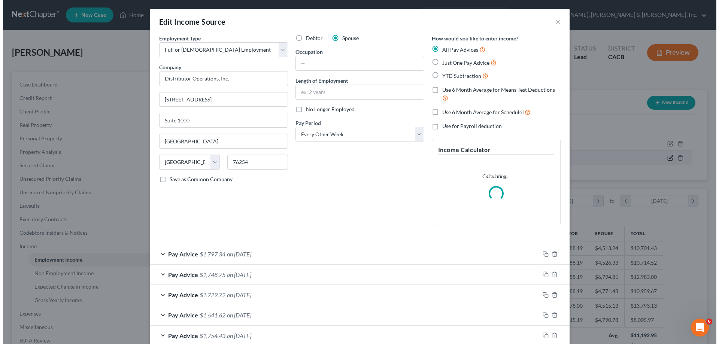
scroll to position [141, 297]
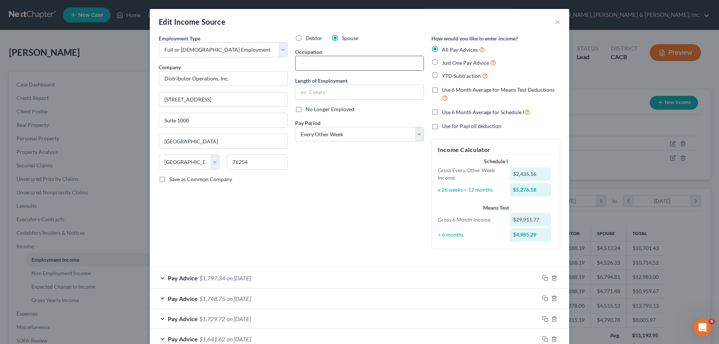
click at [302, 64] on input "text" at bounding box center [360, 63] width 128 height 14
type input "Dispatcher"
click at [317, 91] on input "text" at bounding box center [360, 92] width 128 height 14
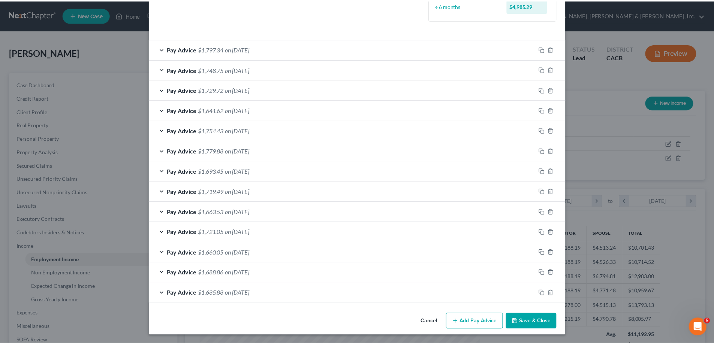
scroll to position [230, 0]
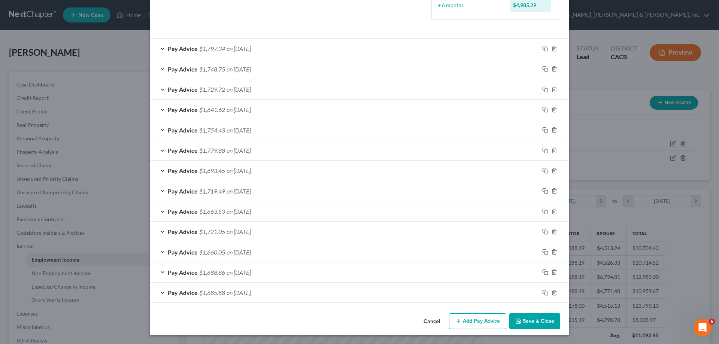
type input "12 years"
click at [529, 322] on button "Save & Close" at bounding box center [535, 322] width 51 height 16
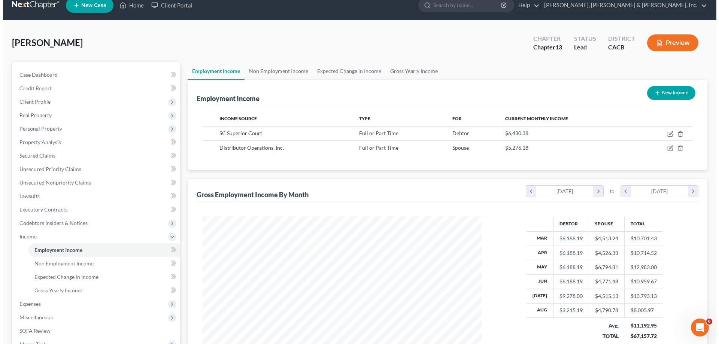
scroll to position [9, 0]
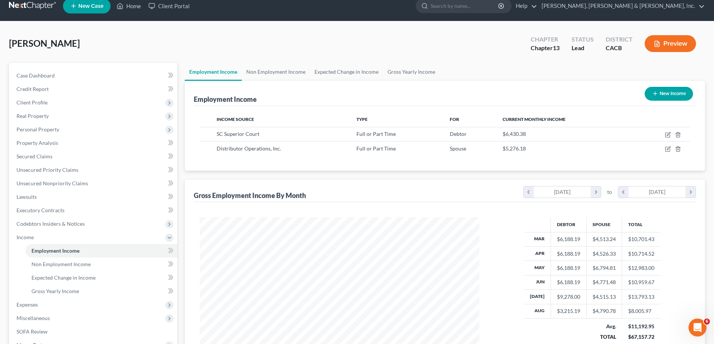
click at [674, 45] on button "Preview" at bounding box center [670, 43] width 51 height 17
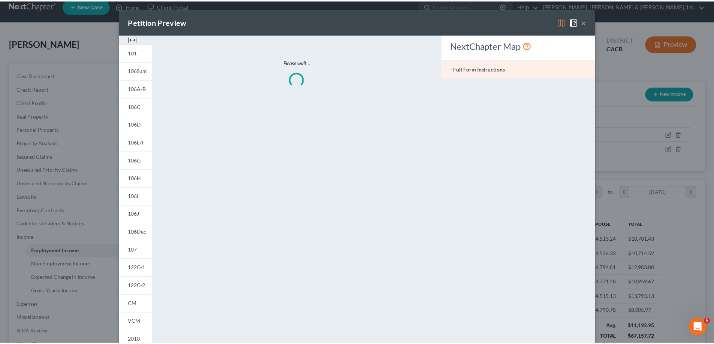
scroll to position [141, 297]
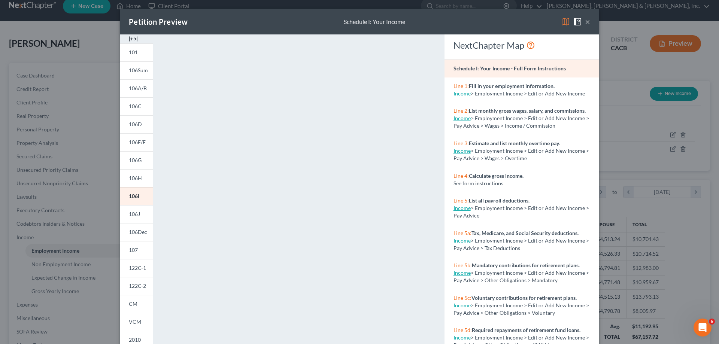
click at [582, 21] on span at bounding box center [579, 21] width 12 height 6
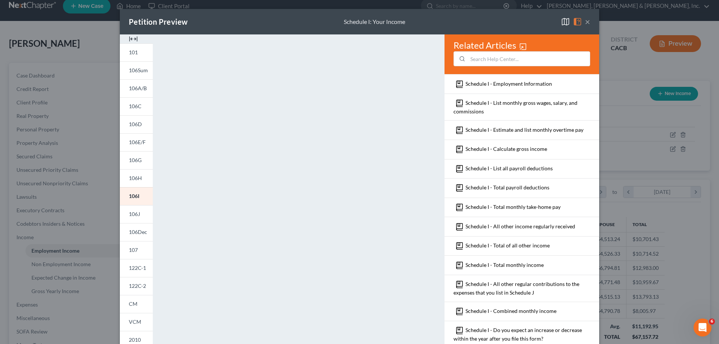
click at [585, 22] on button "×" at bounding box center [587, 21] width 5 height 9
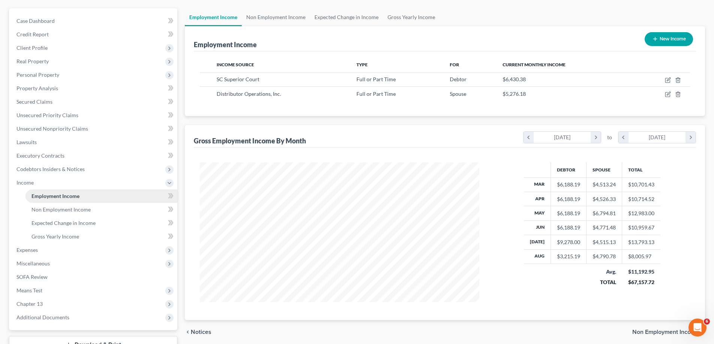
scroll to position [84, 0]
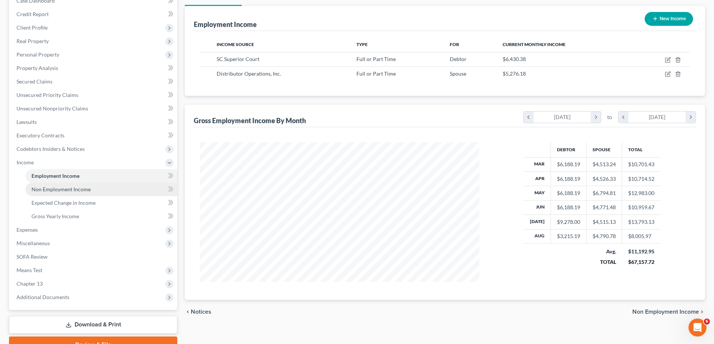
click at [56, 189] on span "Non Employment Income" at bounding box center [60, 189] width 59 height 6
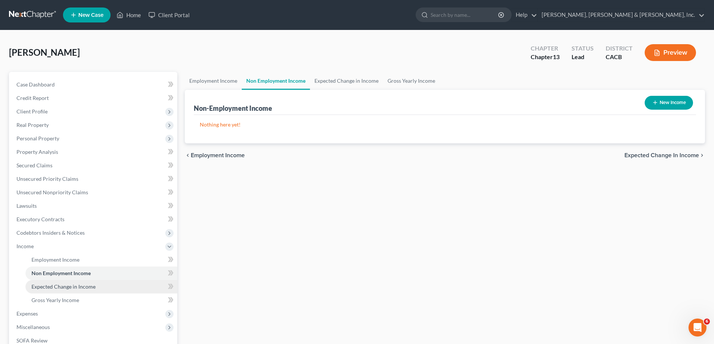
click at [139, 288] on link "Expected Change in Income" at bounding box center [101, 286] width 152 height 13
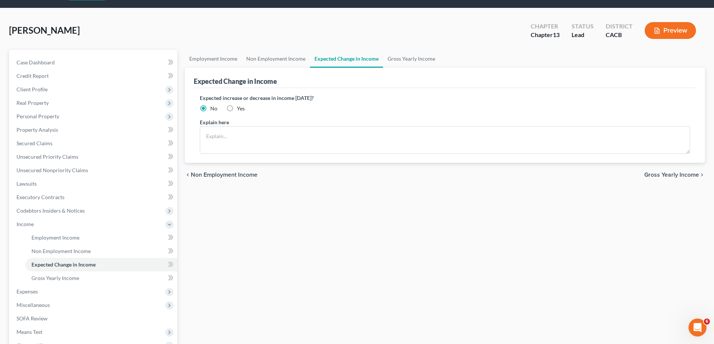
scroll to position [37, 0]
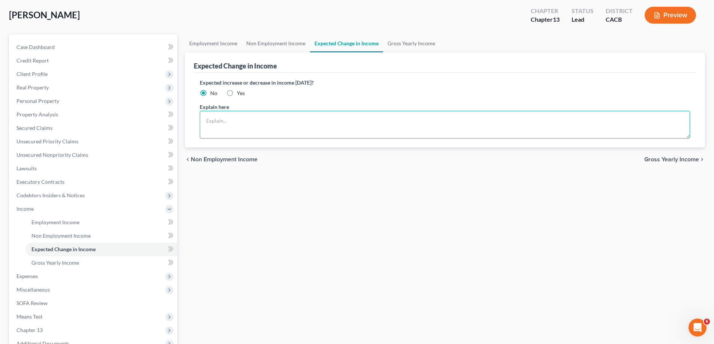
click at [221, 122] on textarea at bounding box center [445, 125] width 490 height 28
click at [206, 121] on textarea "Step raise each year" at bounding box center [445, 125] width 490 height 28
type textarea "Debtor gets step raise each year"
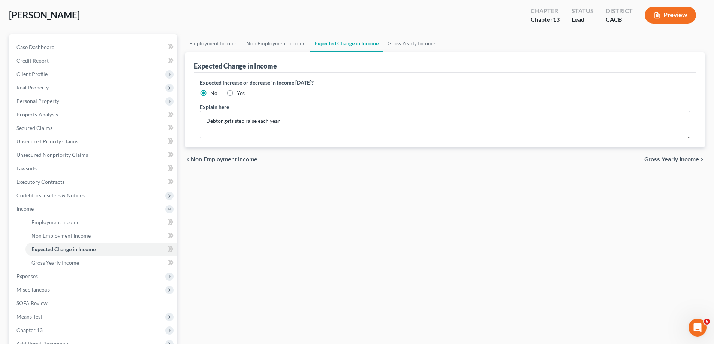
click at [237, 93] on label "Yes" at bounding box center [241, 93] width 8 height 7
click at [240, 93] on input "Yes" at bounding box center [242, 92] width 5 height 5
radio input "true"
click at [668, 158] on span "Gross Yearly Income" at bounding box center [671, 160] width 55 height 6
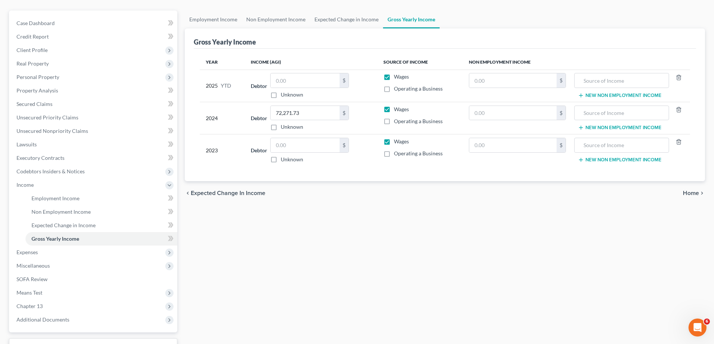
scroll to position [75, 0]
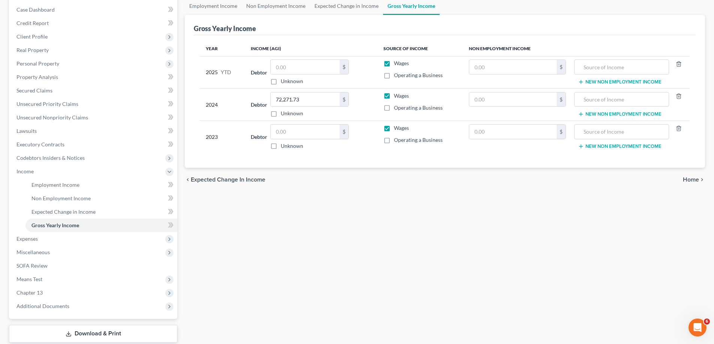
click at [693, 177] on span "Home" at bounding box center [691, 180] width 16 height 6
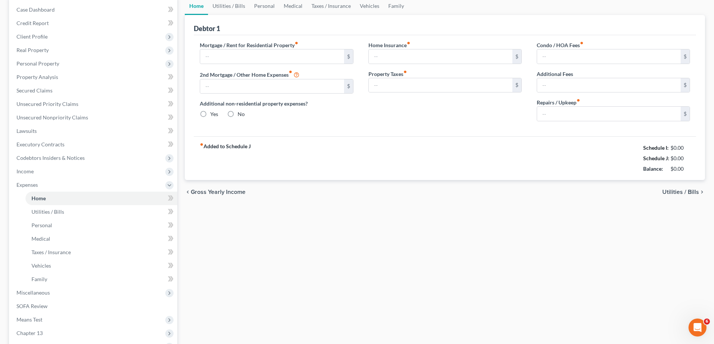
scroll to position [9, 0]
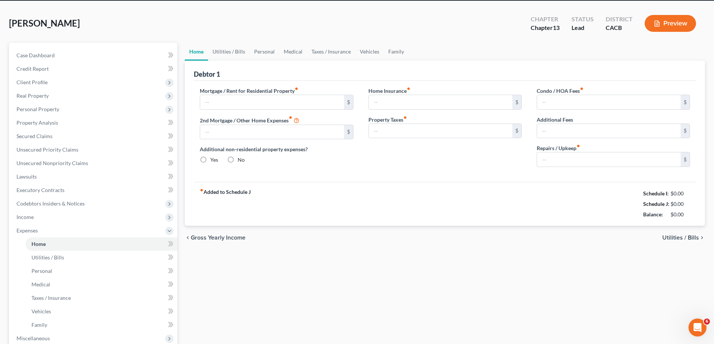
type input "1,952.92"
type input "0.00"
radio input "true"
type input "0.00"
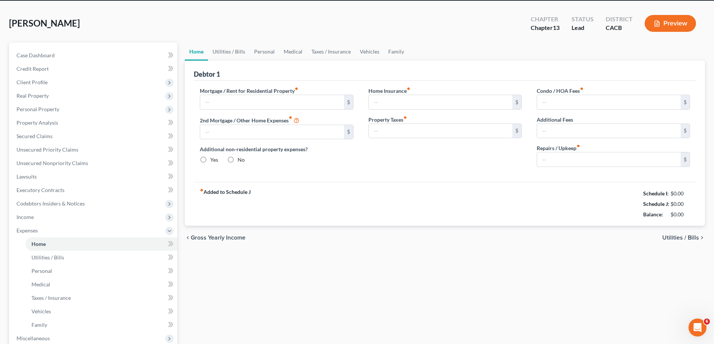
type input "0.00"
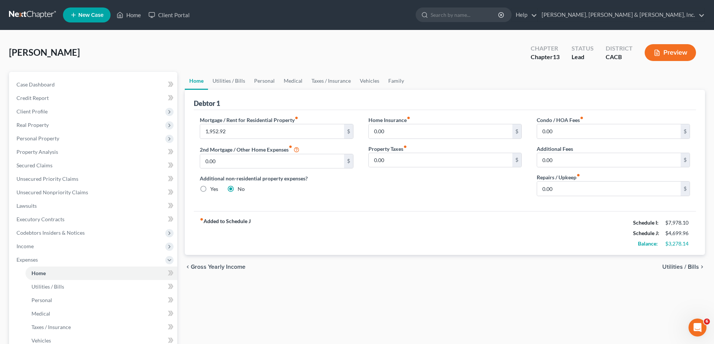
scroll to position [37, 0]
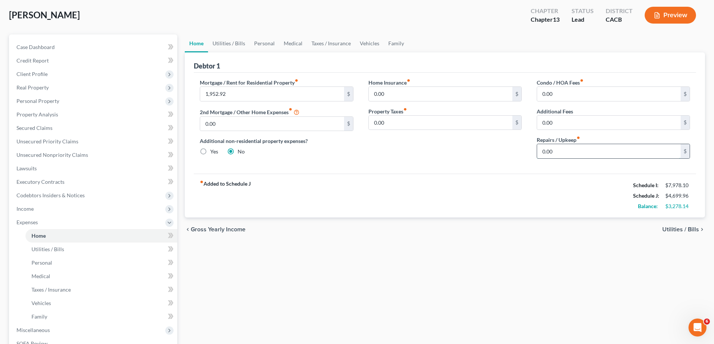
click at [558, 153] on input "0.00" at bounding box center [609, 151] width 144 height 14
drag, startPoint x: 541, startPoint y: 151, endPoint x: 560, endPoint y: 154, distance: 19.1
click at [560, 154] on input "0.00" at bounding box center [609, 151] width 144 height 14
type input "200"
drag, startPoint x: 523, startPoint y: 157, endPoint x: 489, endPoint y: 172, distance: 37.1
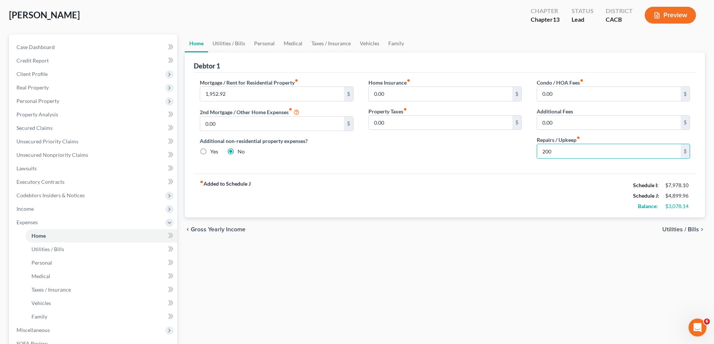
click at [522, 157] on div "Home Insurance fiber_manual_record 0.00 $ Property Taxes fiber_manual_record 0.…" at bounding box center [445, 122] width 168 height 86
click at [674, 228] on span "Utilities / Bills" at bounding box center [680, 230] width 37 height 6
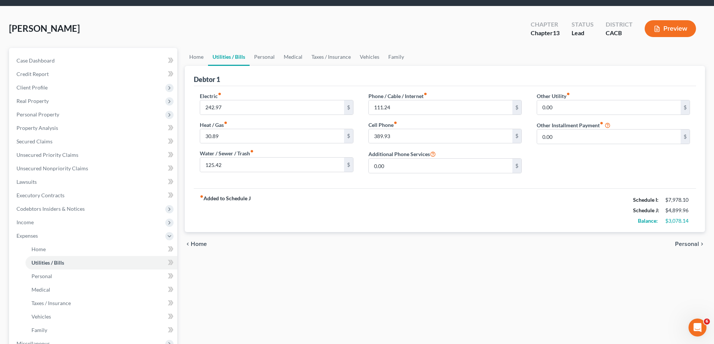
scroll to position [37, 0]
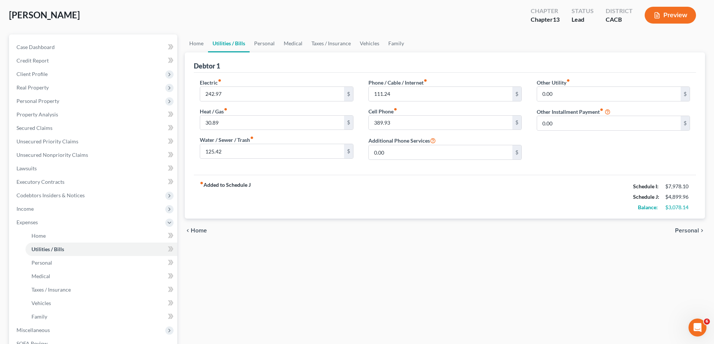
click at [683, 230] on span "Personal" at bounding box center [687, 231] width 24 height 6
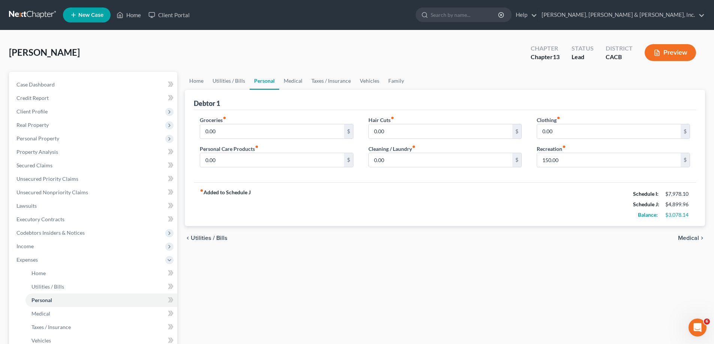
click at [207, 239] on span "Utilities / Bills" at bounding box center [209, 238] width 37 height 6
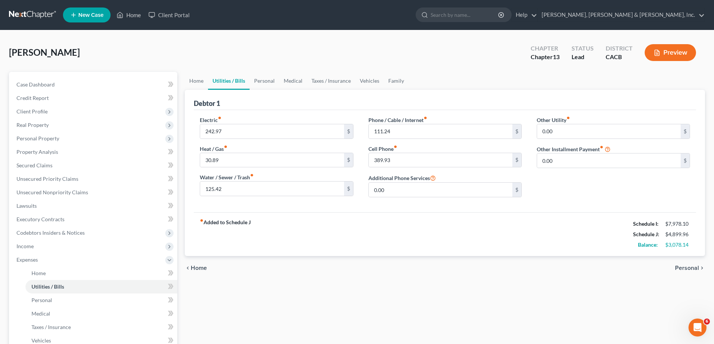
click at [694, 268] on span "Personal" at bounding box center [687, 268] width 24 height 6
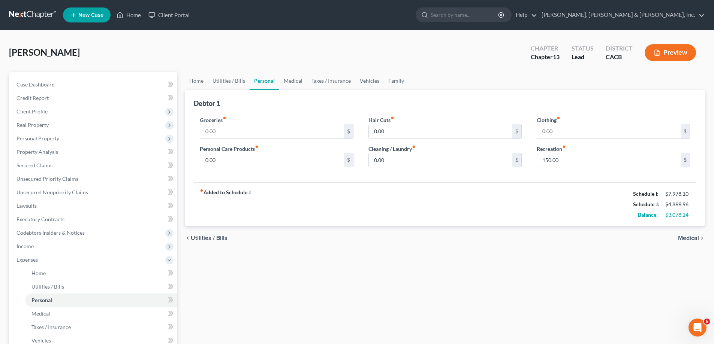
click at [201, 238] on span "Utilities / Bills" at bounding box center [209, 238] width 37 height 6
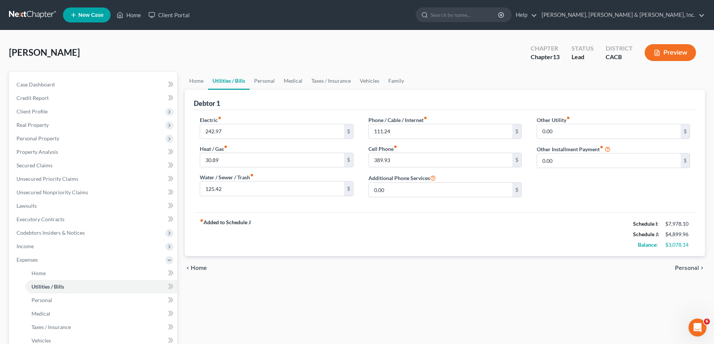
click at [343, 296] on div "Home Utilities / Bills Personal Medical Taxes / Insurance Vehicles Family Debto…" at bounding box center [445, 275] width 528 height 406
click at [391, 262] on div "chevron_left Home Personal chevron_right" at bounding box center [445, 268] width 520 height 24
click at [680, 267] on span "Personal" at bounding box center [687, 268] width 24 height 6
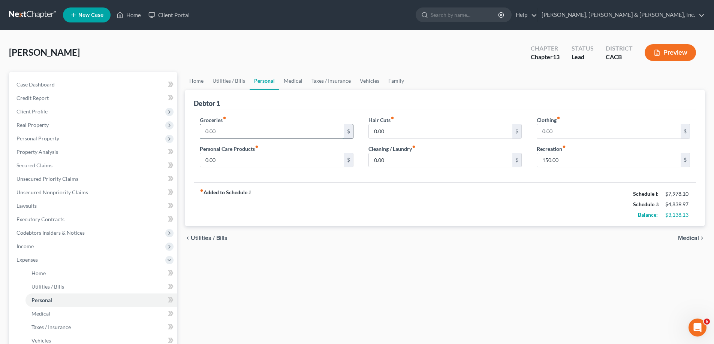
click at [206, 131] on input "0.00" at bounding box center [272, 131] width 144 height 14
click at [387, 132] on input "0.00" at bounding box center [441, 131] width 144 height 14
click at [557, 133] on input "0.00" at bounding box center [609, 131] width 144 height 14
click at [229, 159] on input "0.00" at bounding box center [272, 160] width 144 height 14
click at [391, 161] on input "0.00" at bounding box center [441, 160] width 144 height 14
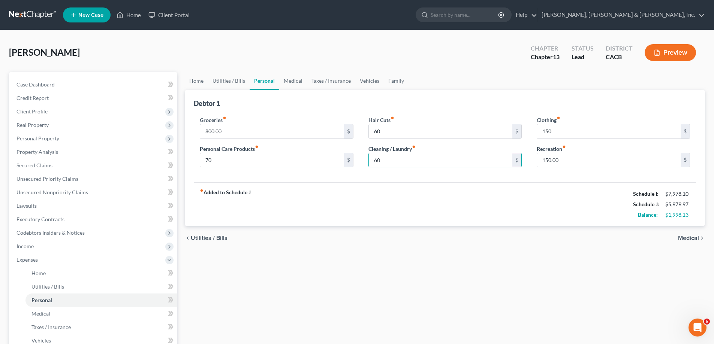
click at [686, 239] on span "Medical" at bounding box center [688, 238] width 21 height 6
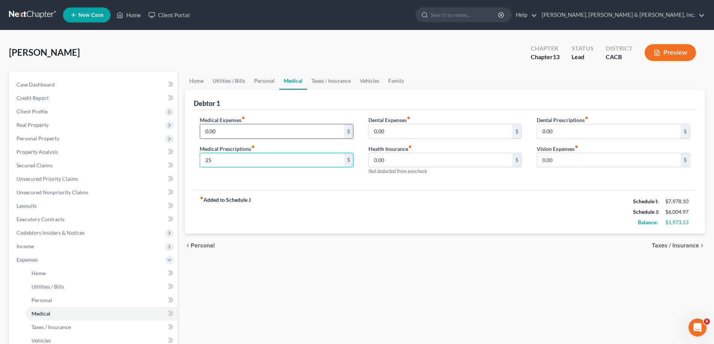
click at [211, 130] on input "0.00" at bounding box center [272, 131] width 144 height 14
click at [386, 133] on input "0.00" at bounding box center [441, 131] width 144 height 14
click at [393, 131] on input "0.00" at bounding box center [441, 131] width 144 height 14
drag, startPoint x: 392, startPoint y: 131, endPoint x: 363, endPoint y: 131, distance: 28.5
click at [363, 131] on div "Dental Expenses fiber_manual_record 0.00 $ Health Insurance fiber_manual_record…" at bounding box center [445, 148] width 168 height 65
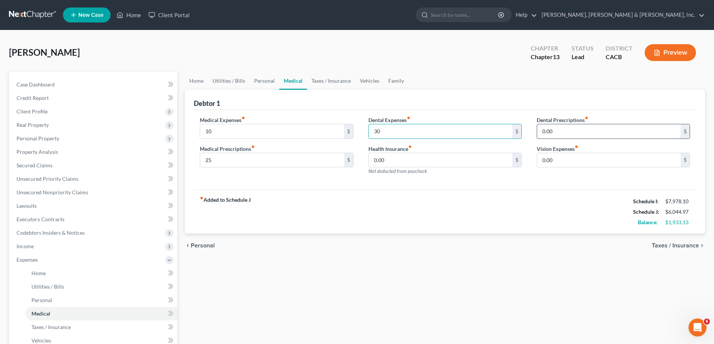
click at [562, 131] on input "0.00" at bounding box center [609, 131] width 144 height 14
click at [557, 161] on input "0.00" at bounding box center [609, 160] width 144 height 14
click at [381, 132] on input "30" at bounding box center [441, 131] width 144 height 14
click at [382, 131] on input "30" at bounding box center [441, 131] width 144 height 14
click at [380, 154] on input "0.00" at bounding box center [441, 160] width 144 height 14
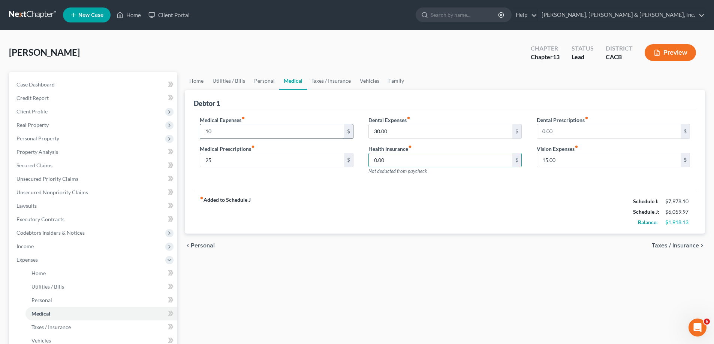
click at [213, 131] on input "10" at bounding box center [272, 131] width 144 height 14
click at [214, 131] on input "10" at bounding box center [272, 131] width 144 height 14
click at [212, 157] on input "25" at bounding box center [272, 160] width 144 height 14
click at [211, 161] on input "25" at bounding box center [272, 160] width 144 height 14
click at [664, 245] on span "Taxes / Insurance" at bounding box center [675, 246] width 47 height 6
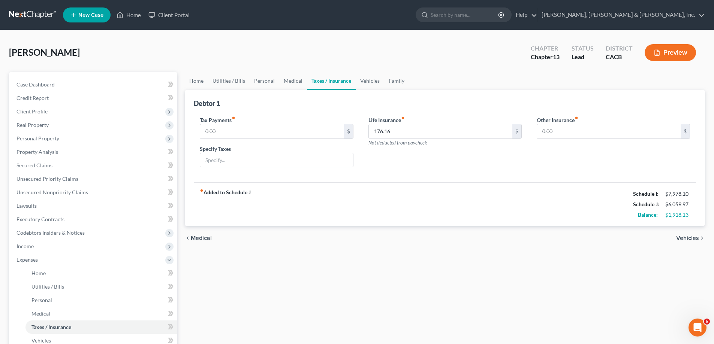
click at [684, 236] on span "Vehicles" at bounding box center [687, 238] width 23 height 6
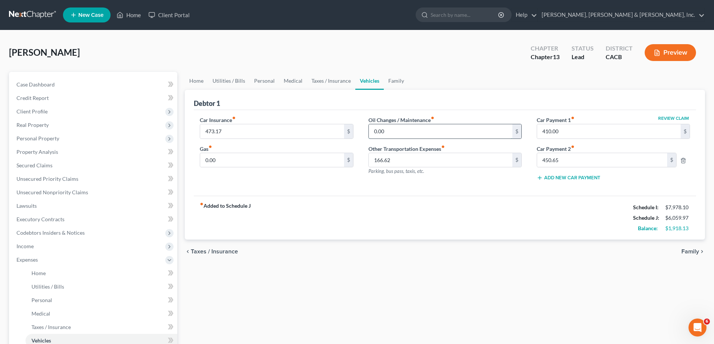
click at [389, 132] on input "0.00" at bounding box center [441, 131] width 144 height 14
click at [391, 133] on input "0.00" at bounding box center [441, 131] width 144 height 14
drag, startPoint x: 391, startPoint y: 133, endPoint x: 372, endPoint y: 132, distance: 18.4
click at [372, 132] on input "0.00" at bounding box center [441, 131] width 144 height 14
click at [218, 160] on input "0.00" at bounding box center [272, 160] width 144 height 14
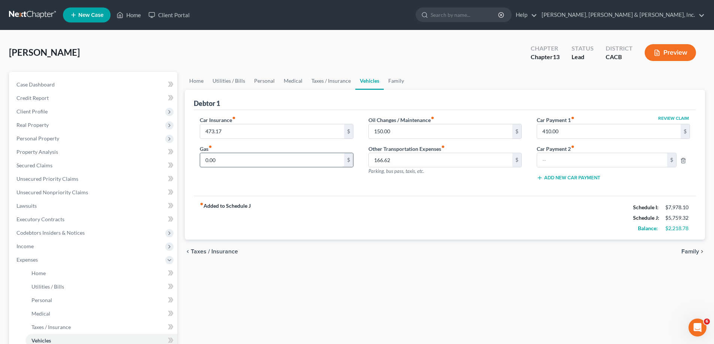
drag, startPoint x: 218, startPoint y: 160, endPoint x: 204, endPoint y: 160, distance: 14.2
click at [204, 160] on input "0.00" at bounding box center [272, 160] width 144 height 14
click at [685, 251] on span "Family" at bounding box center [690, 252] width 18 height 6
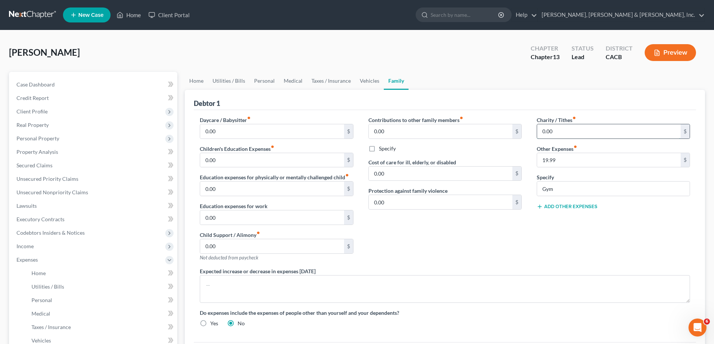
click at [557, 131] on input "0.00" at bounding box center [609, 131] width 144 height 14
click at [574, 207] on button "Add Other Expenses" at bounding box center [567, 207] width 61 height 6
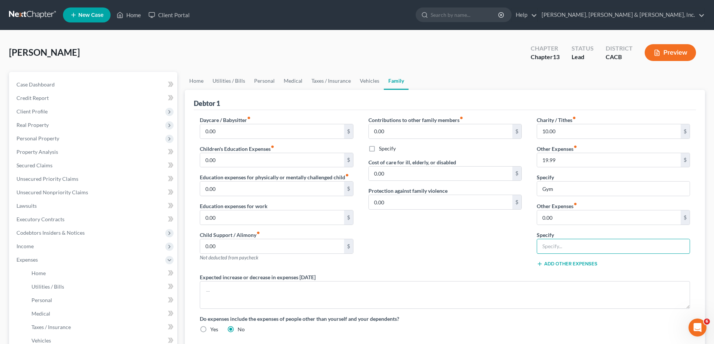
drag, startPoint x: 556, startPoint y: 247, endPoint x: 522, endPoint y: 232, distance: 38.2
click at [555, 247] on input "text" at bounding box center [613, 246] width 153 height 14
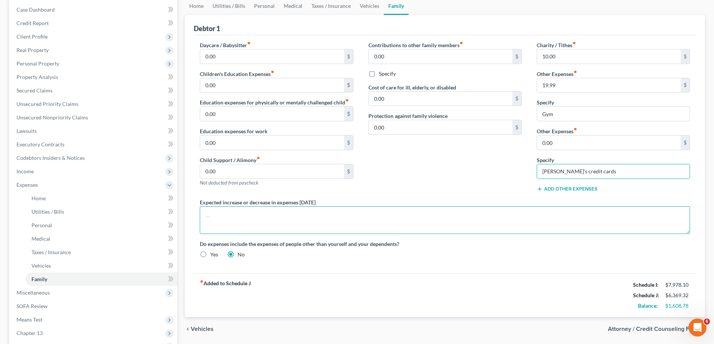
click at [213, 217] on textarea at bounding box center [445, 220] width 490 height 28
click at [243, 217] on textarea "Home warranty may increase" at bounding box center [445, 220] width 490 height 28
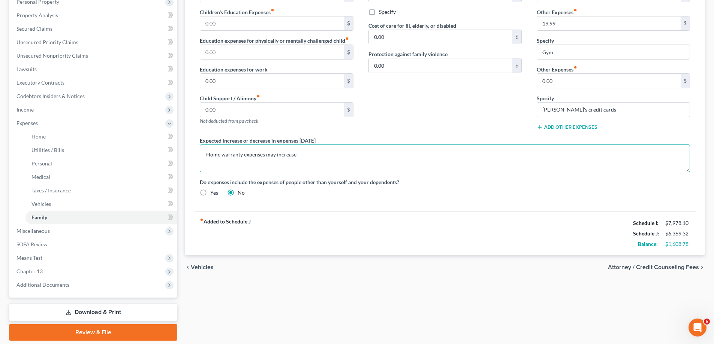
scroll to position [150, 0]
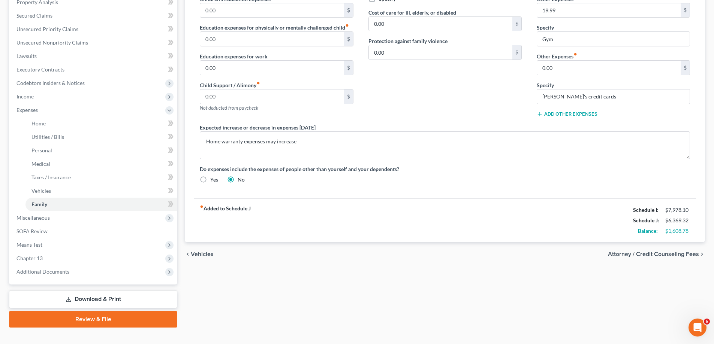
click at [631, 255] on span "Attorney / Credit Counseling Fees" at bounding box center [653, 254] width 91 height 6
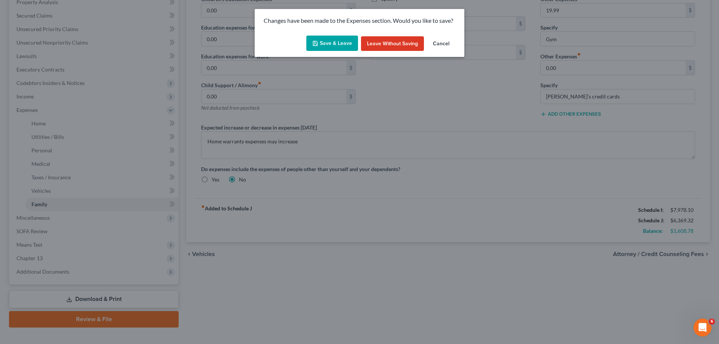
click at [339, 43] on button "Save & Leave" at bounding box center [333, 44] width 52 height 16
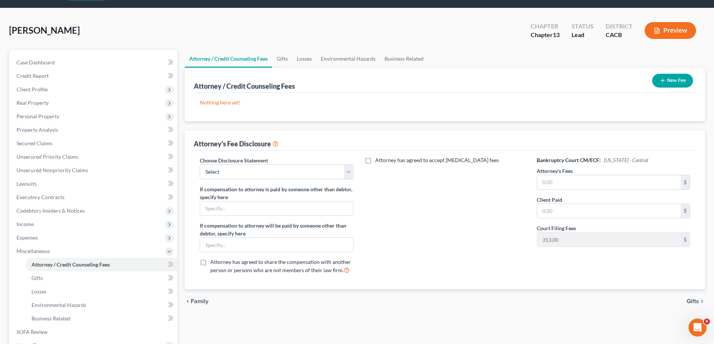
scroll to position [37, 0]
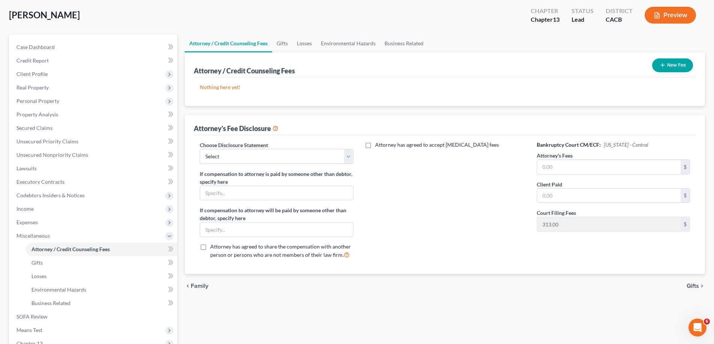
click at [691, 286] on span "Gifts" at bounding box center [692, 286] width 12 height 6
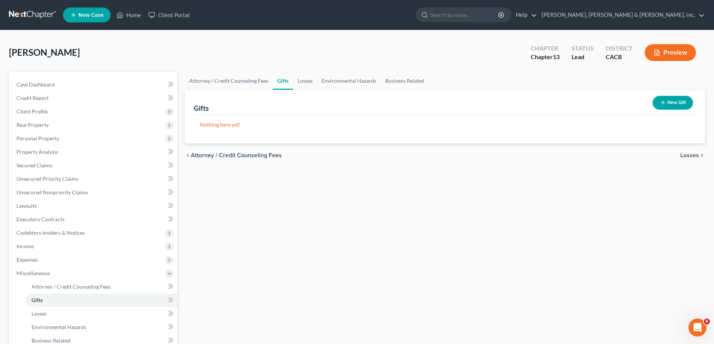
click at [687, 155] on span "Losses" at bounding box center [689, 156] width 19 height 6
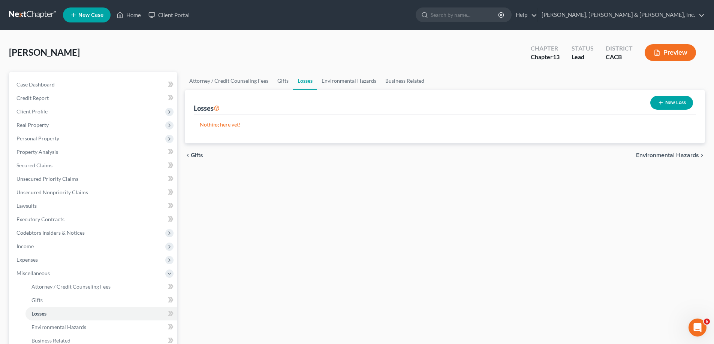
click at [666, 154] on span "Environmental Hazards" at bounding box center [667, 156] width 63 height 6
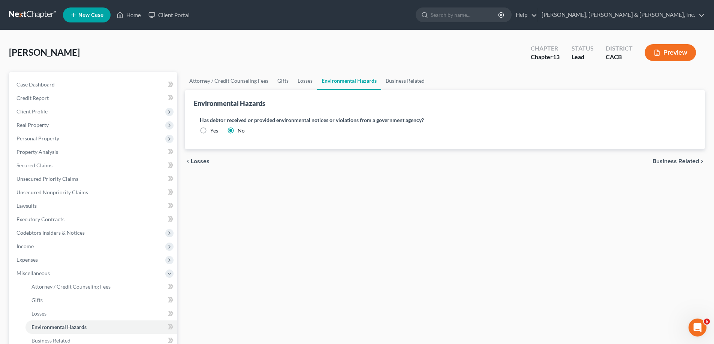
click at [667, 160] on span "Business Related" at bounding box center [675, 162] width 46 height 6
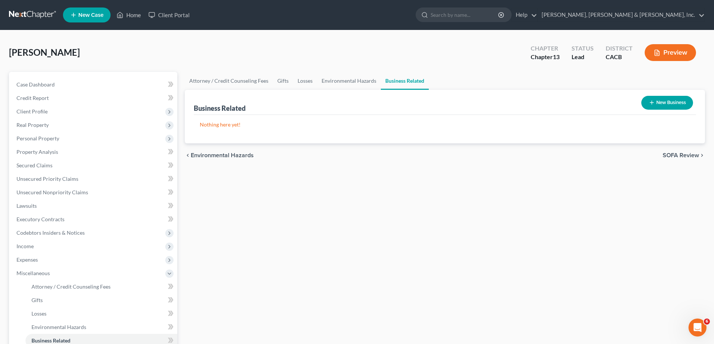
click at [676, 155] on span "SOFA Review" at bounding box center [681, 156] width 36 height 6
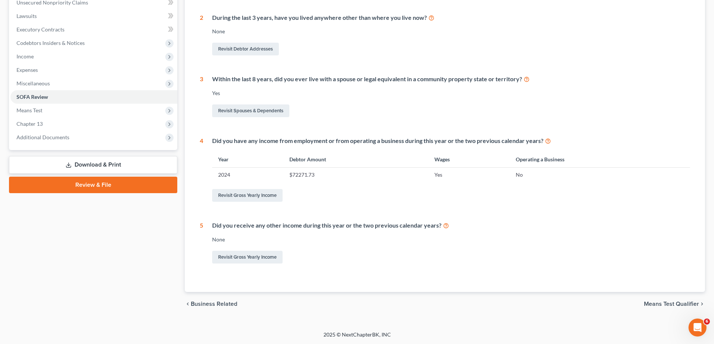
scroll to position [190, 0]
click at [649, 304] on span "Means Test Qualifier" at bounding box center [671, 304] width 55 height 6
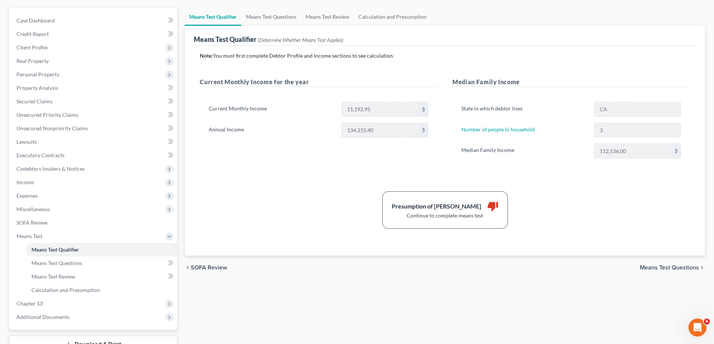
scroll to position [75, 0]
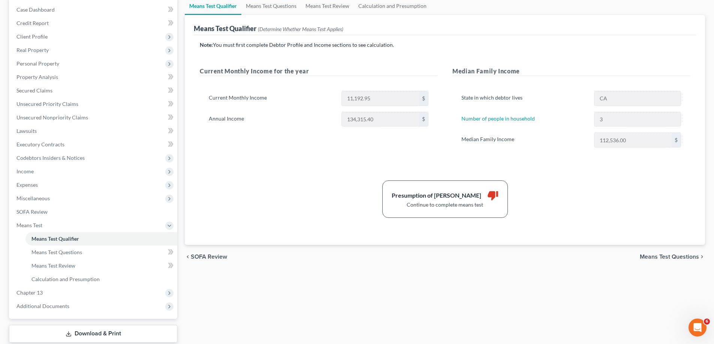
click at [648, 256] on span "Means Test Questions" at bounding box center [669, 257] width 59 height 6
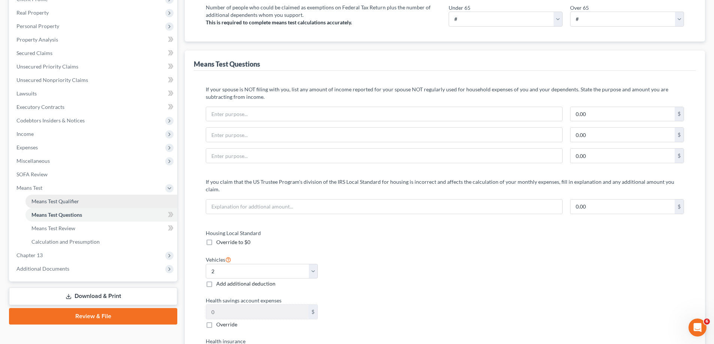
scroll to position [225, 0]
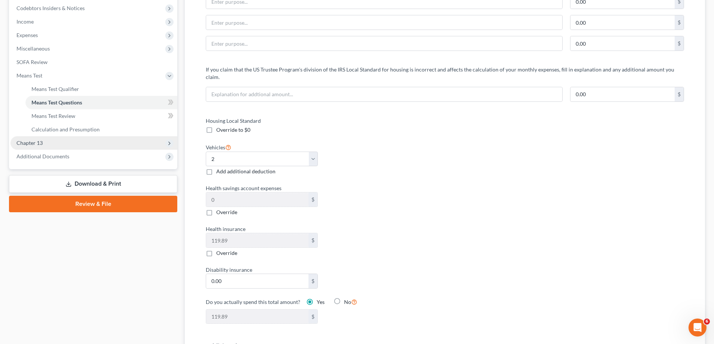
click at [70, 141] on span "Chapter 13" at bounding box center [93, 142] width 167 height 13
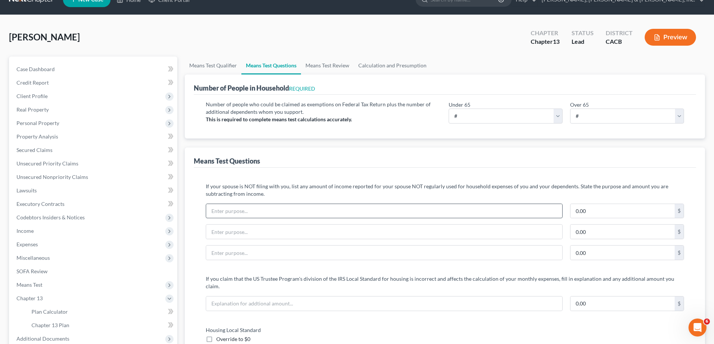
scroll to position [0, 0]
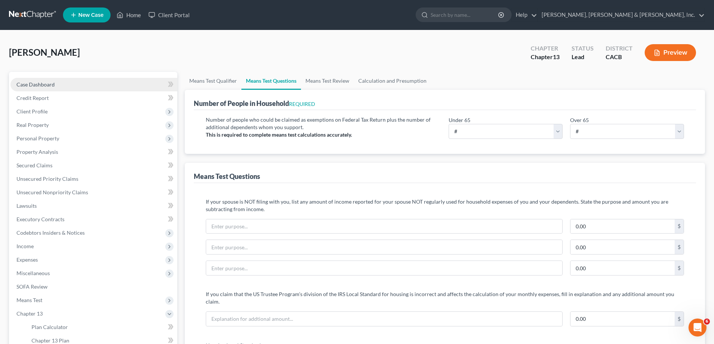
click at [38, 82] on span "Case Dashboard" at bounding box center [35, 84] width 38 height 6
